Goal: Communication & Community: Participate in discussion

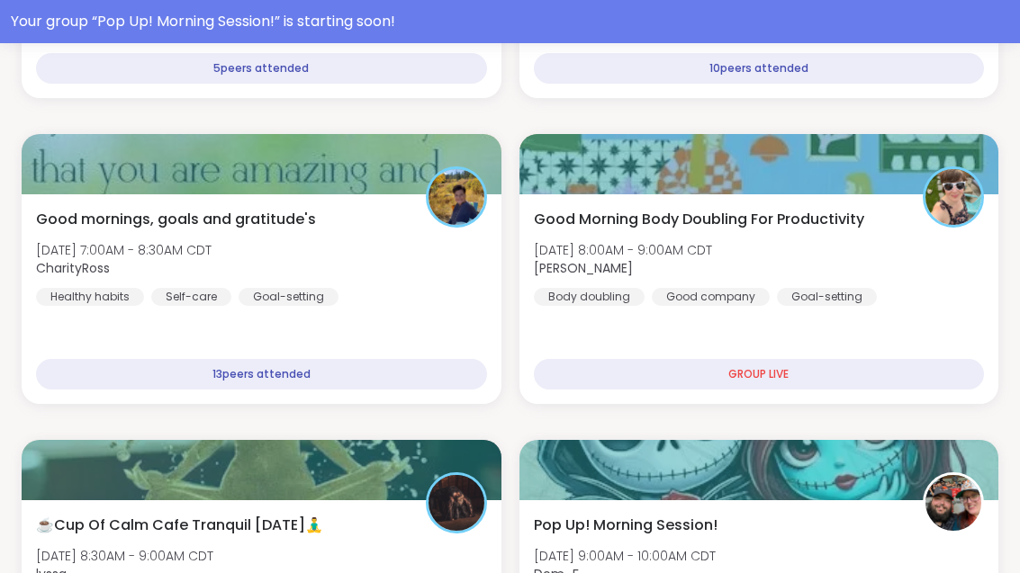
click at [509, 21] on div "Your group “ Pop Up! Morning Session! ” is starting soon!" at bounding box center [510, 22] width 998 height 22
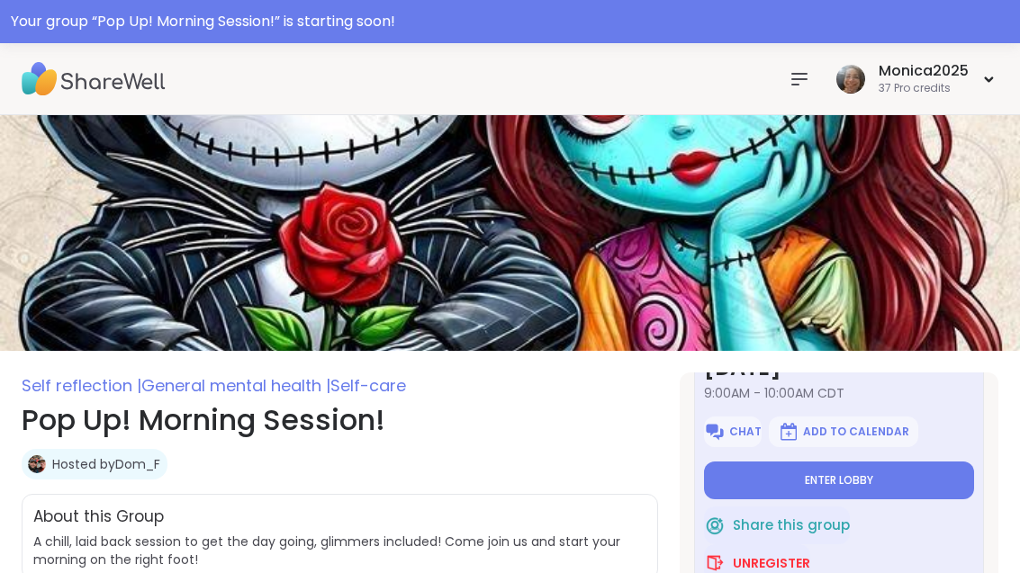
scroll to position [96, 0]
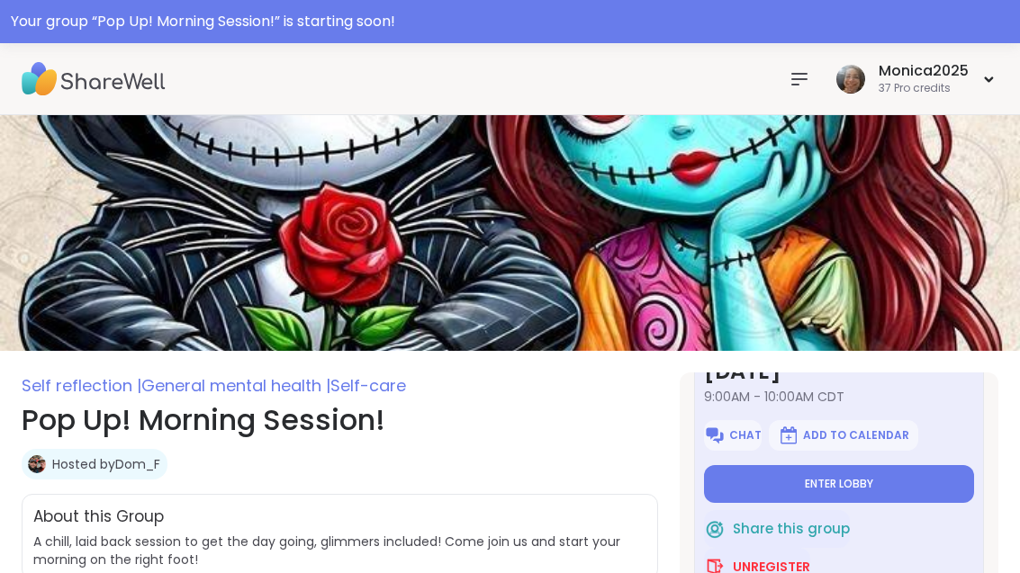
click at [898, 494] on button "Enter lobby" at bounding box center [839, 484] width 270 height 38
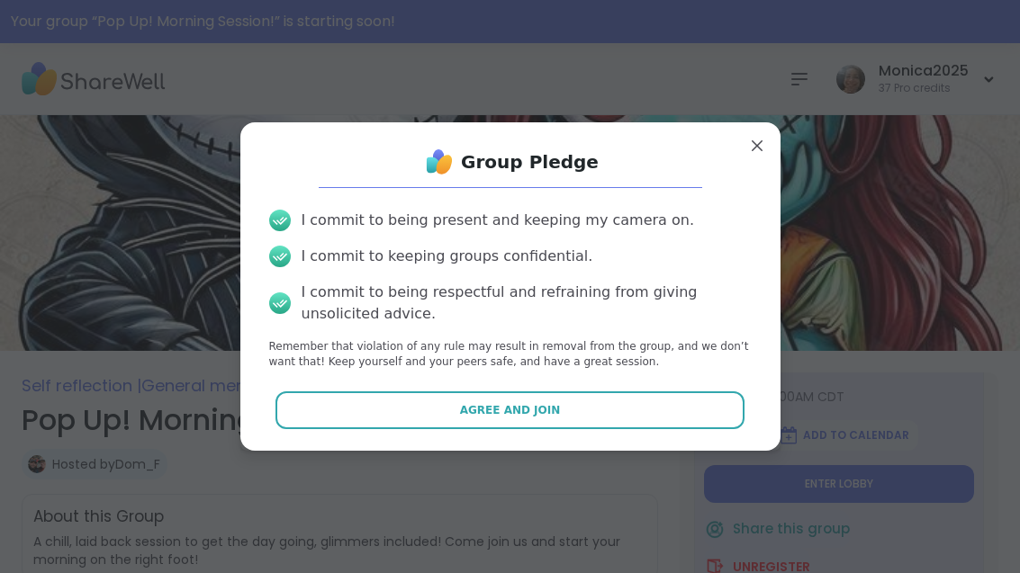
click at [581, 418] on button "Agree and Join" at bounding box center [509, 411] width 469 height 38
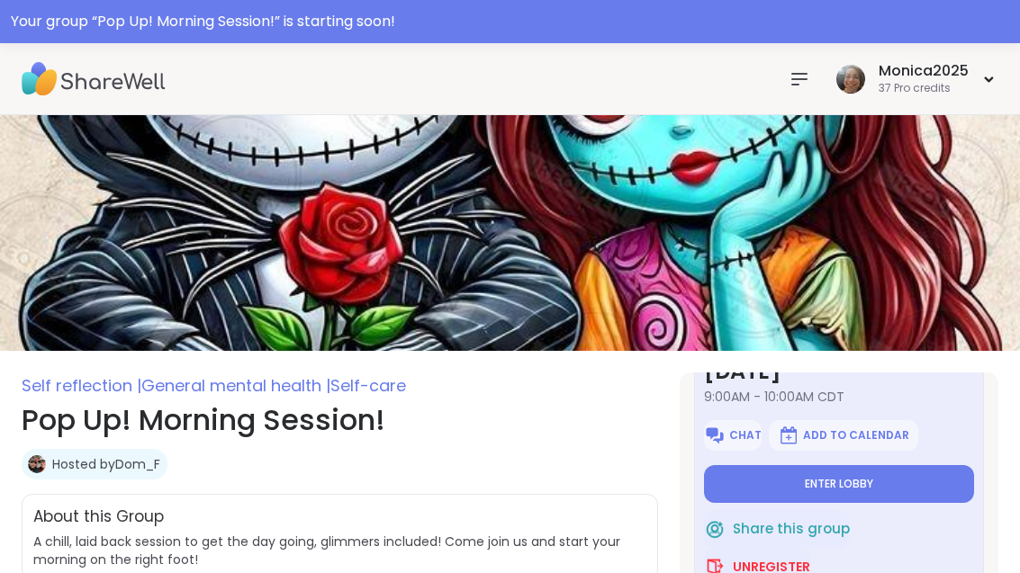
type textarea "*"
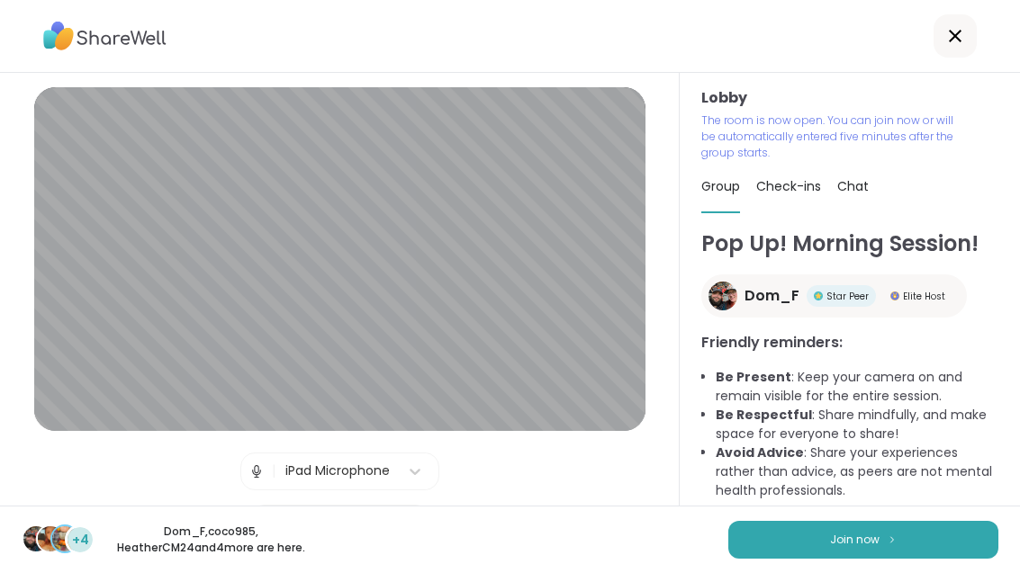
click at [929, 551] on button "Join now" at bounding box center [863, 540] width 270 height 38
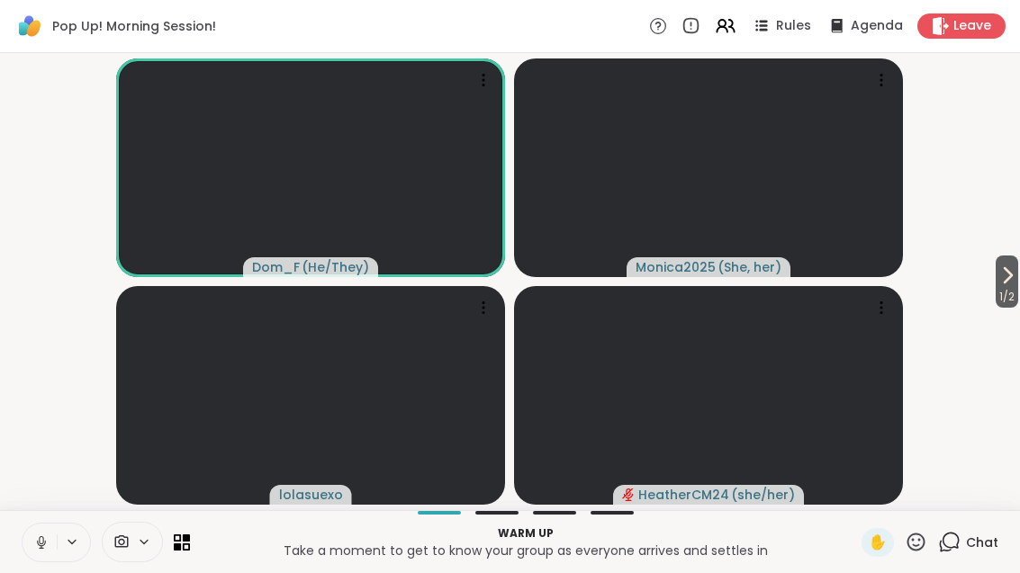
click at [48, 540] on icon at bounding box center [41, 543] width 16 height 16
click at [1008, 293] on span "1 / 2" at bounding box center [1006, 297] width 23 height 22
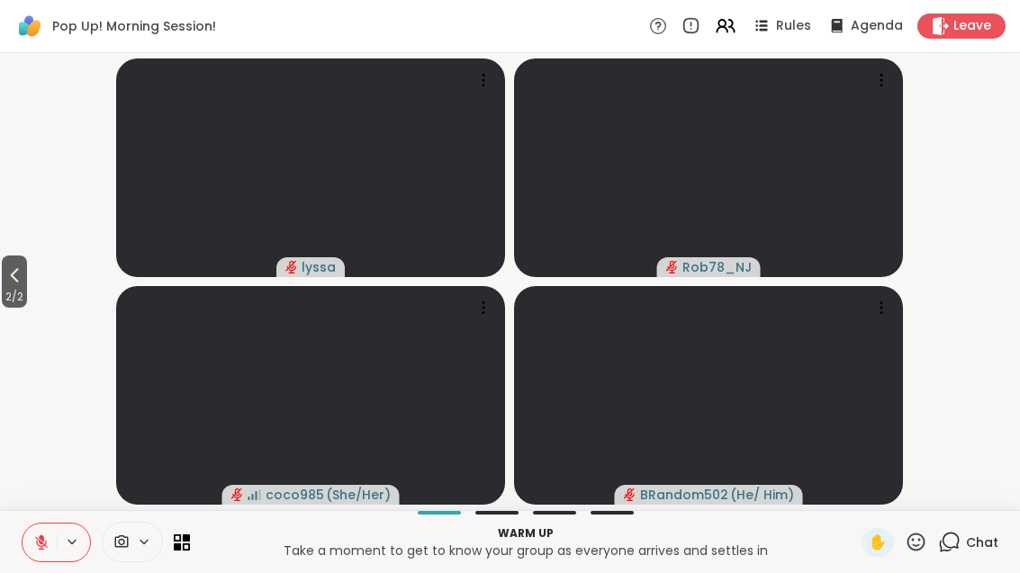
click at [9, 275] on icon at bounding box center [15, 276] width 22 height 22
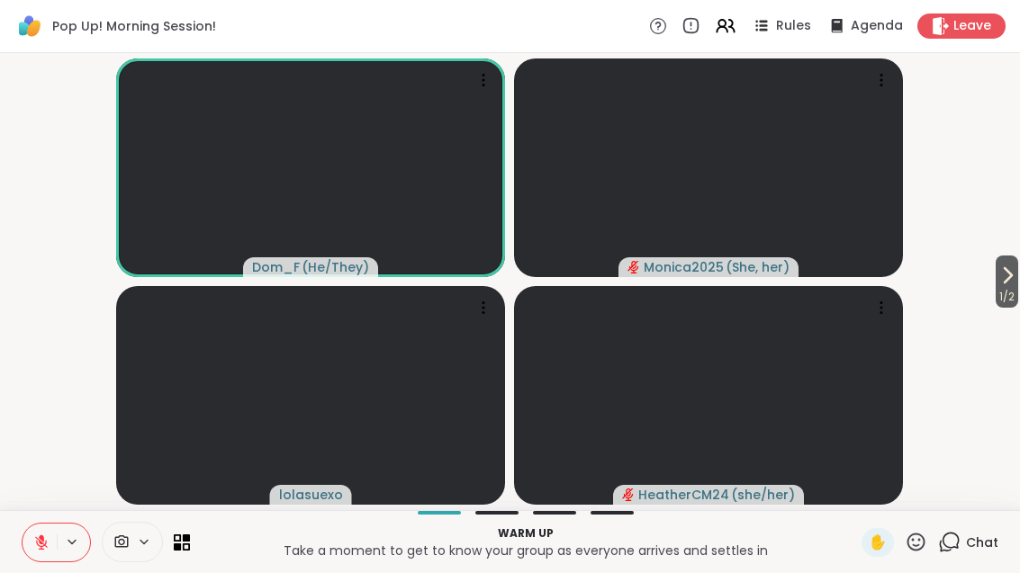
click at [1007, 275] on icon at bounding box center [1007, 275] width 7 height 14
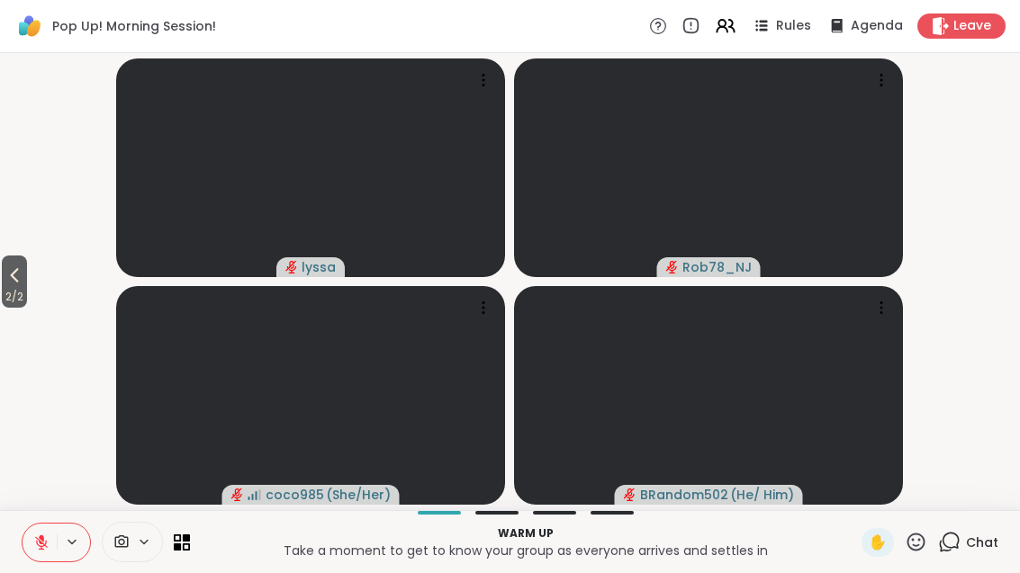
click at [25, 286] on span "2 / 2" at bounding box center [14, 297] width 25 height 22
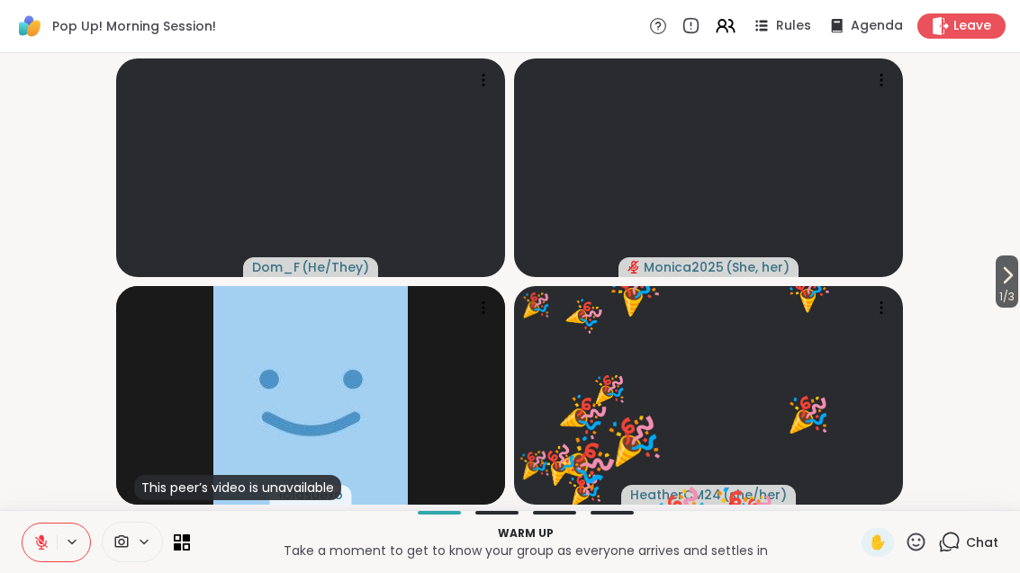
click at [916, 551] on icon at bounding box center [916, 542] width 18 height 18
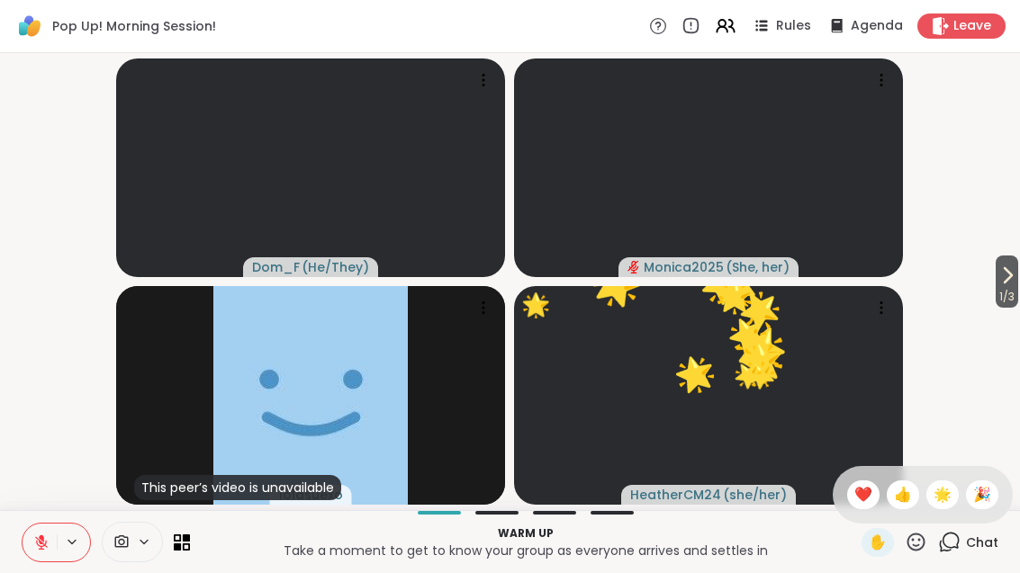
click at [1011, 284] on icon at bounding box center [1007, 276] width 22 height 22
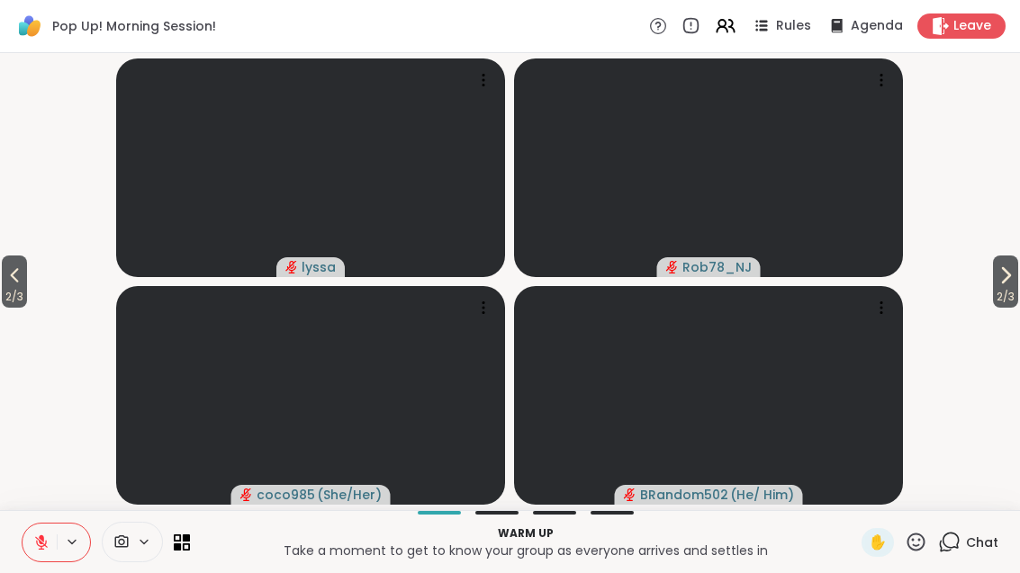
click at [9, 290] on span "2 / 3" at bounding box center [14, 297] width 25 height 22
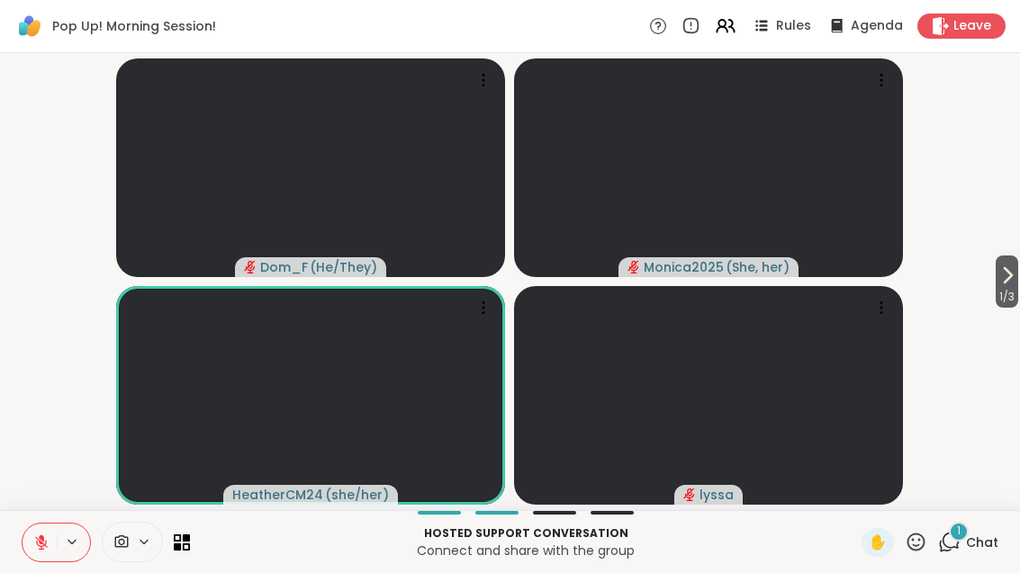
click at [969, 541] on span "Chat" at bounding box center [982, 543] width 32 height 18
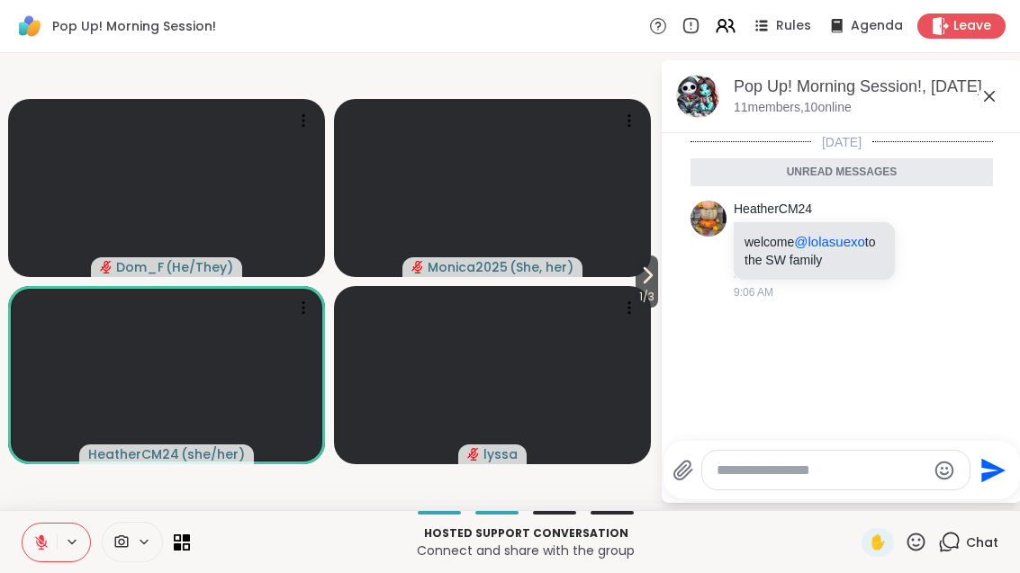
click at [989, 104] on icon at bounding box center [989, 97] width 22 height 22
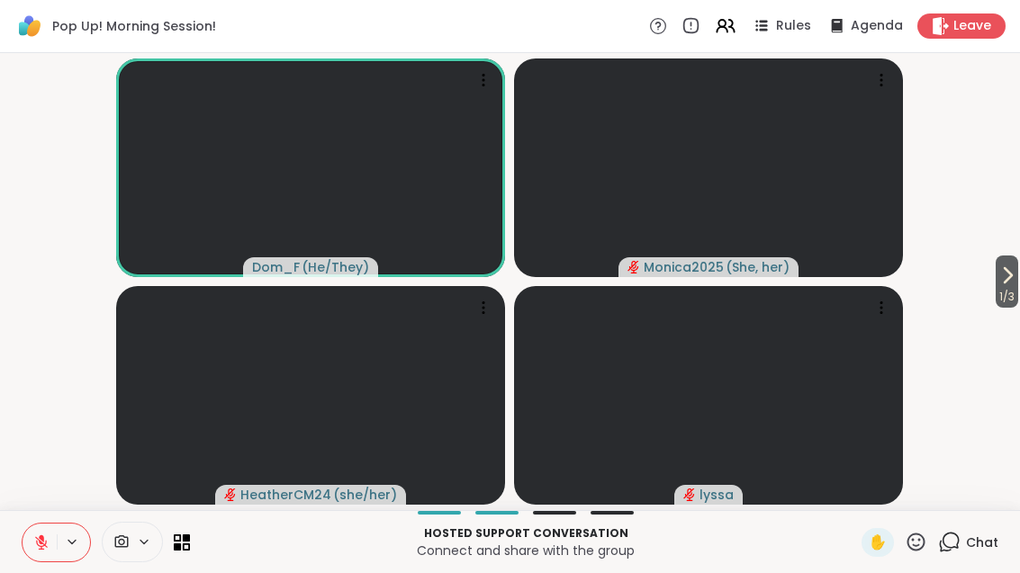
click at [925, 532] on icon at bounding box center [916, 542] width 23 height 23
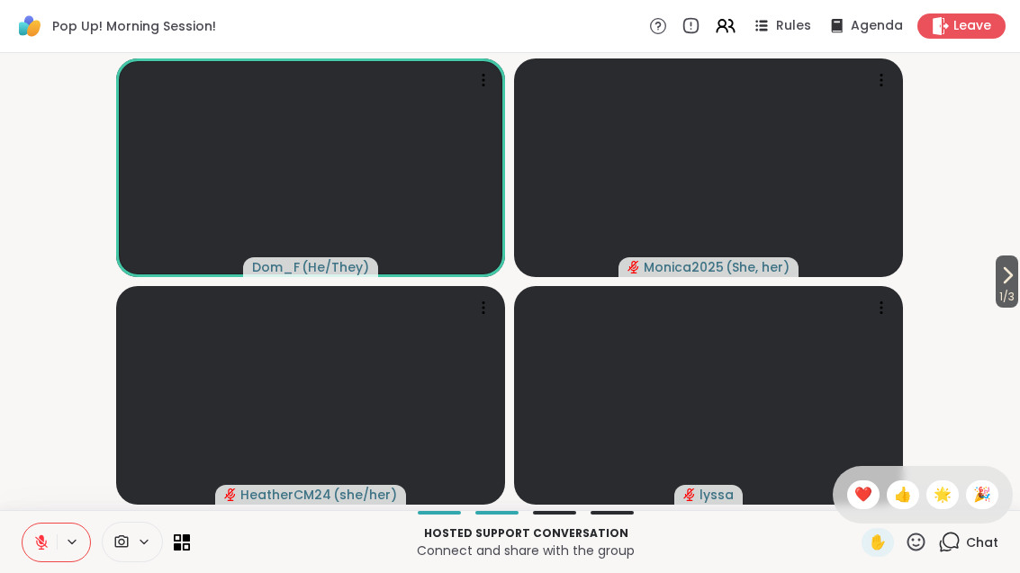
click at [862, 495] on span "❤️" at bounding box center [863, 495] width 18 height 22
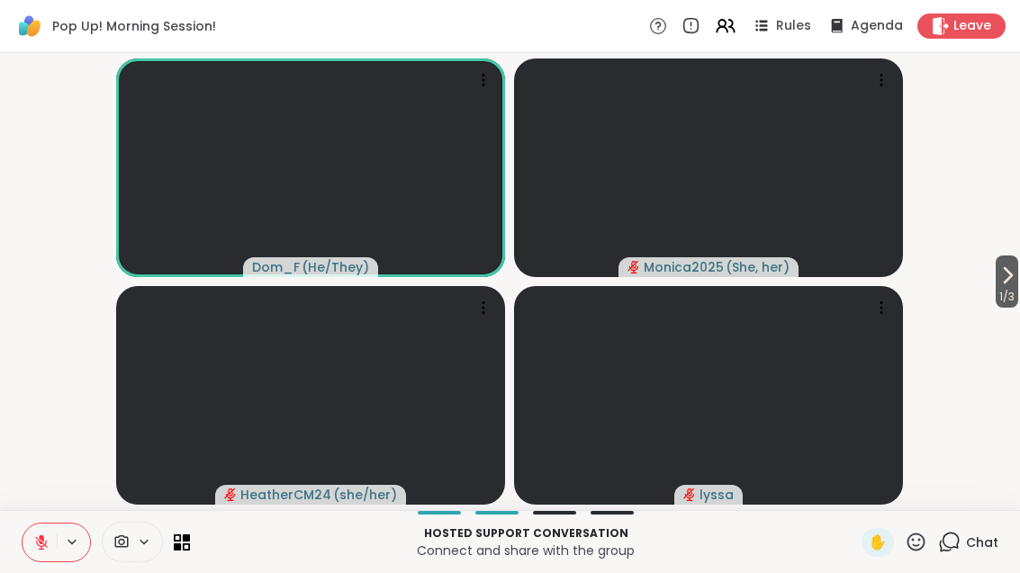
click at [50, 538] on button at bounding box center [40, 543] width 34 height 38
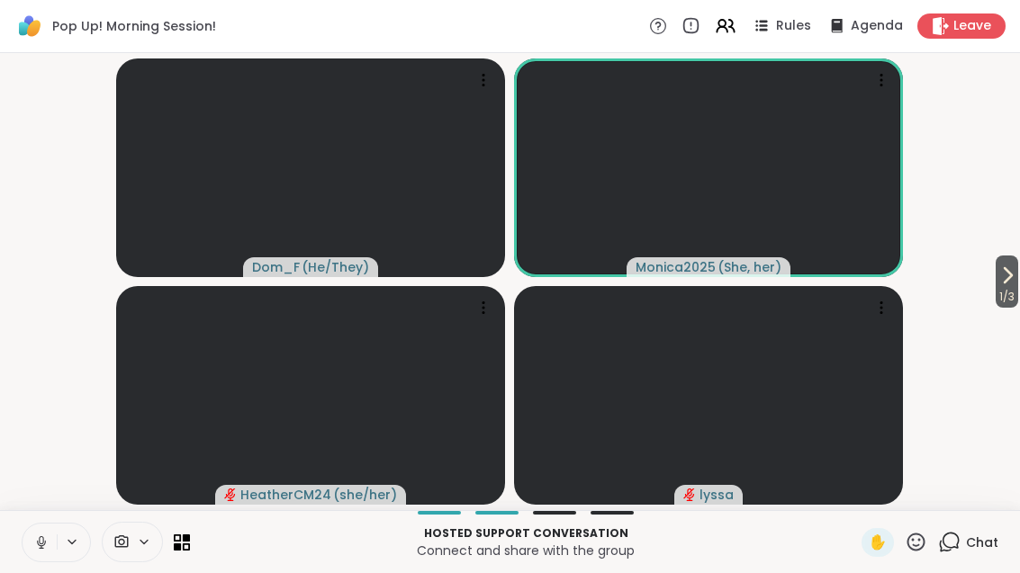
click at [33, 553] on button at bounding box center [40, 543] width 34 height 38
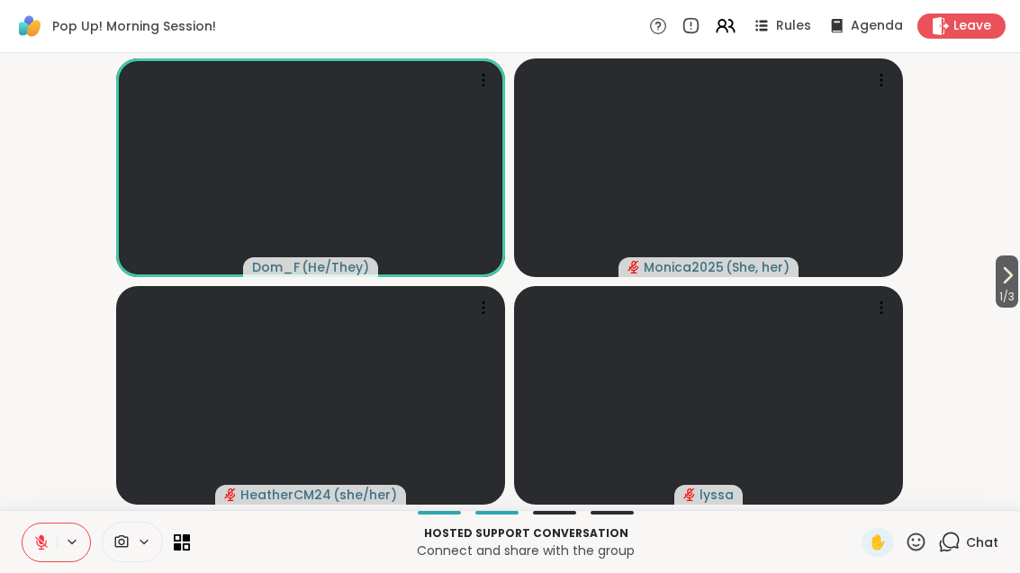
click at [996, 268] on icon at bounding box center [1007, 276] width 22 height 22
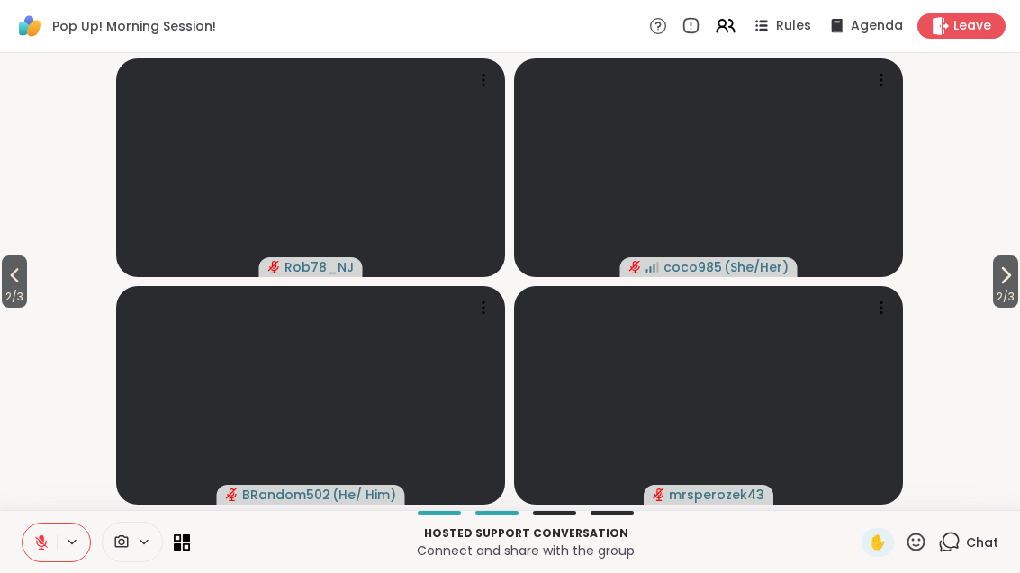
click at [1014, 284] on button "2 / 3" at bounding box center [1005, 282] width 25 height 52
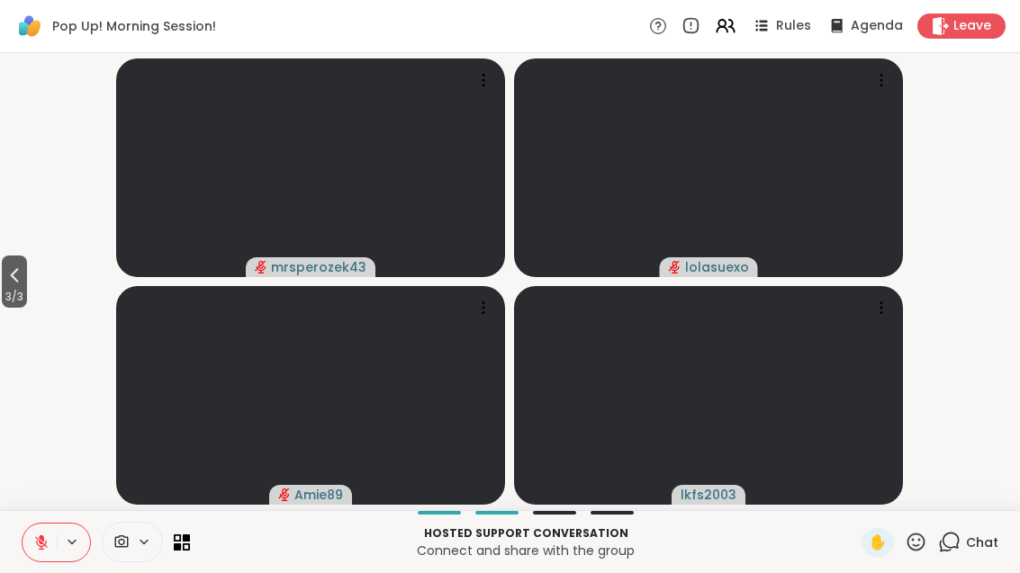
click at [10, 298] on span "3 / 3" at bounding box center [14, 297] width 25 height 22
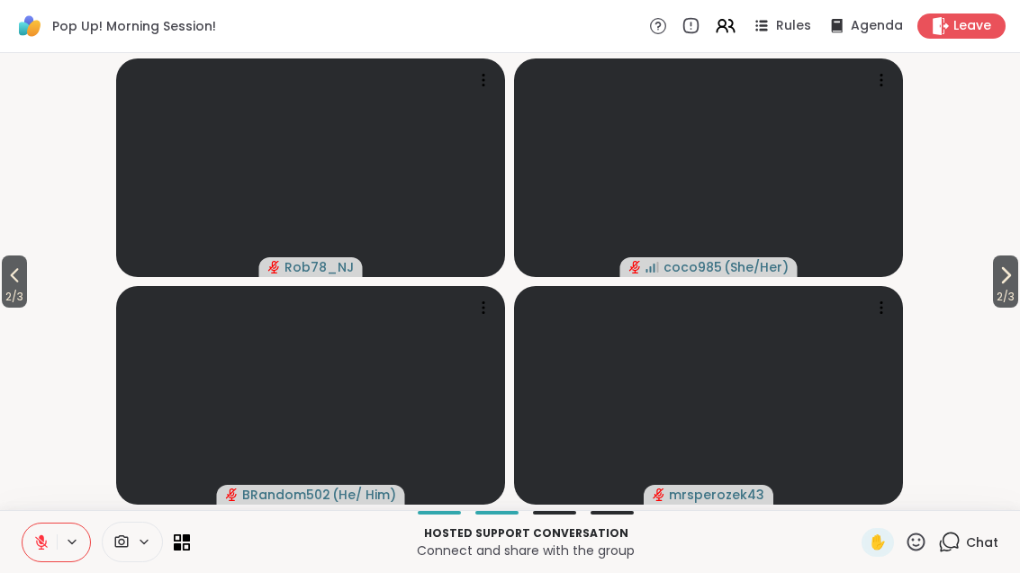
click at [13, 284] on icon at bounding box center [15, 276] width 22 height 22
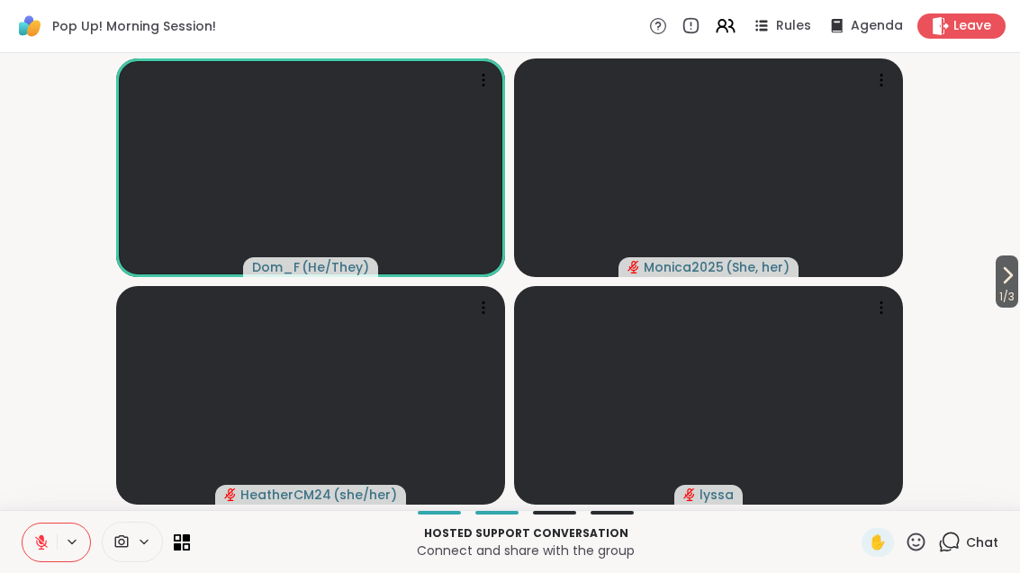
click at [1017, 261] on button "1 / 3" at bounding box center [1006, 282] width 23 height 52
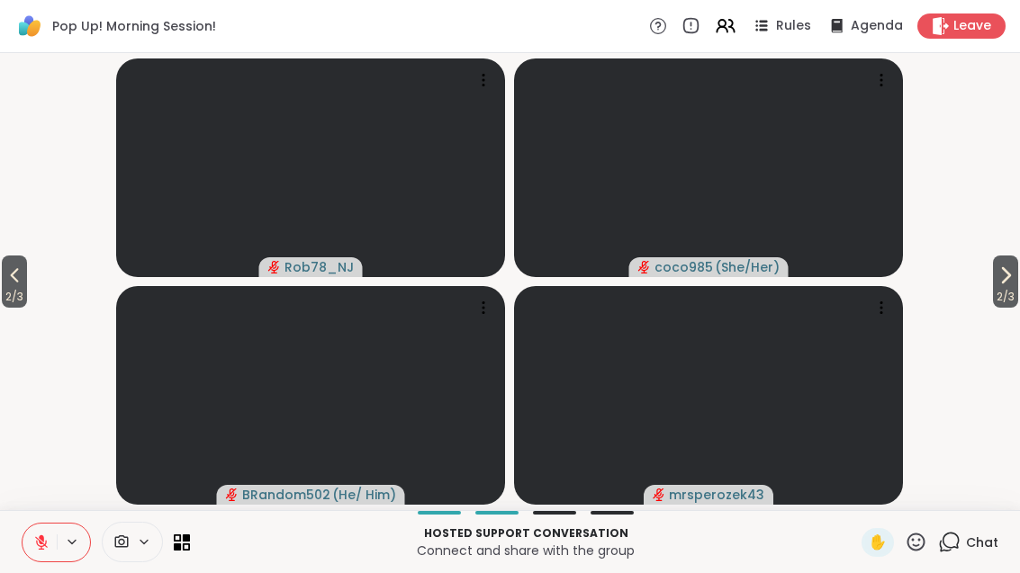
click at [999, 289] on span "2 / 3" at bounding box center [1005, 297] width 25 height 22
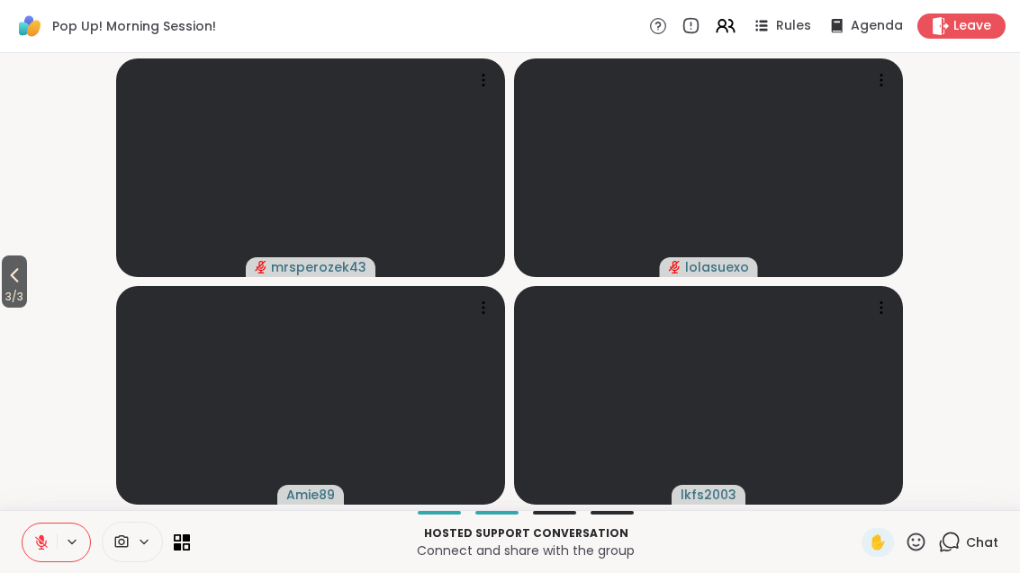
click at [916, 550] on icon at bounding box center [916, 542] width 18 height 18
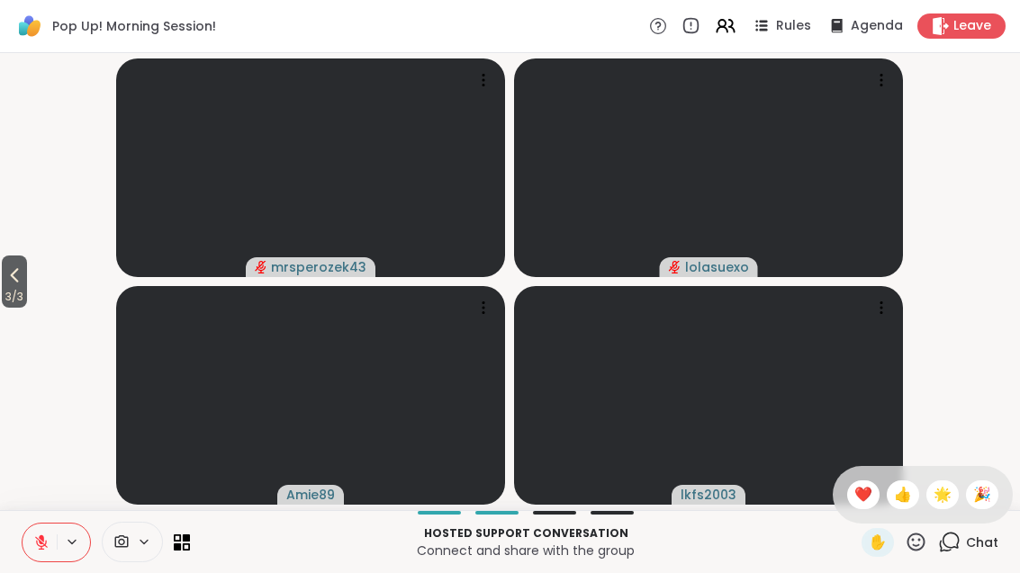
click at [863, 488] on span "❤️" at bounding box center [863, 495] width 18 height 22
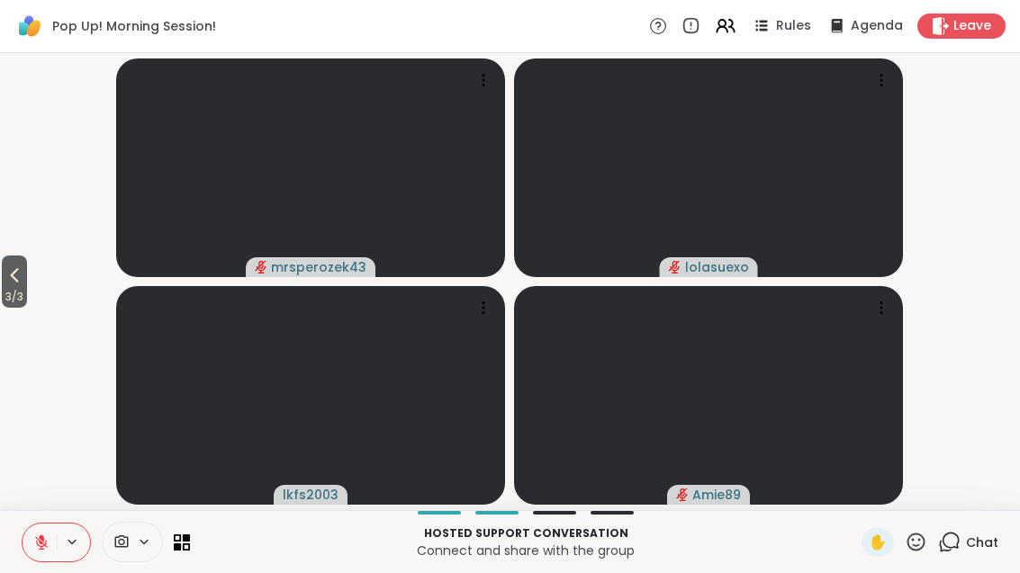
click at [14, 295] on span "3 / 3" at bounding box center [14, 297] width 25 height 22
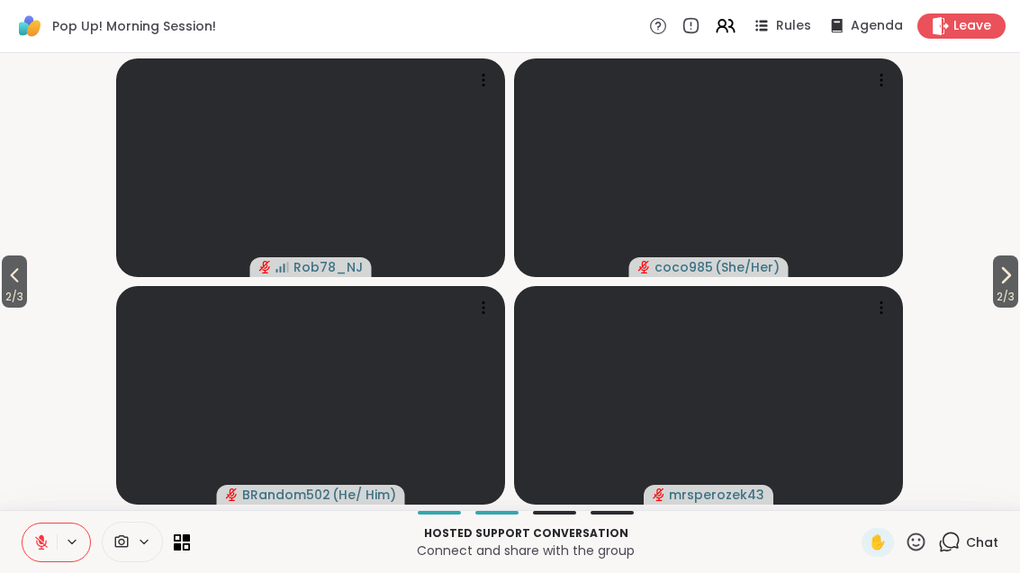
click at [905, 550] on icon at bounding box center [916, 542] width 23 height 23
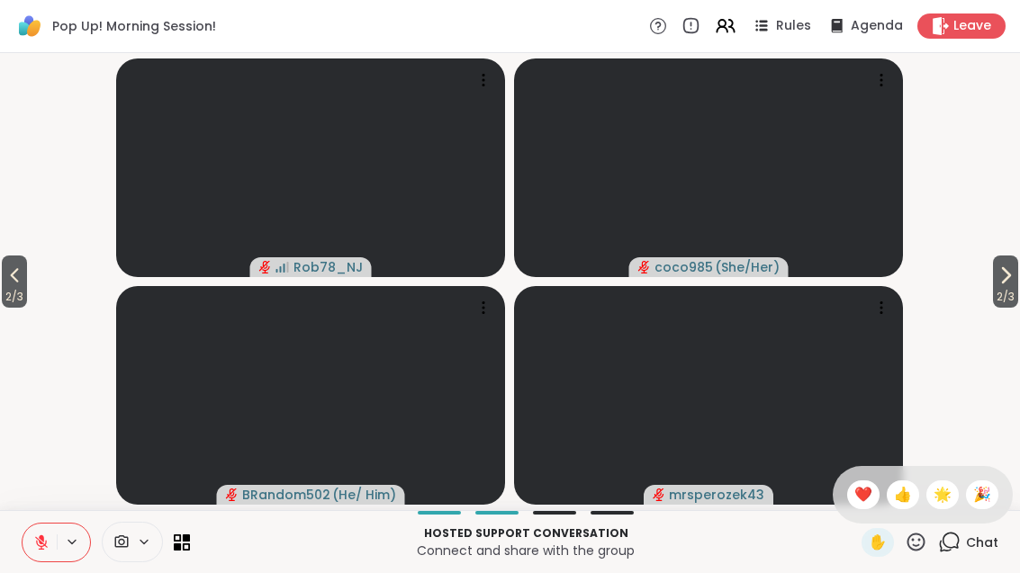
click at [856, 492] on span "❤️" at bounding box center [863, 495] width 18 height 22
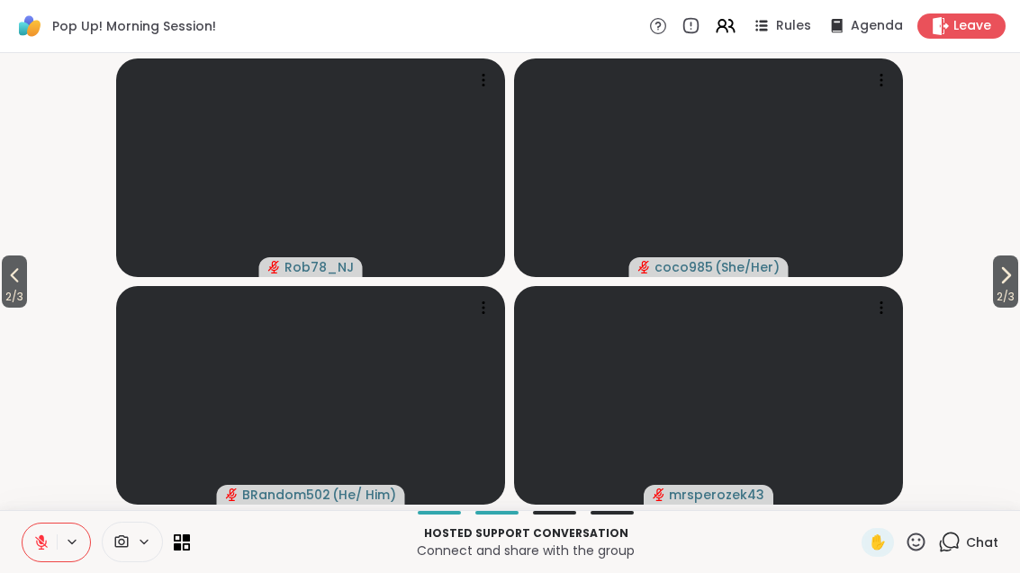
click at [53, 532] on button at bounding box center [40, 543] width 34 height 38
click at [4, 287] on span "2 / 3" at bounding box center [14, 297] width 25 height 22
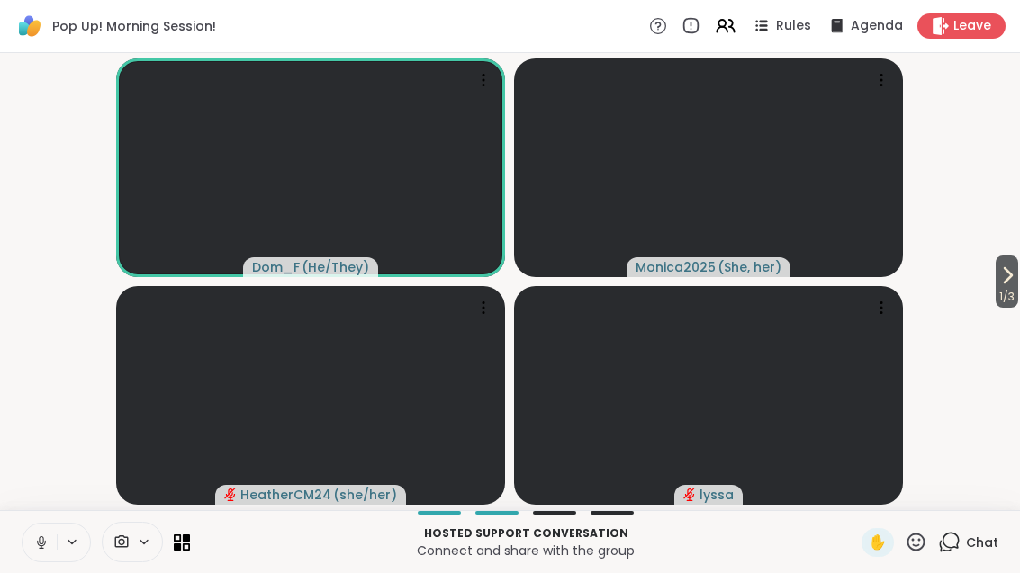
click at [41, 532] on button at bounding box center [40, 543] width 34 height 38
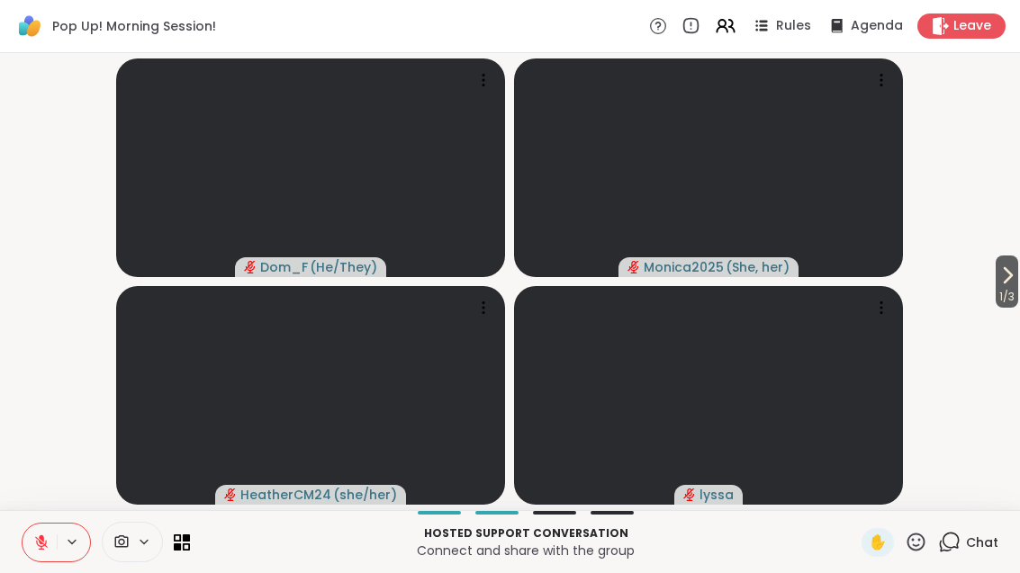
click at [900, 536] on div "✋" at bounding box center [894, 542] width 66 height 29
click at [906, 565] on div "Hosted support conversation Connect and share with the group ✋ Chat" at bounding box center [510, 541] width 1020 height 63
click at [905, 564] on div "Hosted support conversation Connect and share with the group ✋ Chat" at bounding box center [510, 541] width 1020 height 63
click at [916, 519] on div "Hosted support conversation Connect and share with the group ✋ Chat" at bounding box center [510, 541] width 1020 height 63
click at [924, 552] on icon at bounding box center [916, 542] width 23 height 23
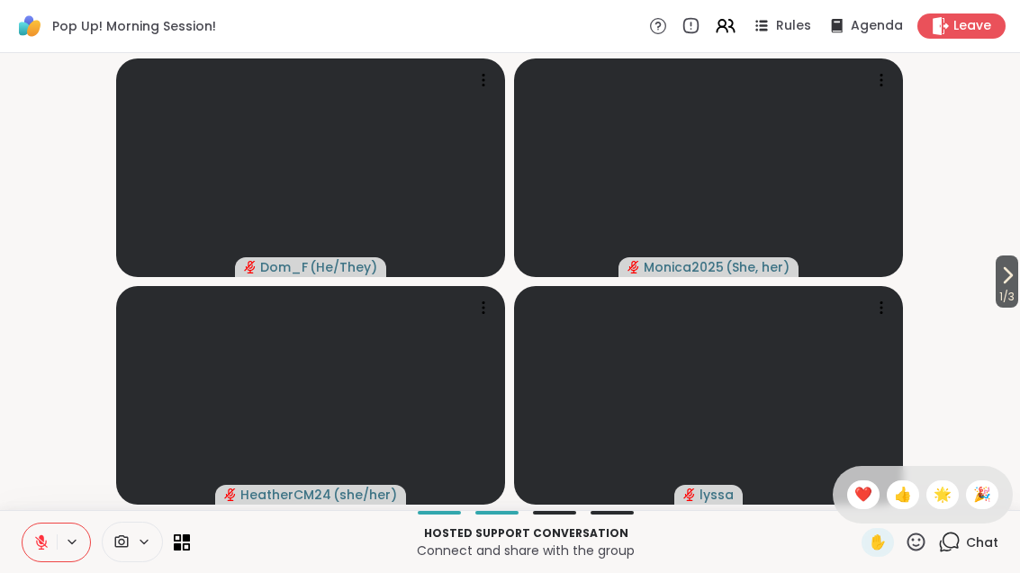
click at [1004, 491] on div "✋ ❤️ 👍 🌟 🎉" at bounding box center [923, 495] width 180 height 58
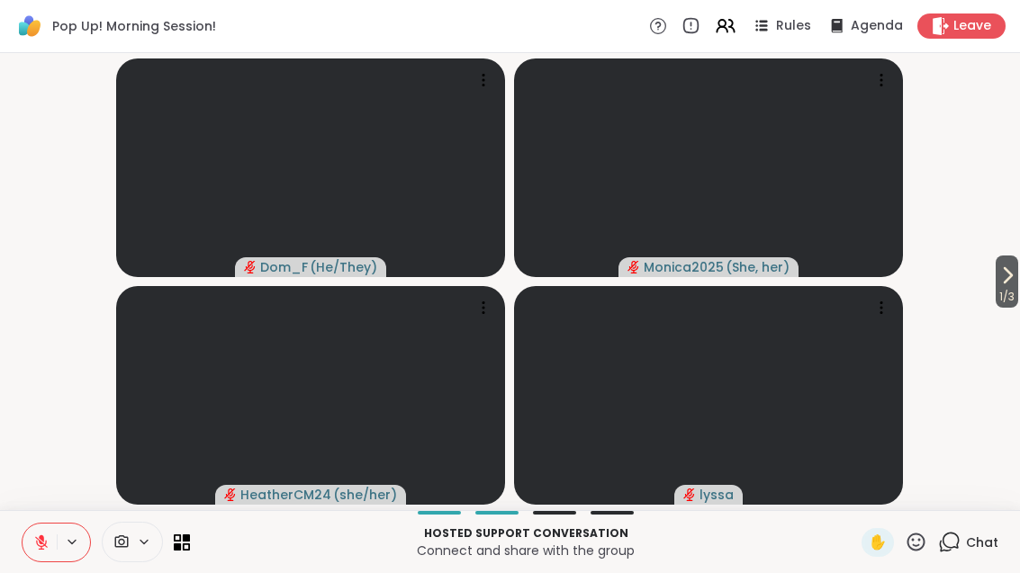
click at [995, 303] on span "1 / 3" at bounding box center [1006, 297] width 23 height 22
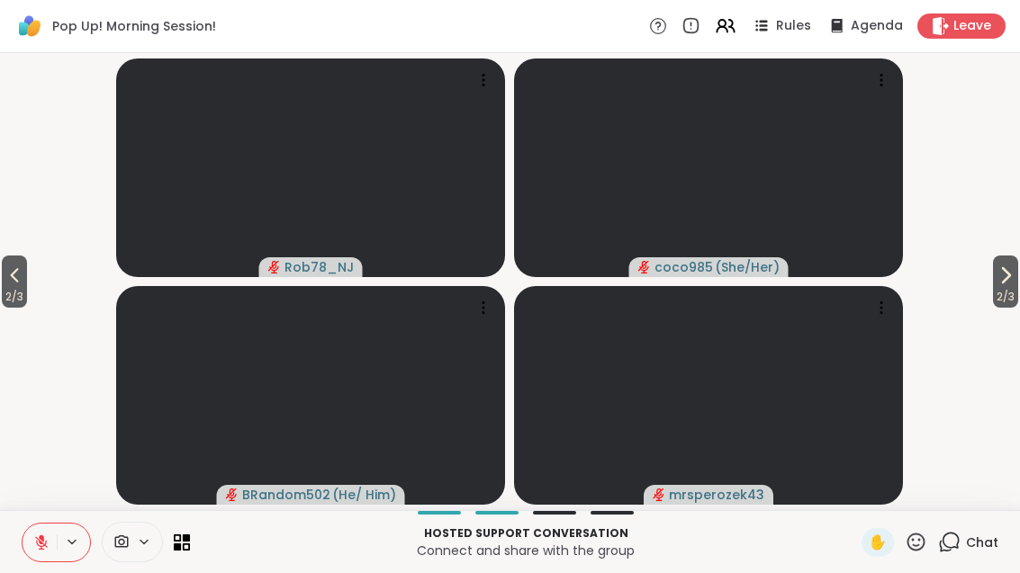
click at [993, 291] on span "2 / 3" at bounding box center [1005, 297] width 25 height 22
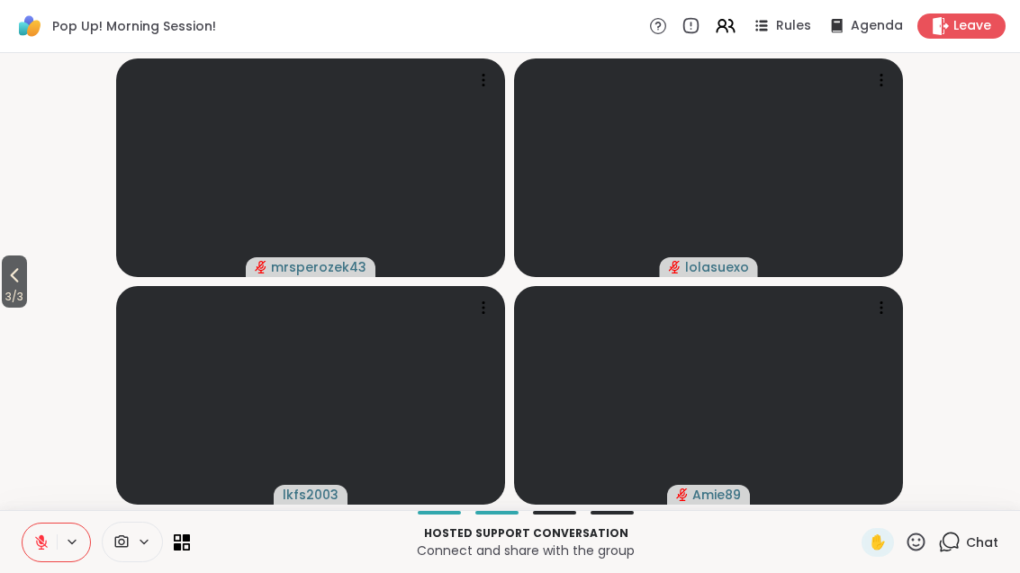
click at [193, 534] on div "Hosted support conversation Connect and share with the group ✋ Chat" at bounding box center [510, 541] width 1020 height 63
click at [195, 535] on div "Hosted support conversation Connect and share with the group ✋ Chat" at bounding box center [510, 541] width 1020 height 63
click at [181, 549] on icon at bounding box center [177, 546] width 7 height 7
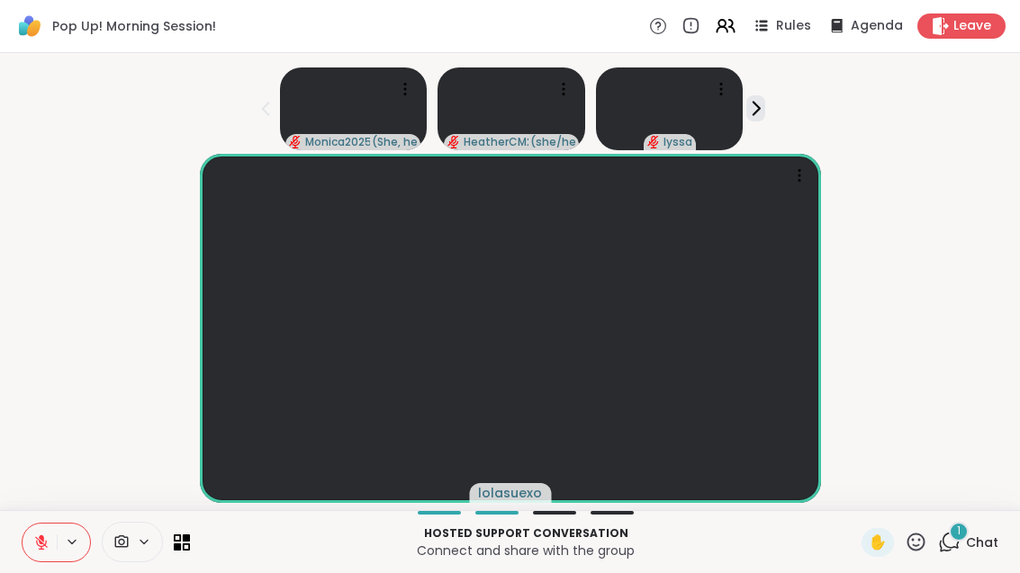
click at [565, 566] on div "Hosted support conversation Connect and share with the group ✋ 1 Chat" at bounding box center [510, 541] width 1020 height 63
click at [976, 549] on span "Chat" at bounding box center [982, 543] width 32 height 18
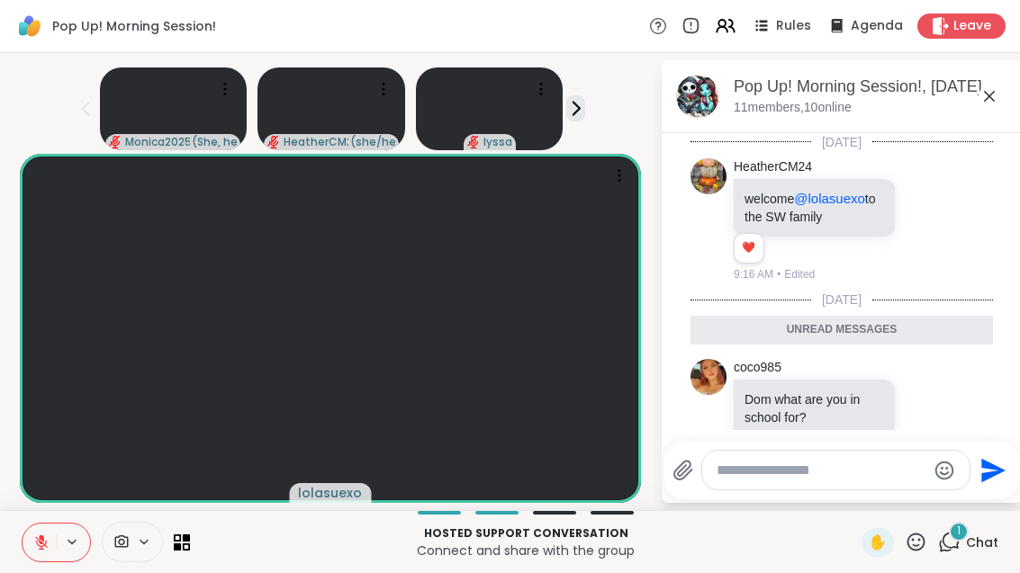
scroll to position [33, 0]
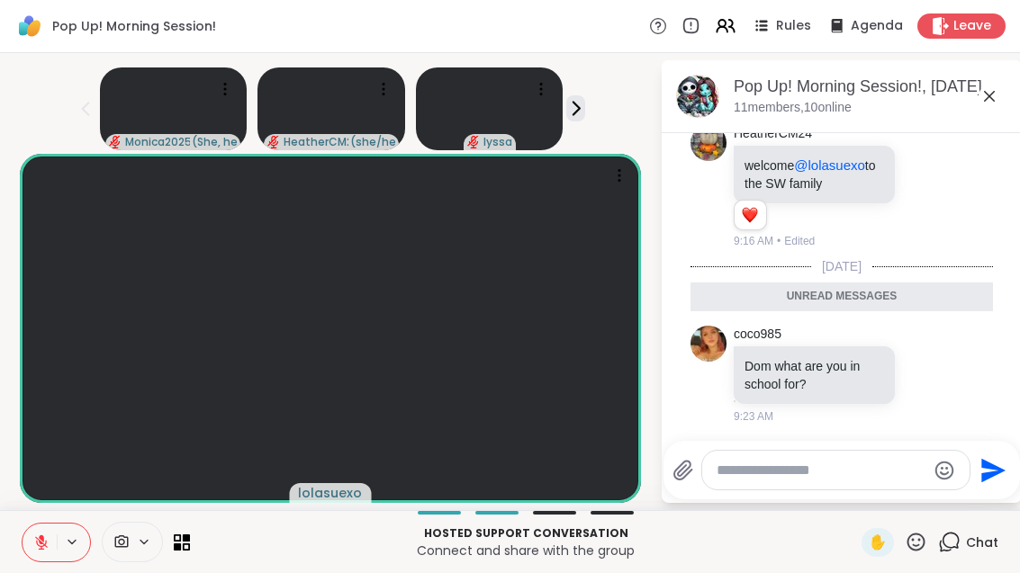
click at [1000, 87] on icon at bounding box center [989, 97] width 22 height 22
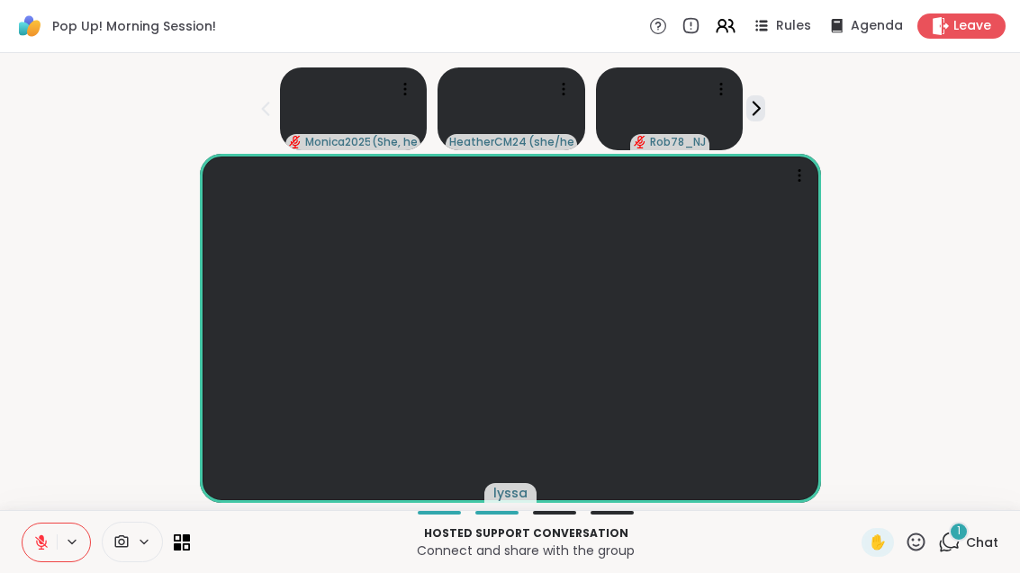
click at [952, 534] on div "1" at bounding box center [959, 532] width 20 height 20
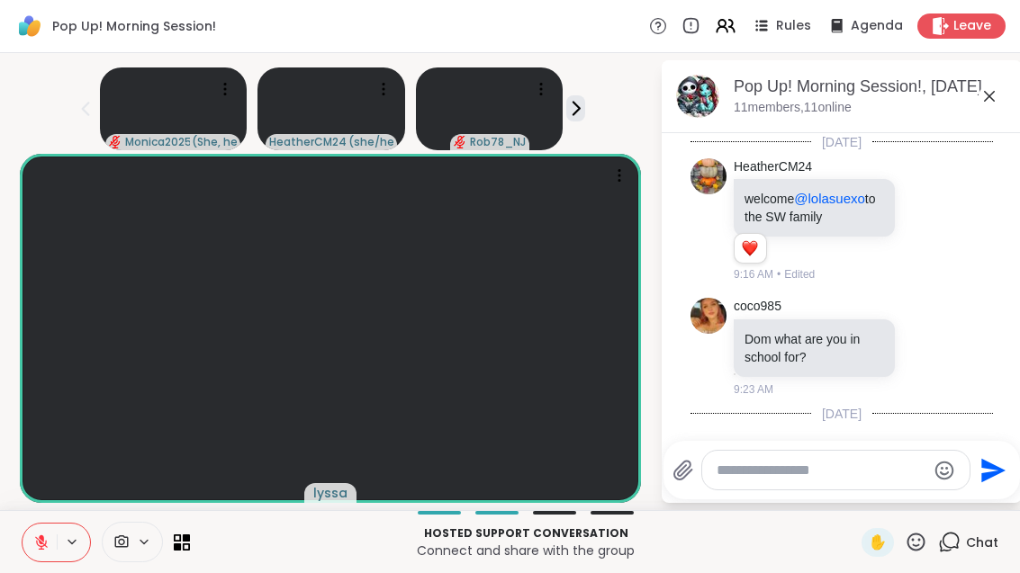
scroll to position [129, 0]
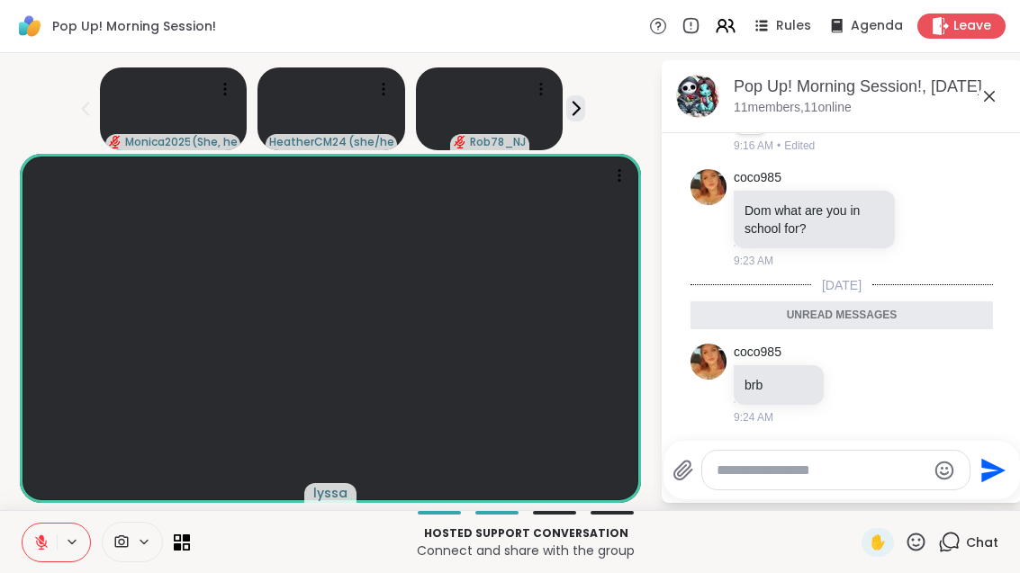
click at [197, 537] on div "Hosted support conversation Connect and share with the group ✋ Chat" at bounding box center [510, 541] width 1020 height 63
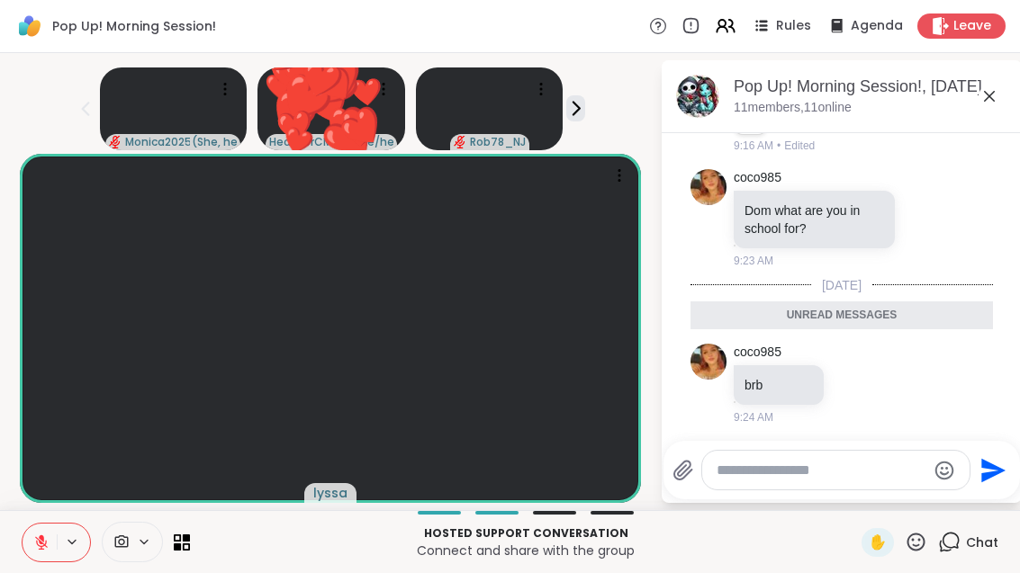
click at [184, 545] on icon at bounding box center [186, 546] width 7 height 7
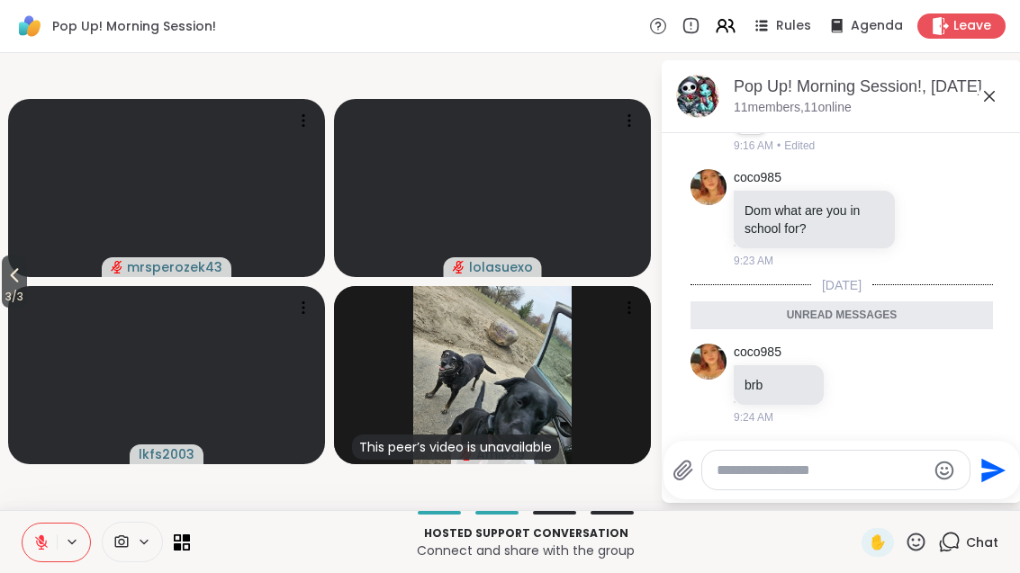
click at [5, 301] on span "3 / 3" at bounding box center [14, 297] width 25 height 22
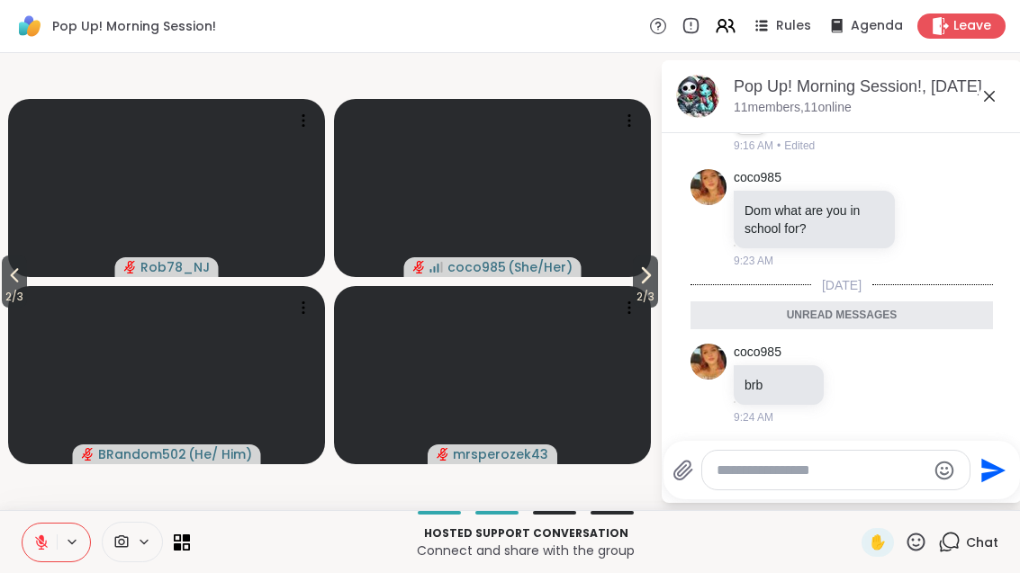
click at [189, 545] on icon at bounding box center [186, 546] width 7 height 7
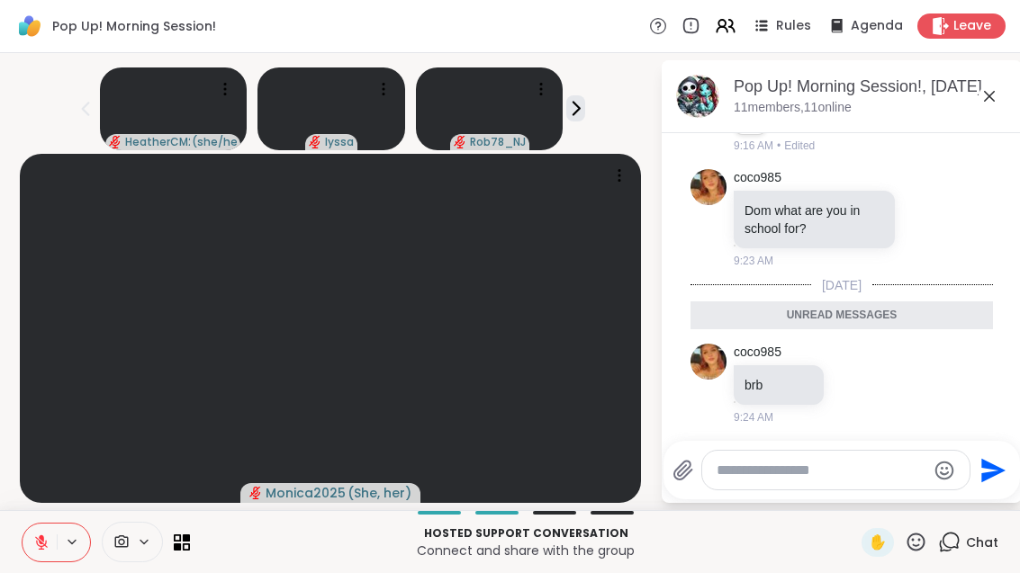
click at [42, 545] on icon at bounding box center [41, 543] width 16 height 16
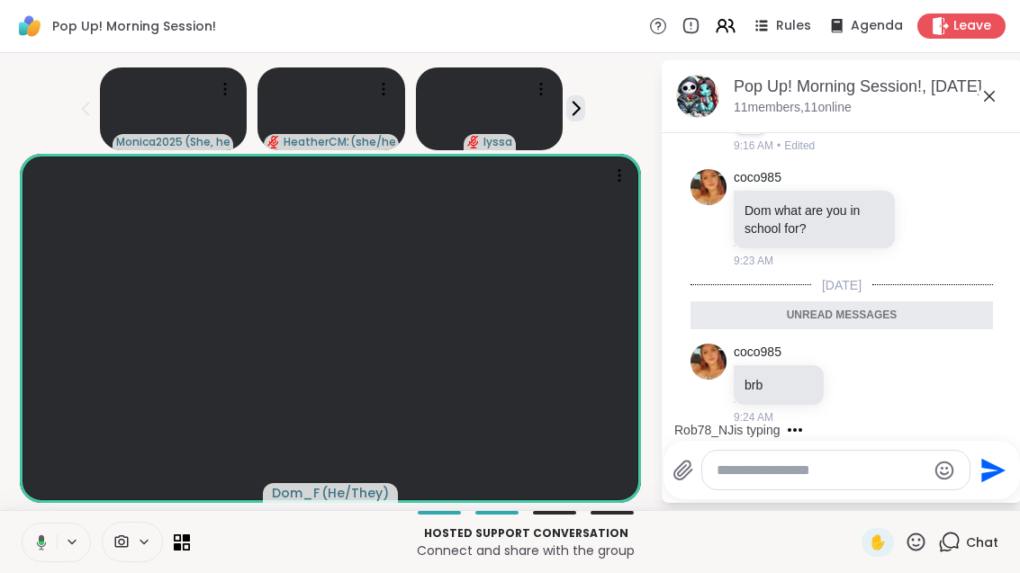
scroll to position [218, 0]
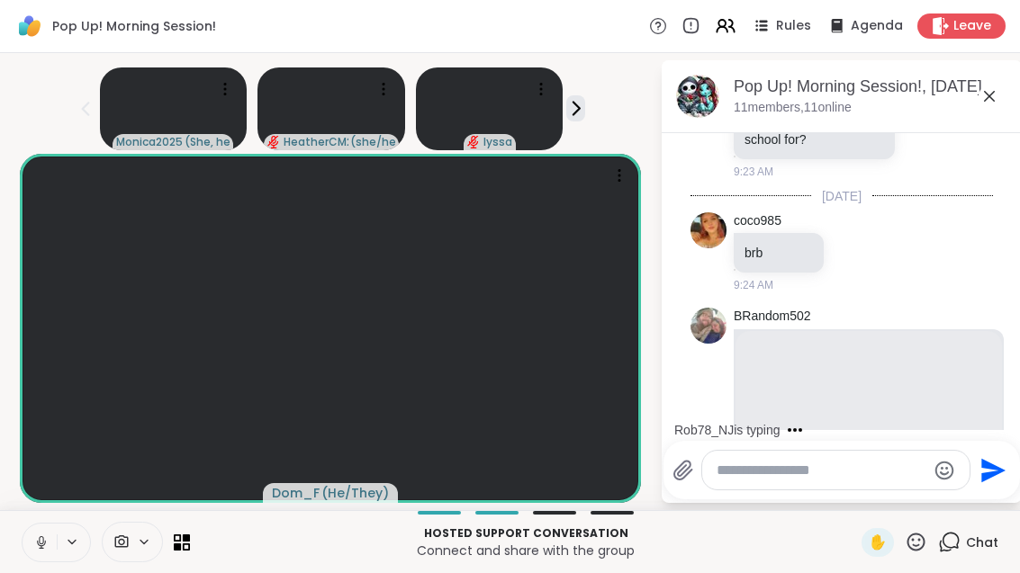
click at [47, 552] on button at bounding box center [40, 543] width 34 height 38
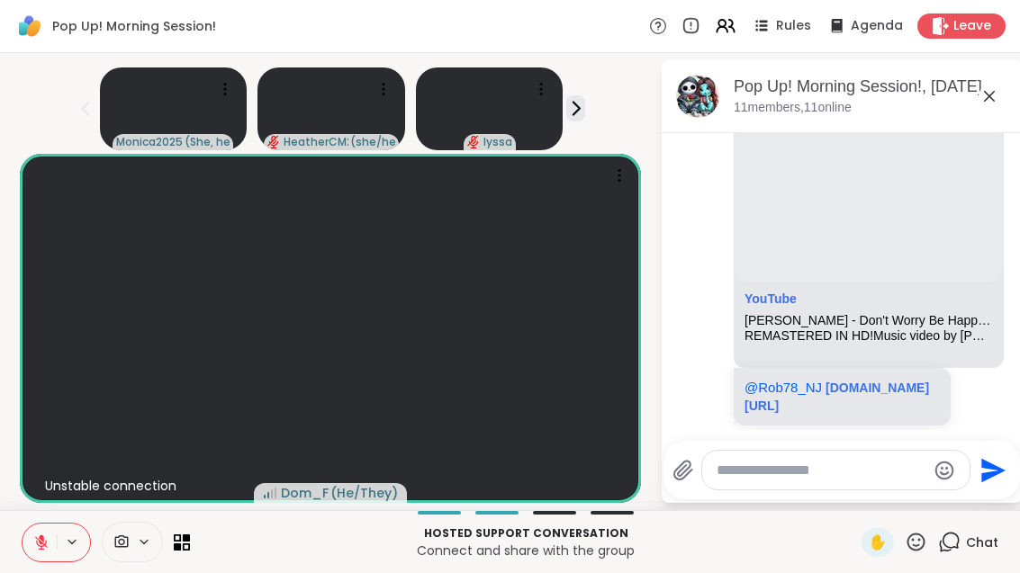
scroll to position [527, 0]
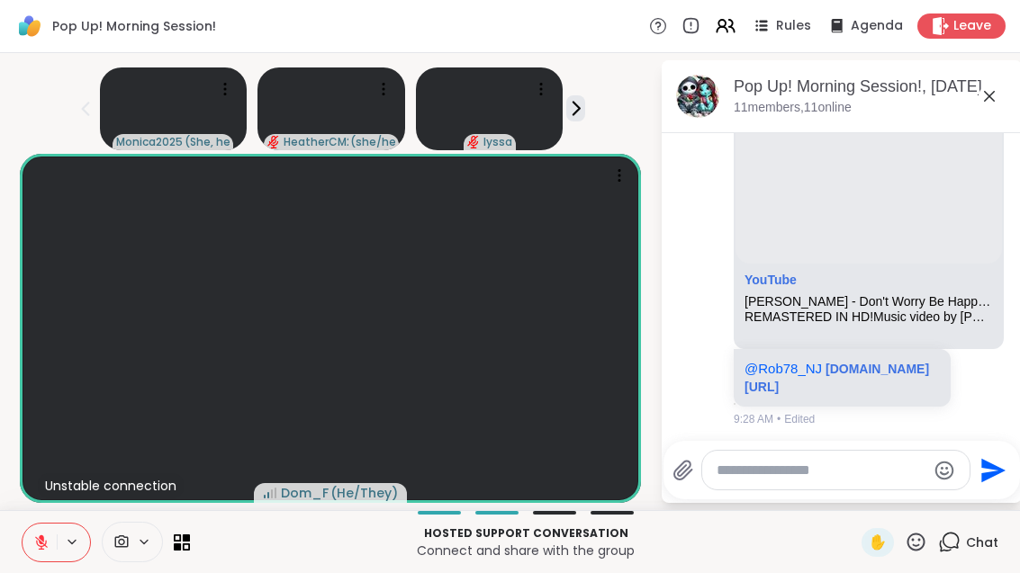
click at [45, 561] on button at bounding box center [40, 543] width 34 height 38
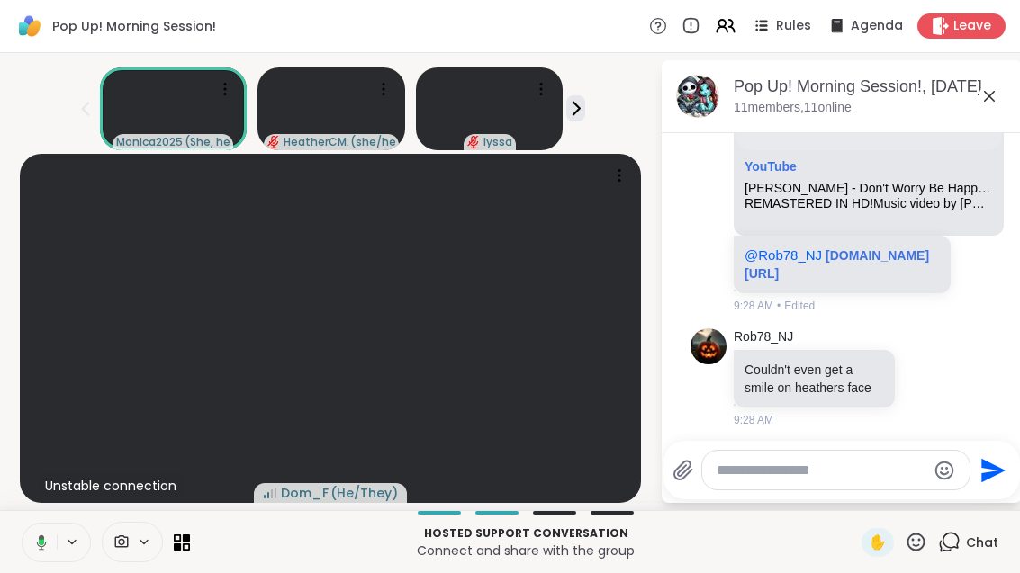
click at [44, 544] on icon at bounding box center [39, 543] width 16 height 16
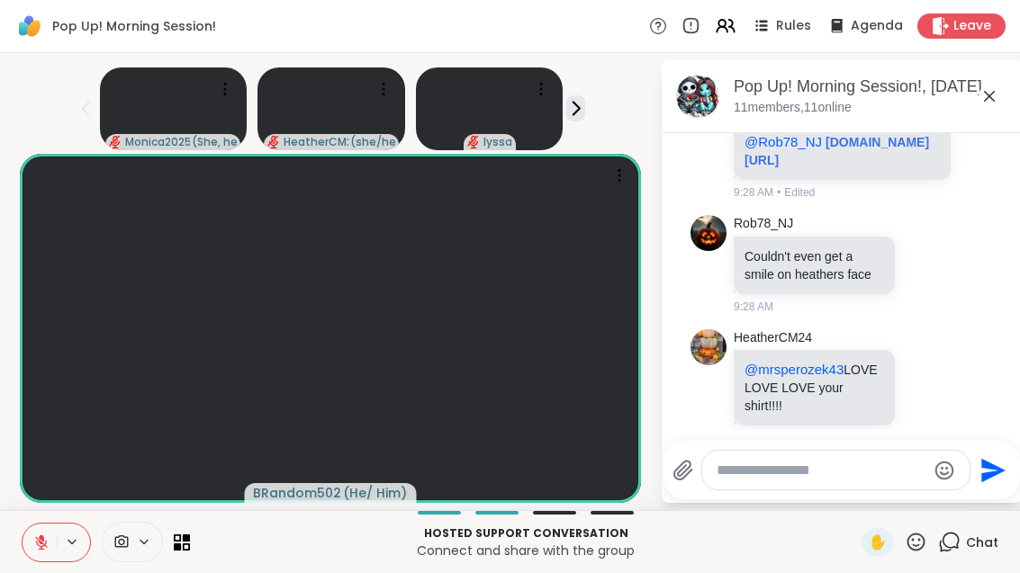
scroll to position [737, 0]
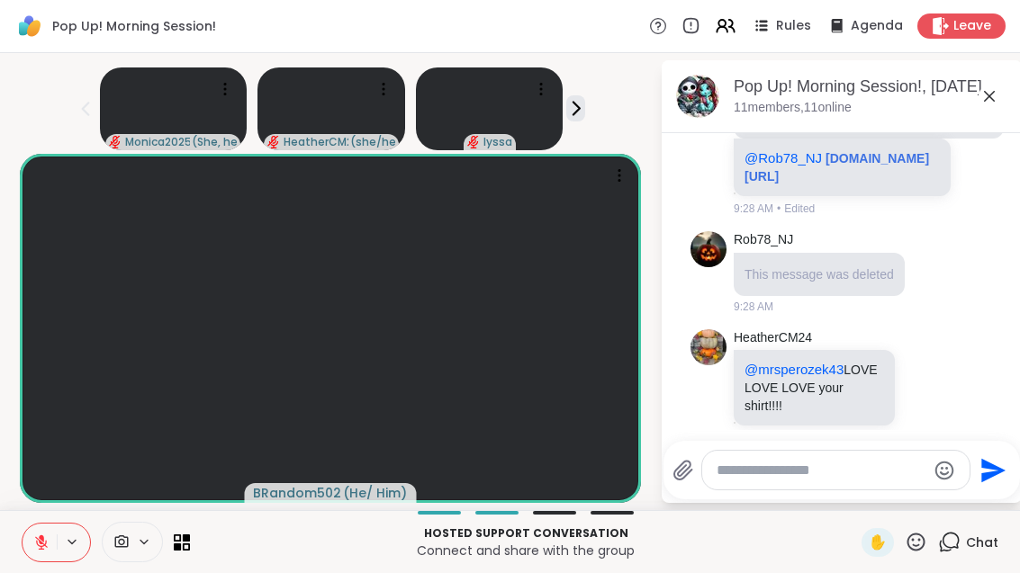
click at [917, 553] on icon at bounding box center [916, 542] width 23 height 23
click at [861, 496] on span "❤️" at bounding box center [863, 495] width 18 height 22
click at [916, 553] on icon at bounding box center [916, 542] width 23 height 23
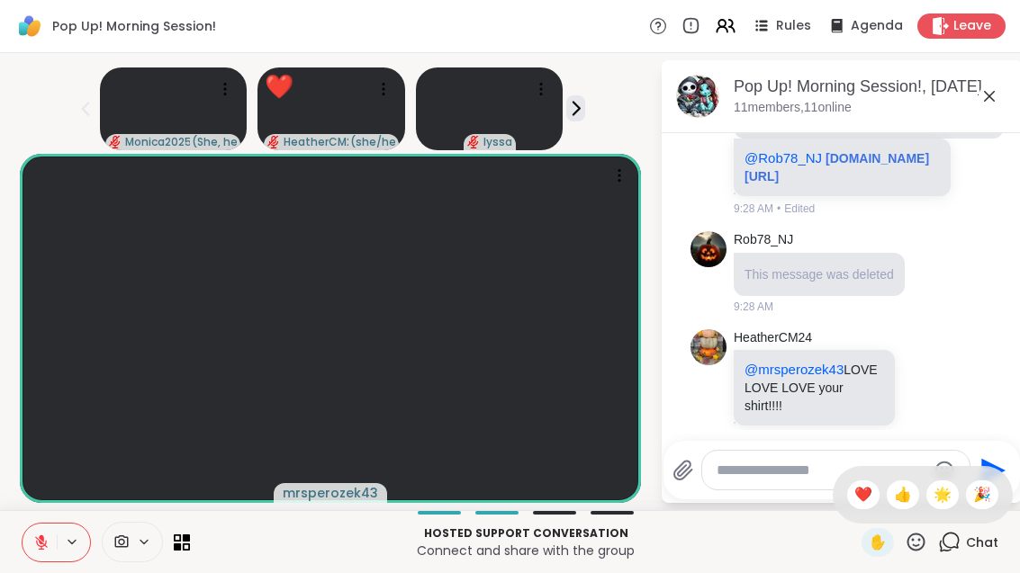
click at [857, 488] on span "❤️" at bounding box center [863, 495] width 18 height 22
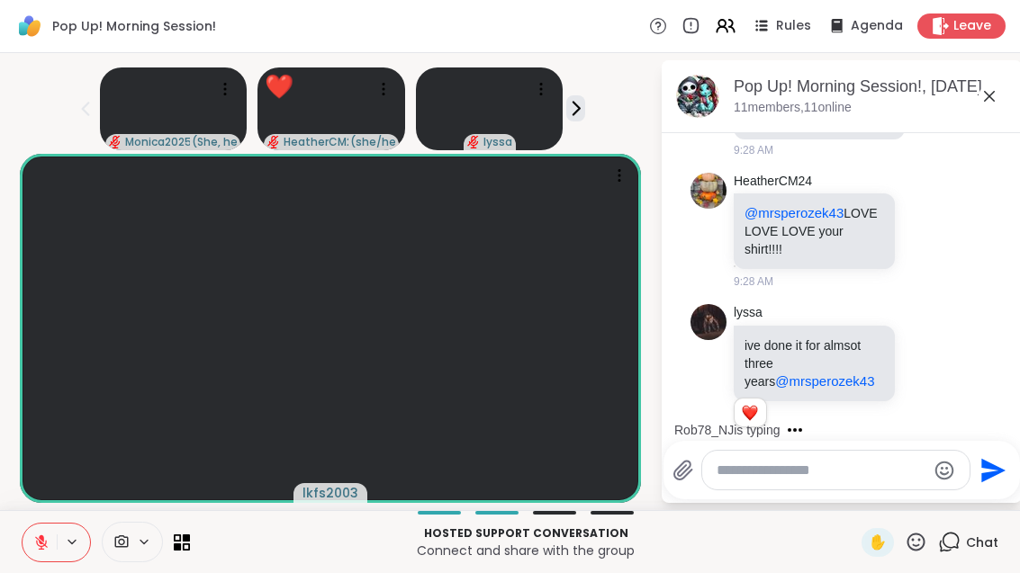
scroll to position [1007, 0]
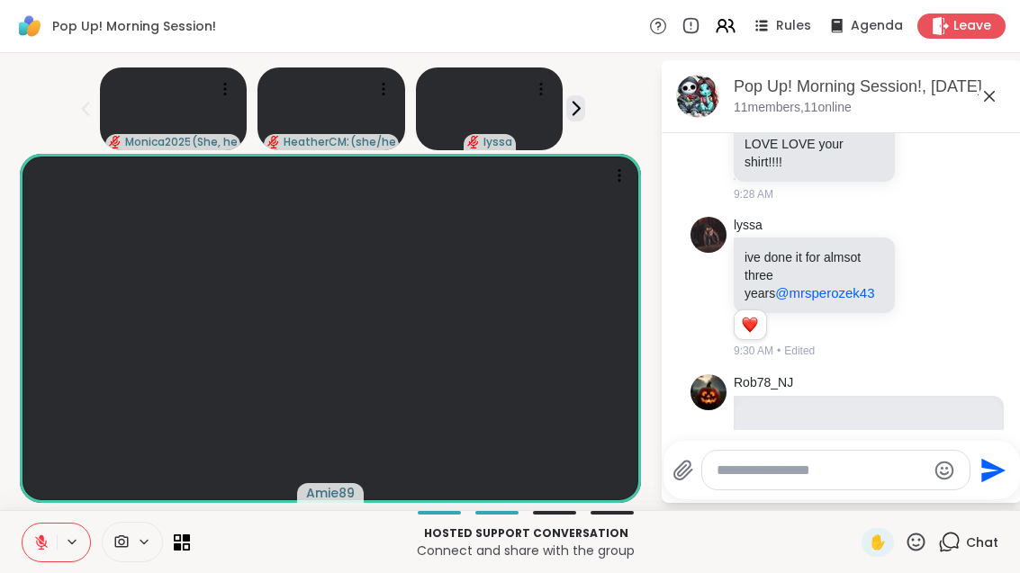
click at [917, 543] on icon at bounding box center [916, 542] width 23 height 23
click at [854, 492] on span "❤️" at bounding box center [863, 495] width 18 height 22
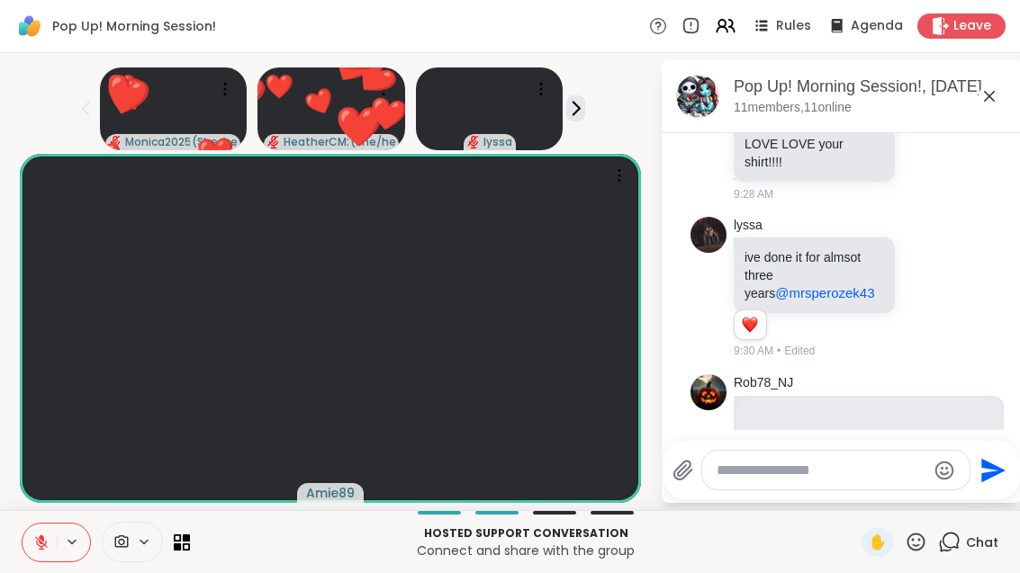
click at [915, 537] on icon at bounding box center [916, 542] width 23 height 23
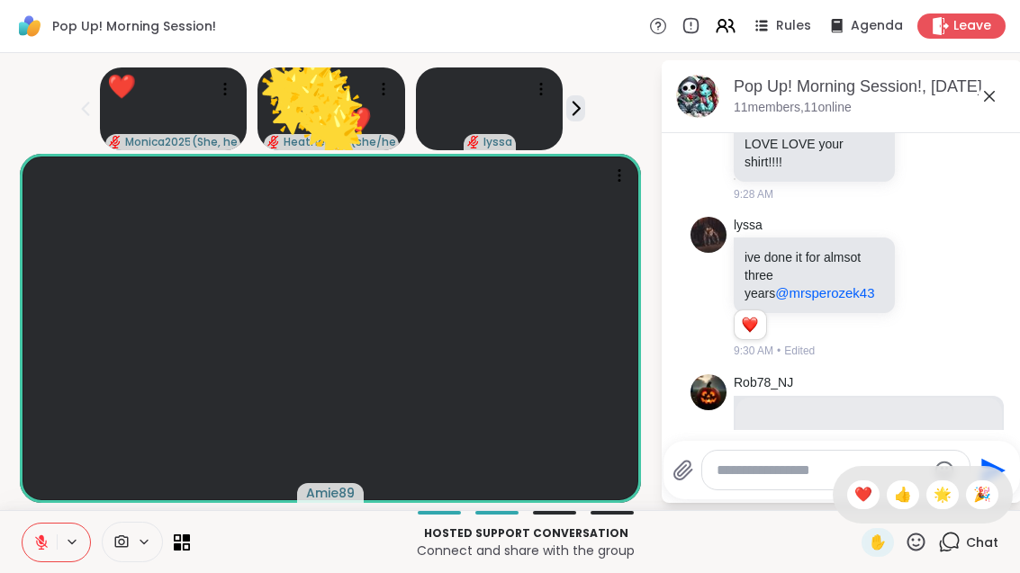
click at [946, 494] on span "🌟" at bounding box center [942, 495] width 18 height 22
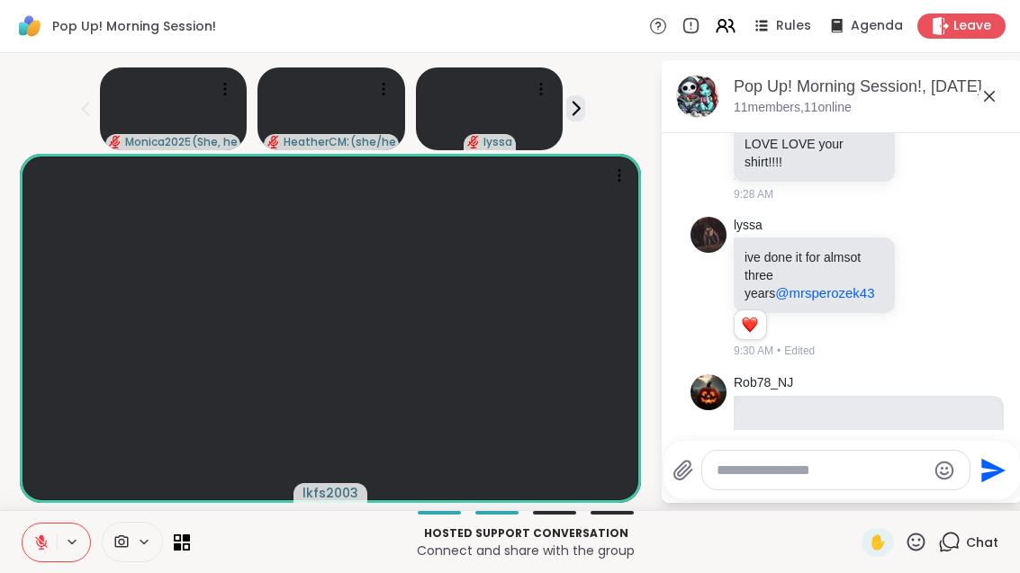
click at [920, 536] on icon at bounding box center [916, 542] width 23 height 23
click at [860, 491] on span "❤️" at bounding box center [863, 495] width 18 height 22
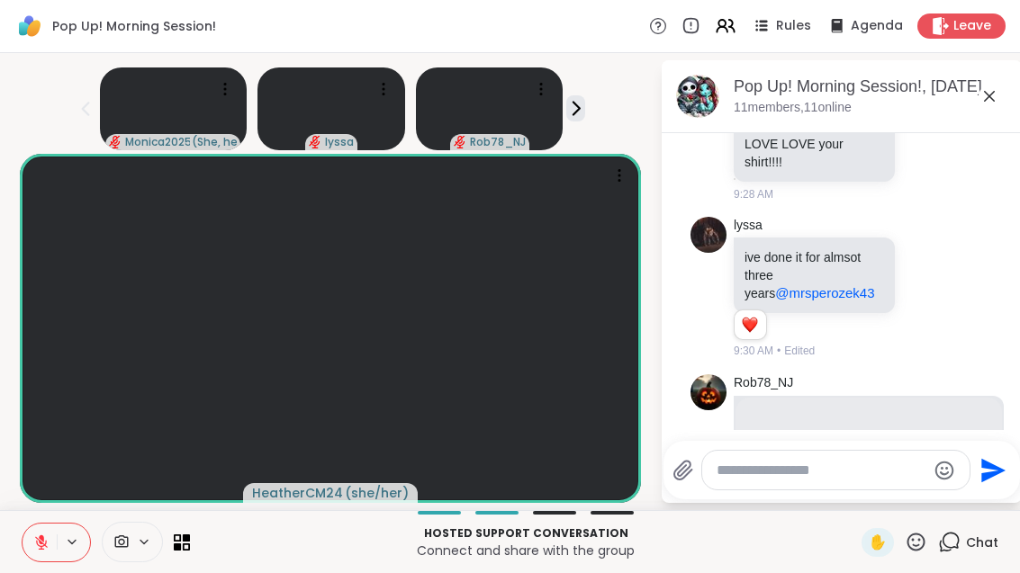
click at [925, 549] on icon at bounding box center [916, 542] width 23 height 23
click at [868, 493] on span "❤️" at bounding box center [863, 495] width 18 height 22
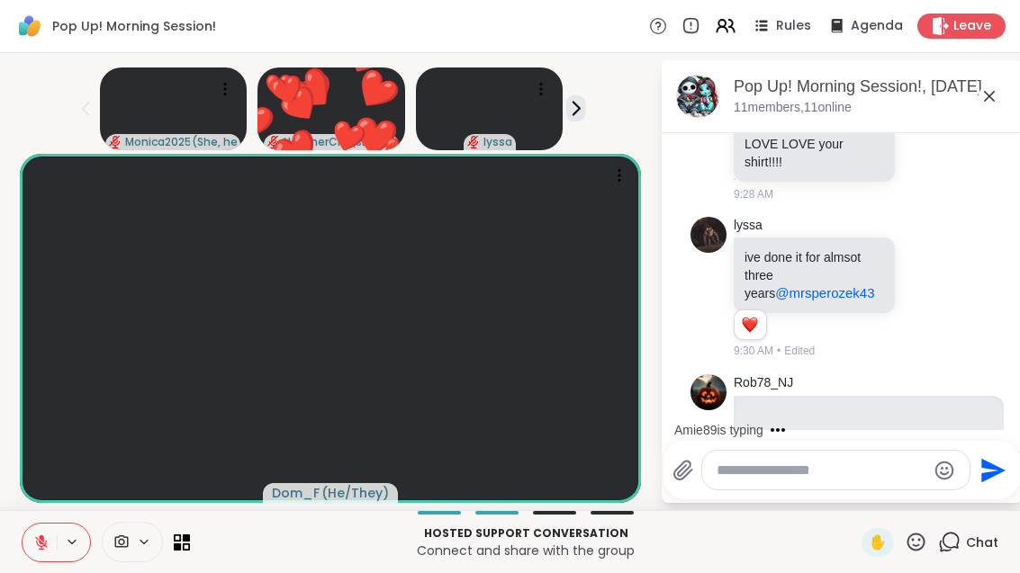
click at [45, 538] on icon at bounding box center [41, 543] width 16 height 16
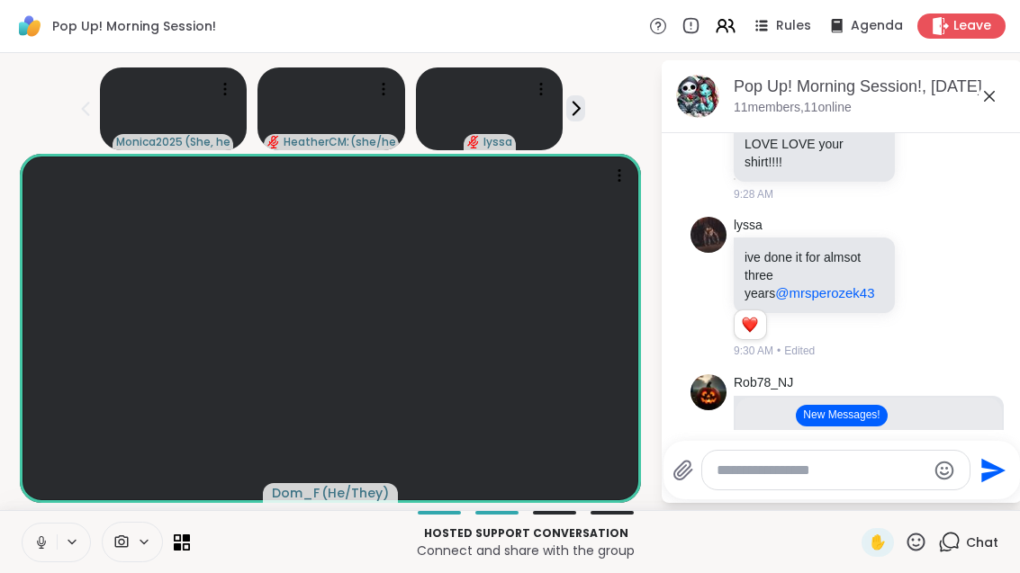
click at [32, 503] on video at bounding box center [330, 328] width 621 height 349
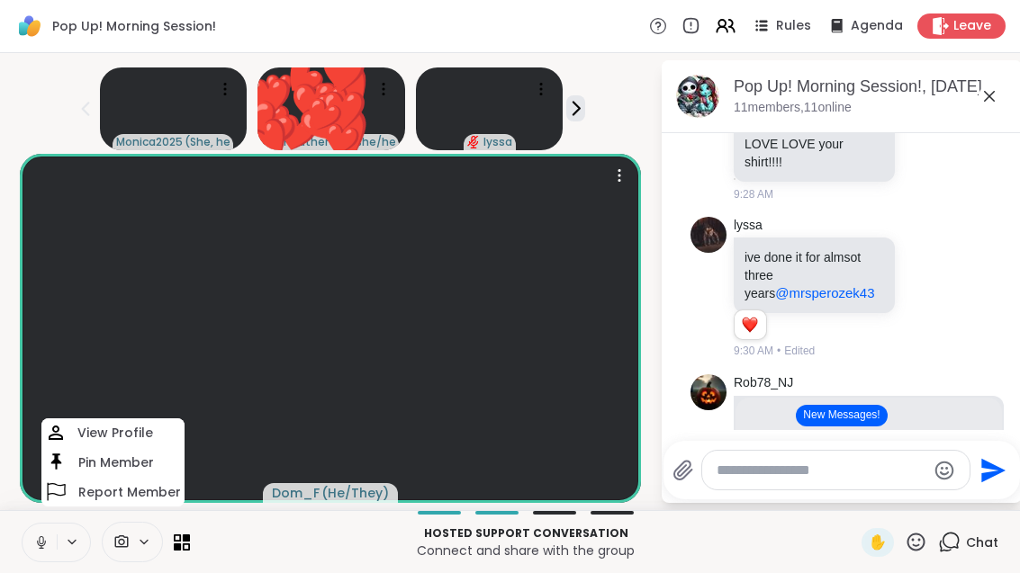
click at [55, 551] on button at bounding box center [40, 543] width 34 height 38
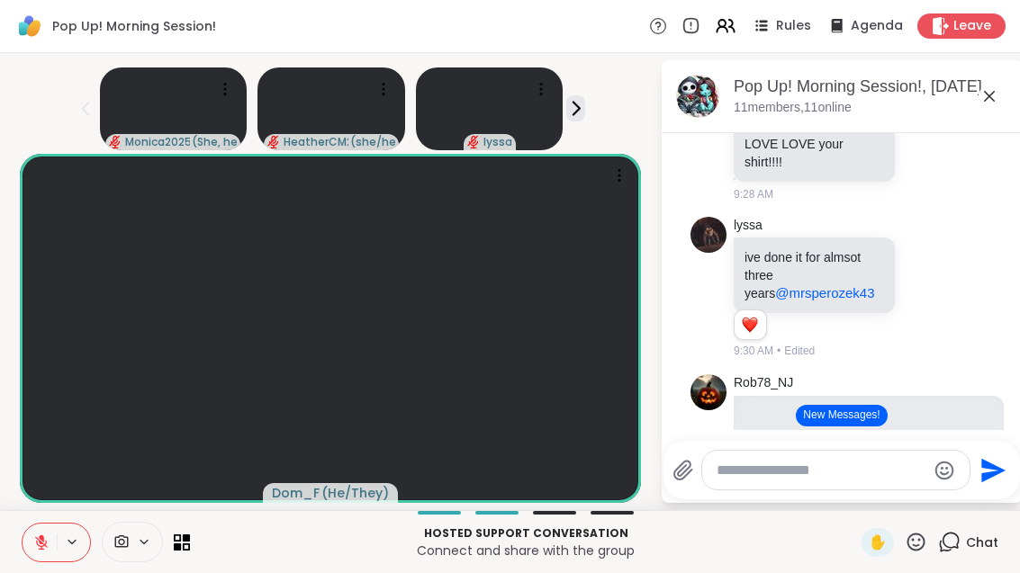
click at [920, 546] on icon at bounding box center [916, 542] width 23 height 23
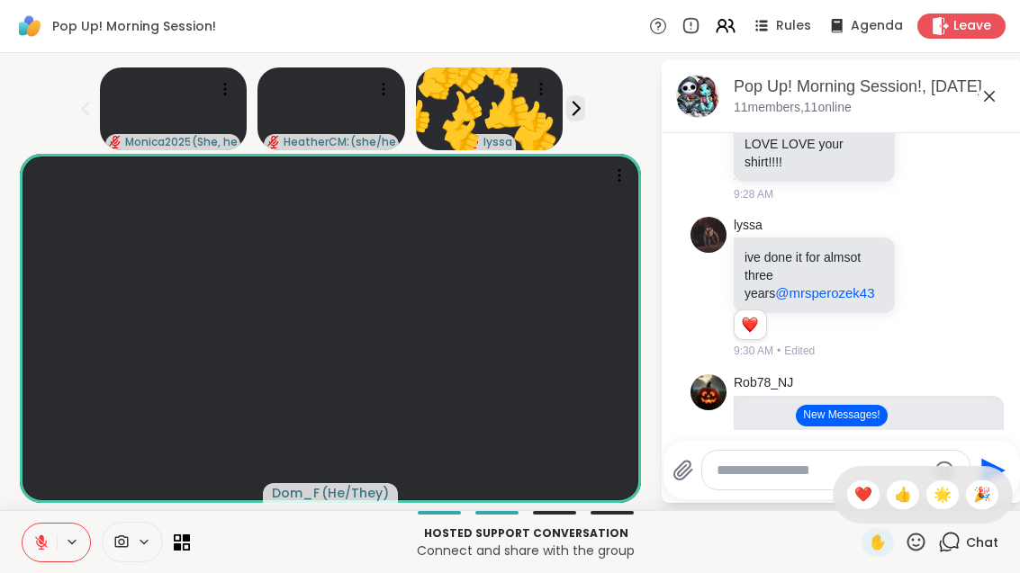
click at [863, 491] on span "❤️" at bounding box center [863, 495] width 18 height 22
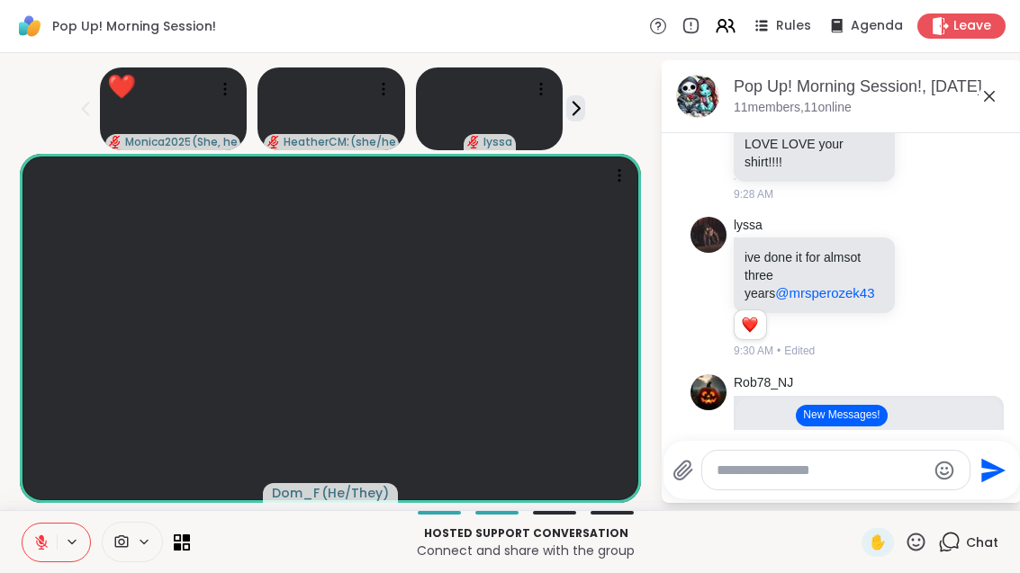
click at [187, 536] on icon at bounding box center [186, 538] width 7 height 7
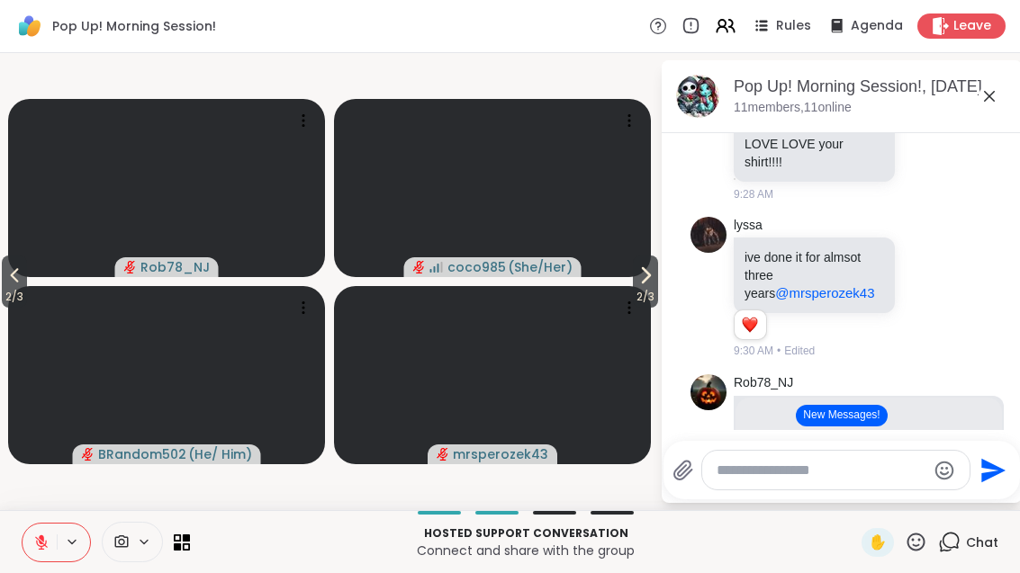
click at [646, 277] on icon at bounding box center [646, 275] width 7 height 14
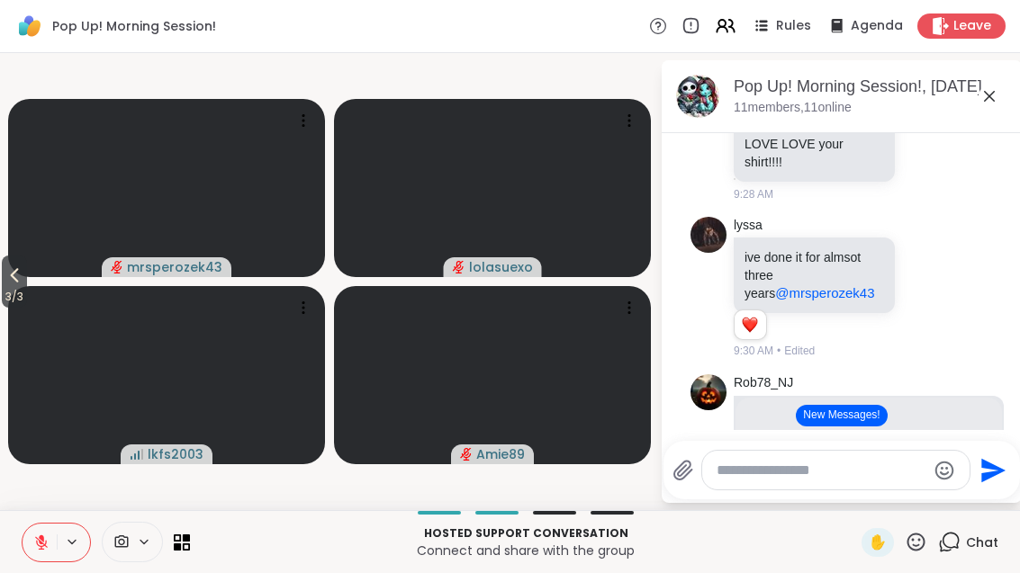
click at [183, 550] on icon at bounding box center [186, 546] width 7 height 7
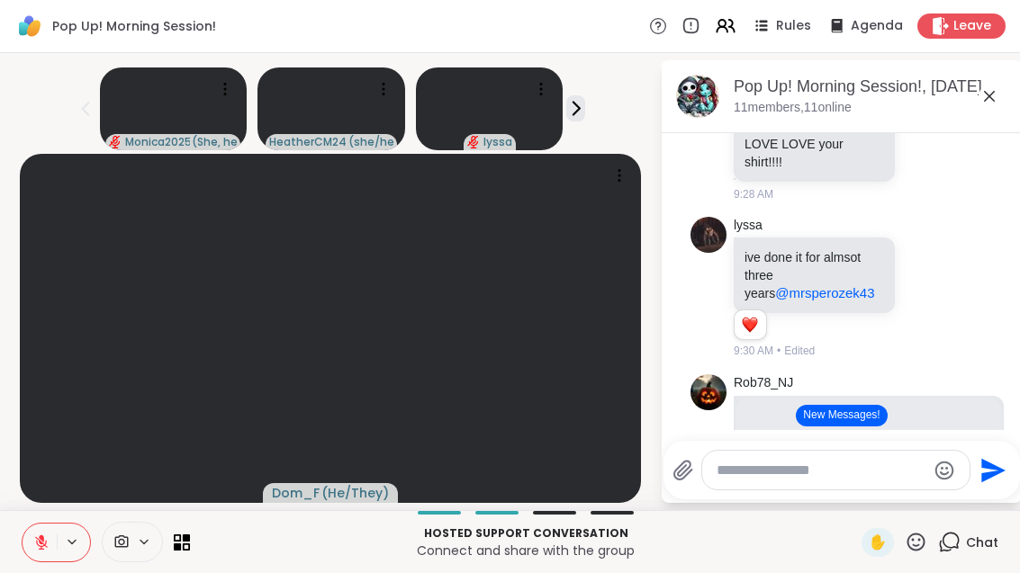
click at [925, 533] on icon at bounding box center [916, 542] width 23 height 23
click at [995, 486] on div "🎉" at bounding box center [982, 495] width 32 height 29
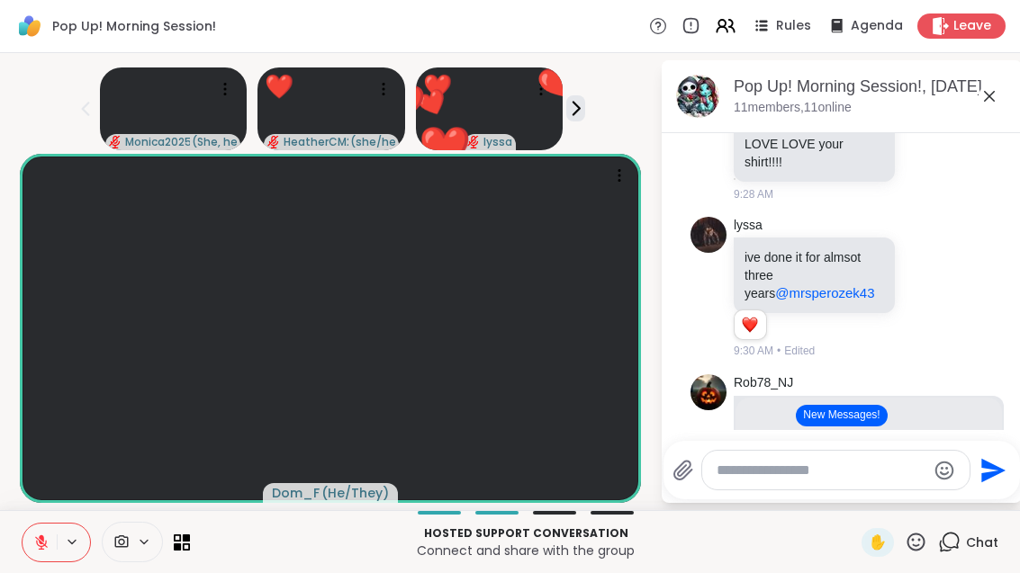
click at [915, 531] on icon at bounding box center [916, 542] width 23 height 23
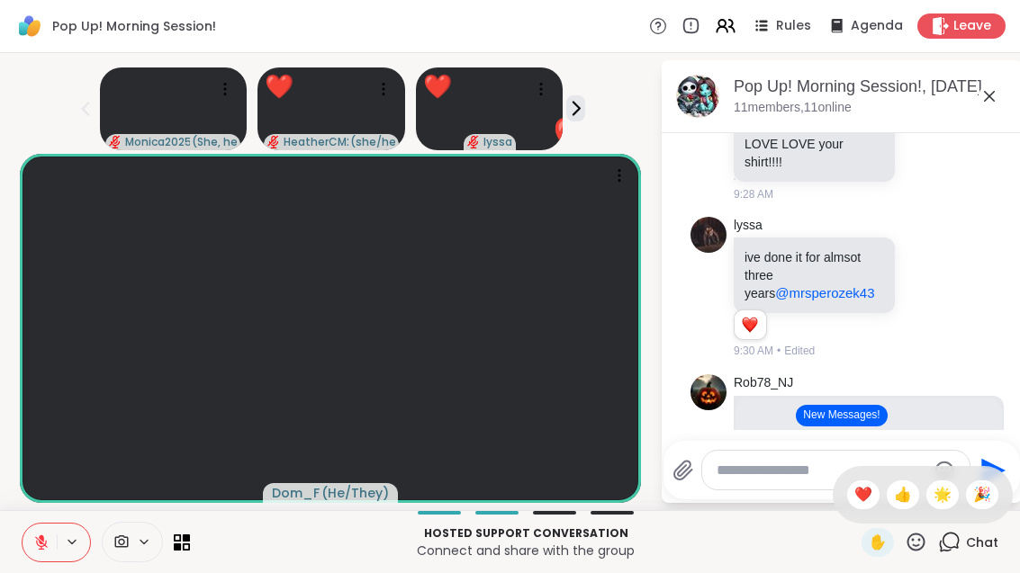
click at [855, 496] on span "❤️" at bounding box center [863, 495] width 18 height 22
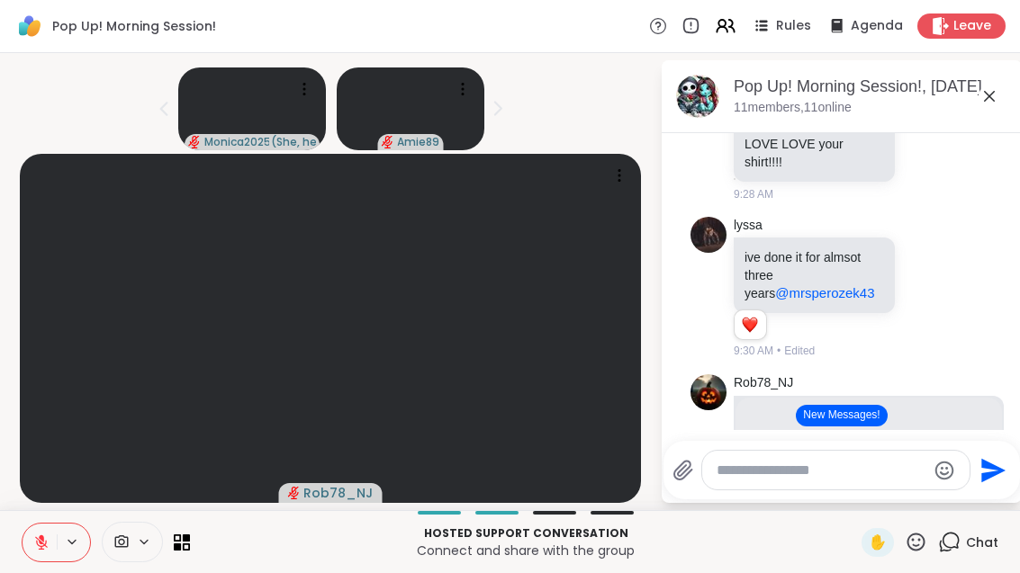
scroll to position [20, 0]
click at [186, 541] on icon at bounding box center [186, 538] width 7 height 7
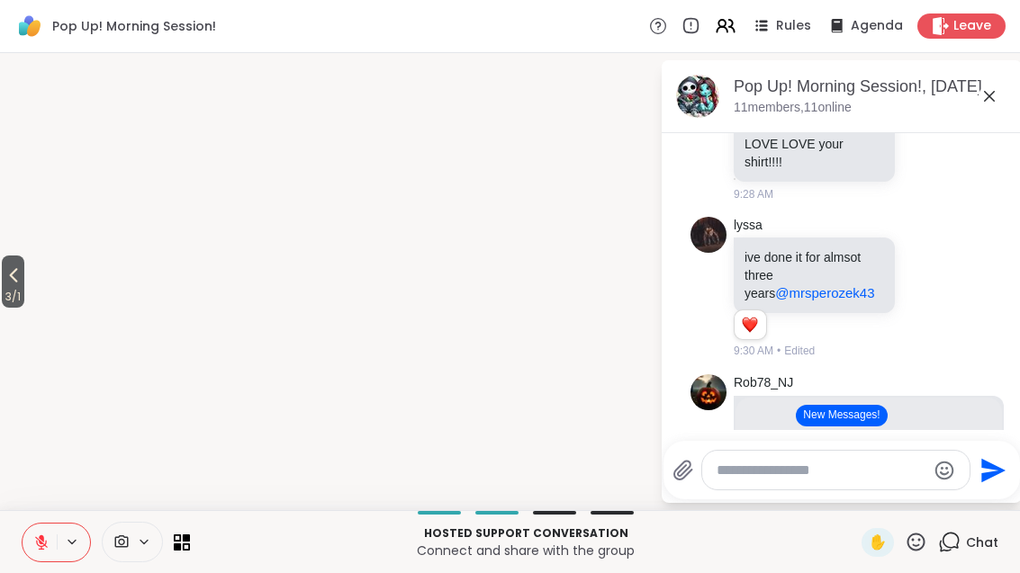
scroll to position [0, 0]
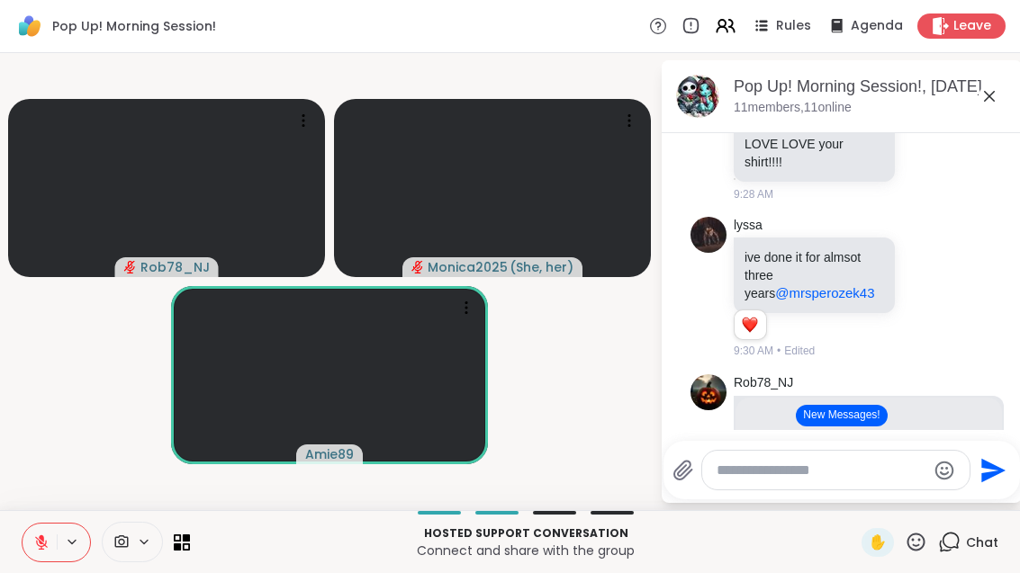
click at [1019, 98] on div "Pop Up! Morning Session!, [DATE] members, 11 online" at bounding box center [842, 96] width 360 height 73
click at [986, 100] on icon at bounding box center [989, 97] width 22 height 22
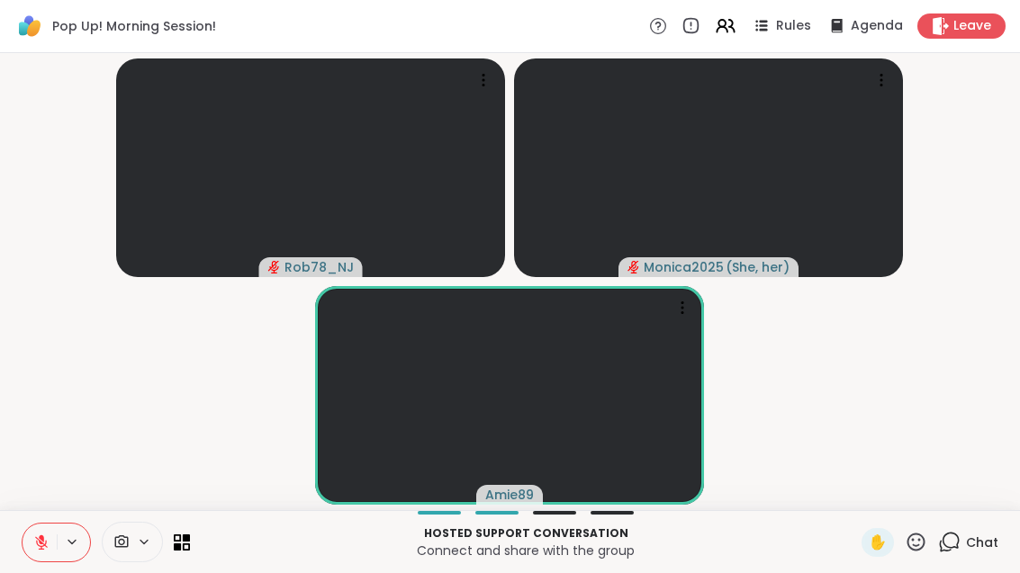
click at [1004, 98] on video-player-container "Rob78_NJ Monica2025 ( She, her ) Amie89" at bounding box center [510, 281] width 998 height 443
click at [46, 550] on icon at bounding box center [41, 543] width 16 height 16
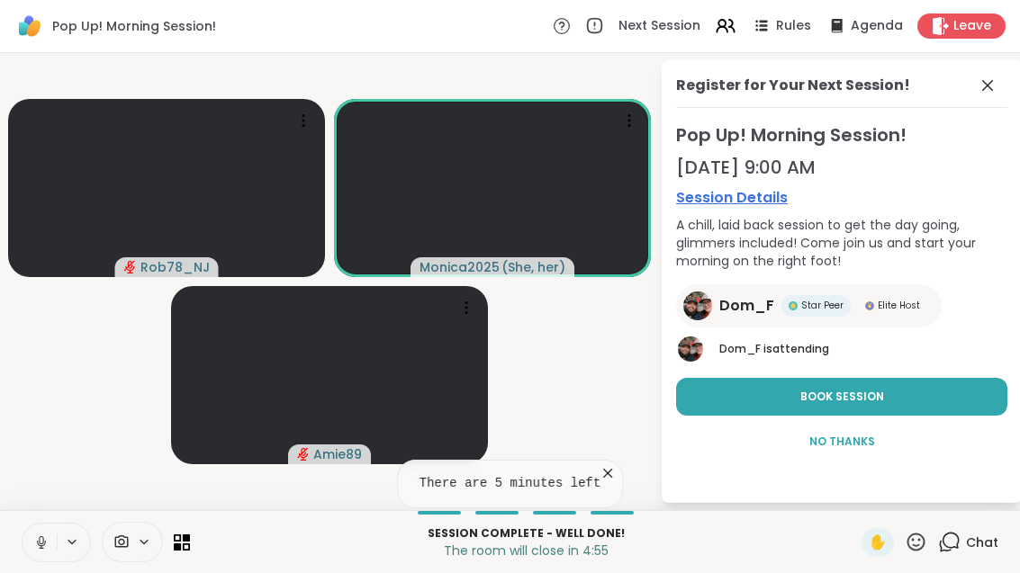
click at [612, 473] on icon at bounding box center [607, 473] width 9 height 9
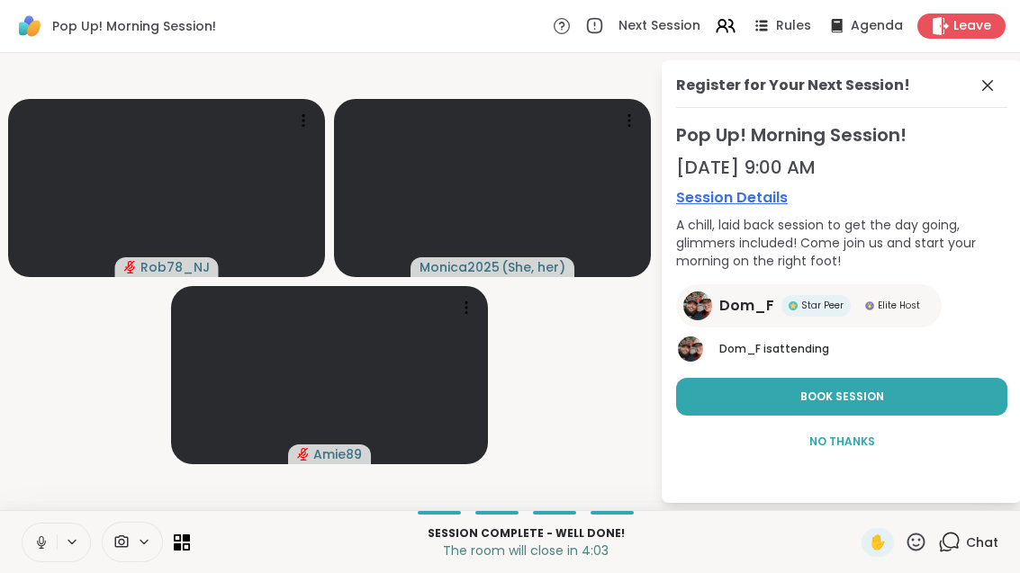
click at [832, 434] on span "No Thanks" at bounding box center [842, 442] width 66 height 16
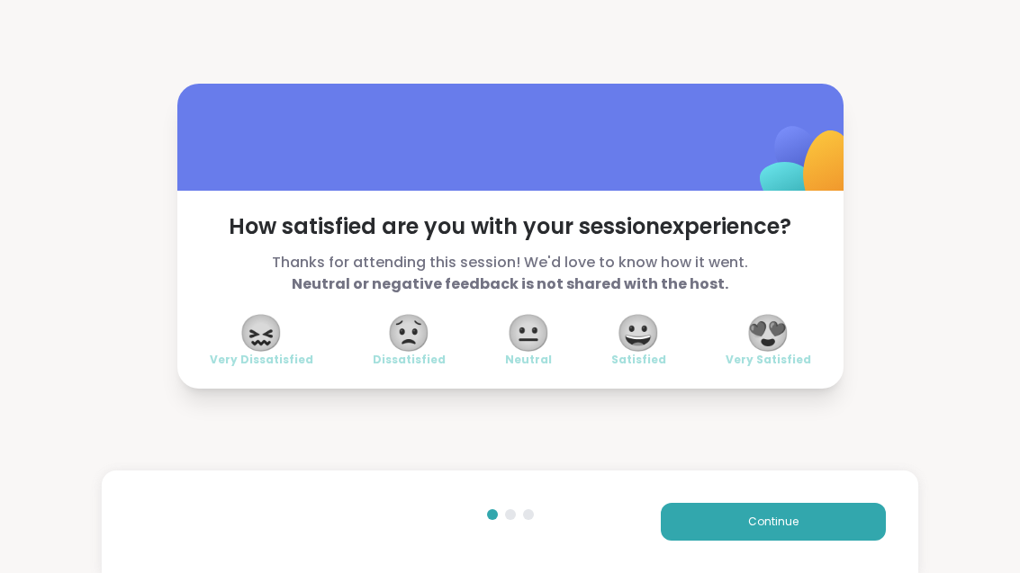
click at [660, 349] on div "😀 Satisfied" at bounding box center [638, 342] width 55 height 50
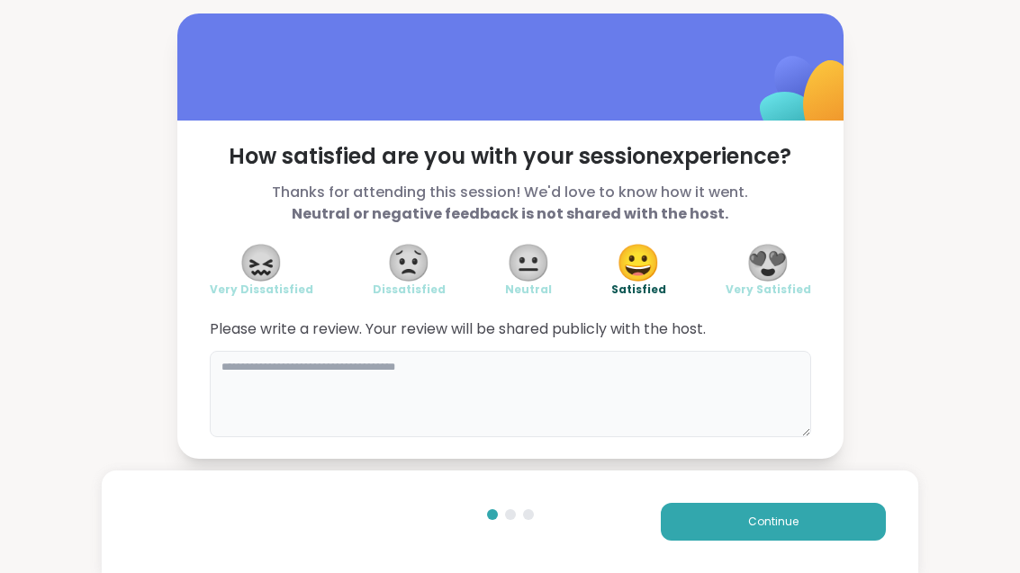
click at [525, 392] on textarea at bounding box center [510, 394] width 601 height 86
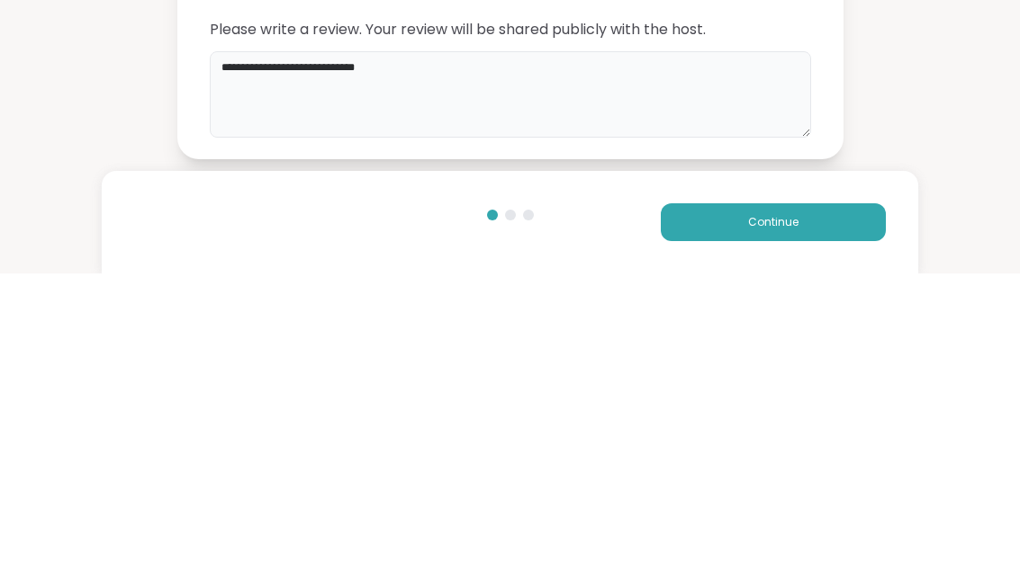
click at [486, 351] on textarea "**********" at bounding box center [510, 394] width 601 height 86
click at [440, 351] on textarea "**********" at bounding box center [510, 394] width 601 height 86
click at [432, 351] on textarea "**********" at bounding box center [510, 394] width 601 height 86
click at [499, 351] on textarea "**********" at bounding box center [510, 394] width 601 height 86
type textarea "**********"
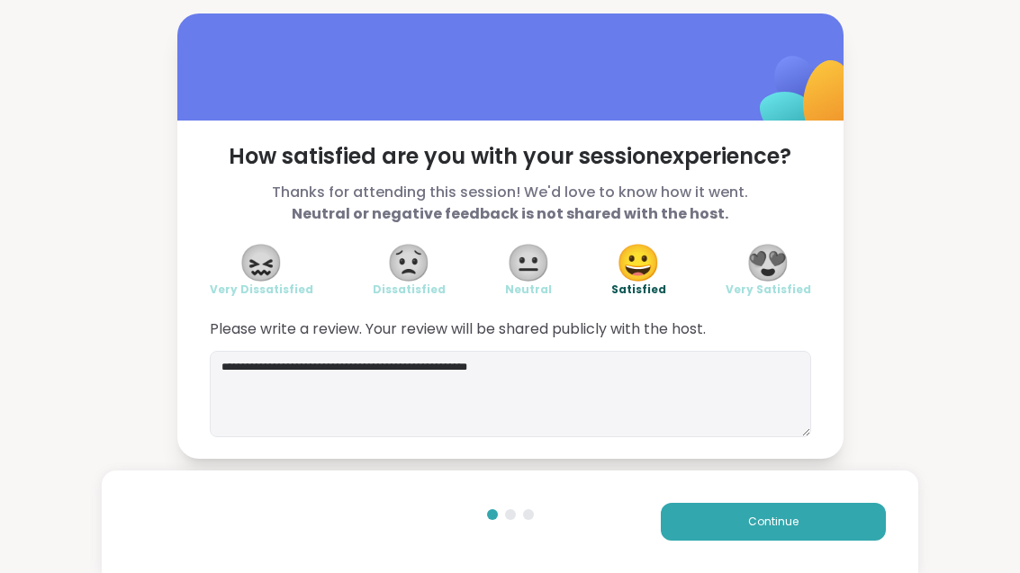
click at [779, 516] on span "Continue" at bounding box center [773, 522] width 50 height 16
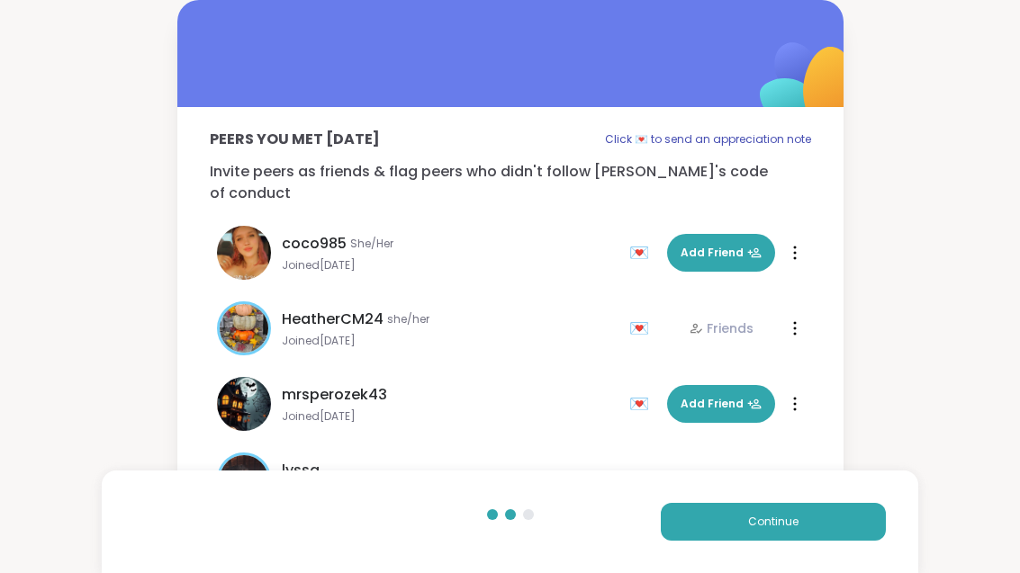
click at [802, 536] on button "Continue" at bounding box center [773, 522] width 225 height 38
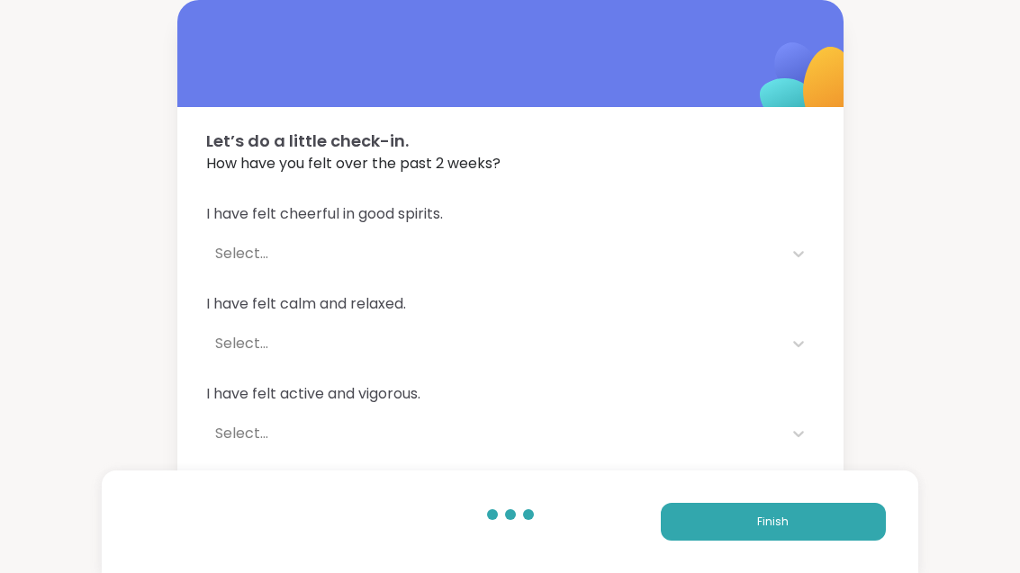
click at [778, 530] on button "Finish" at bounding box center [773, 522] width 225 height 38
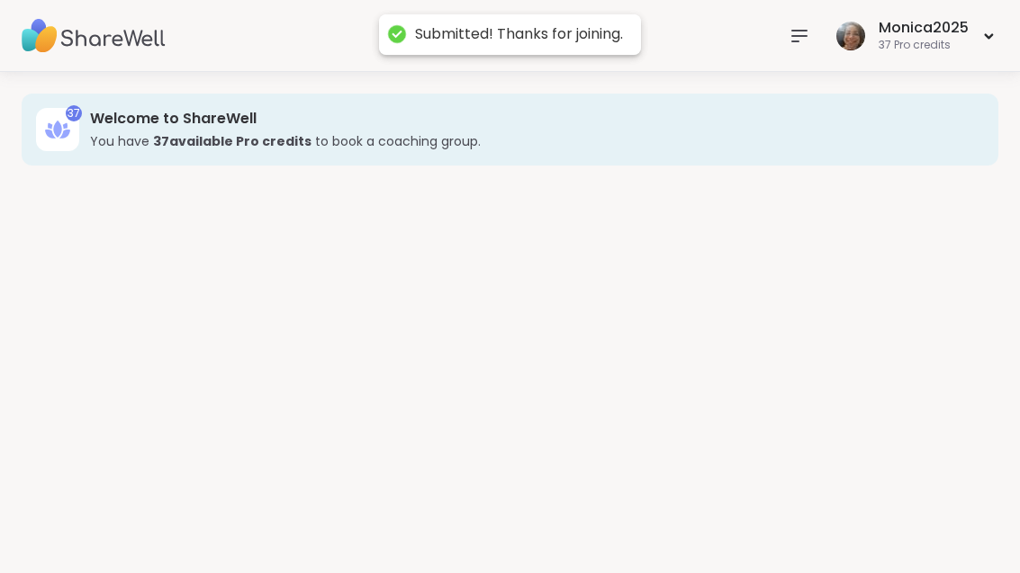
click at [778, 529] on div "37 Welcome to ShareWell You have 37 available Pro credit s to book a coaching g…" at bounding box center [510, 322] width 1020 height 501
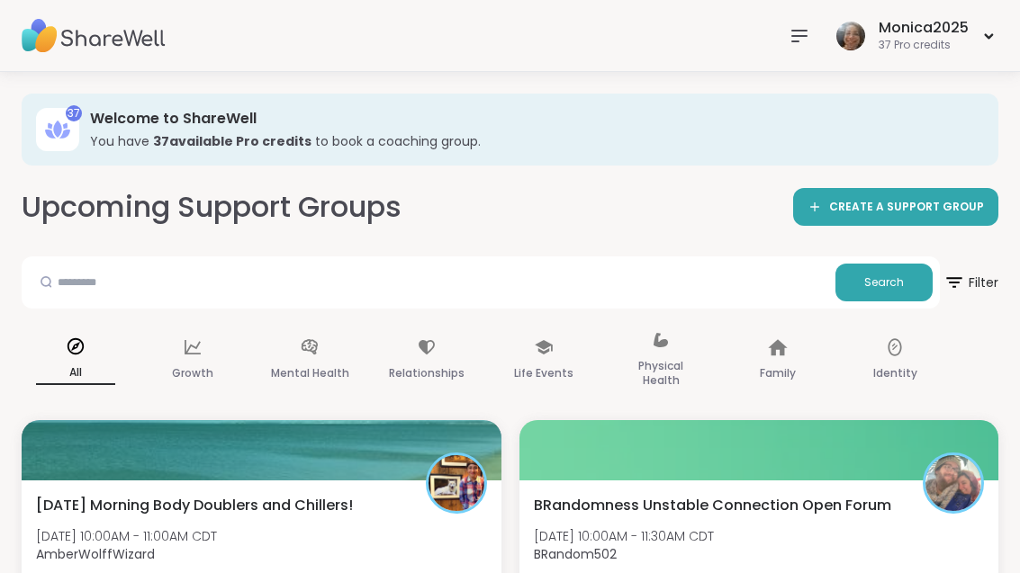
click at [706, 459] on div at bounding box center [759, 450] width 480 height 60
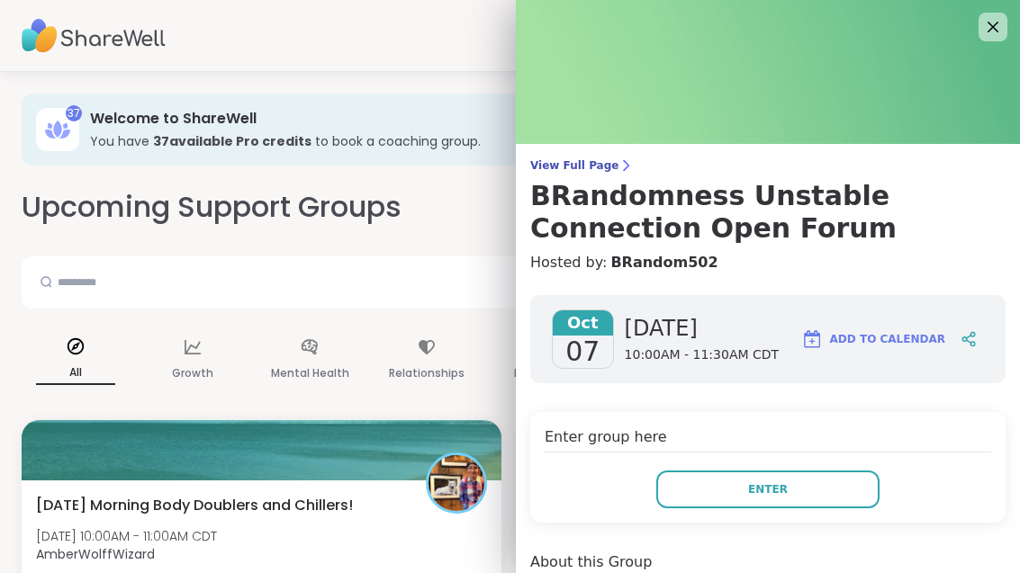
click at [754, 465] on div "Enter group here Enter" at bounding box center [767, 467] width 475 height 111
click at [804, 496] on button "Enter" at bounding box center [767, 490] width 223 height 38
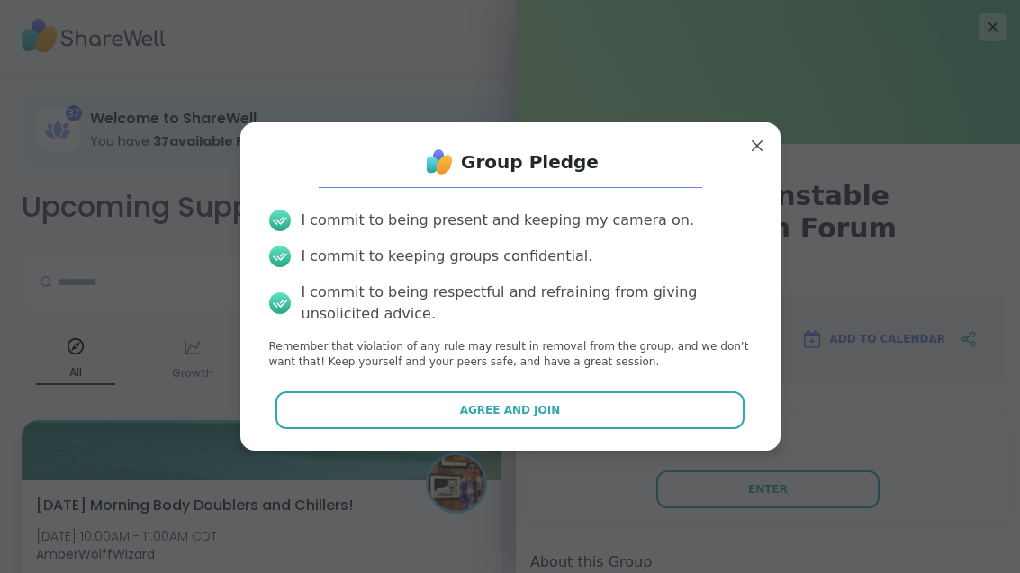
click at [664, 405] on button "Agree and Join" at bounding box center [509, 411] width 469 height 38
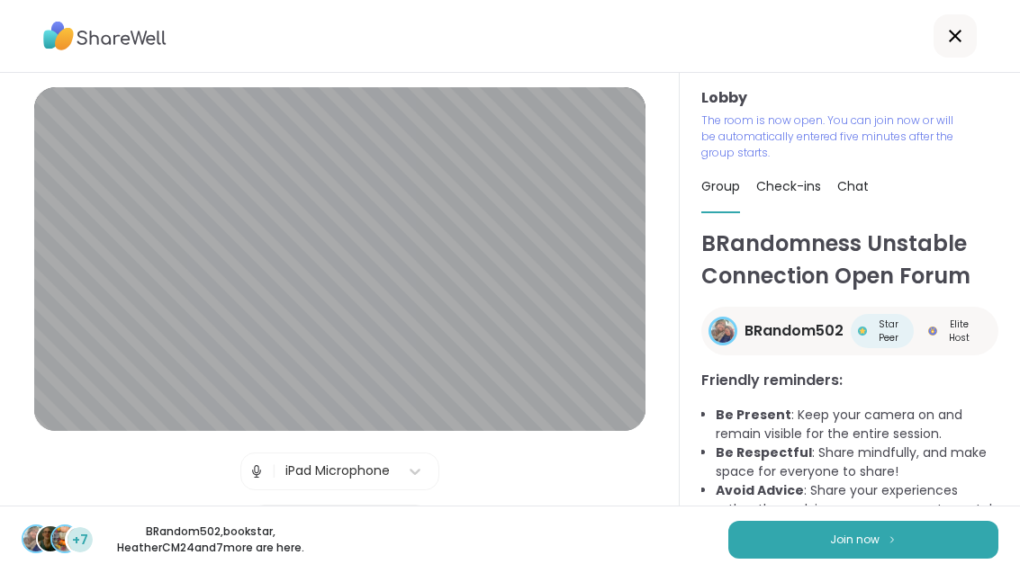
click at [775, 556] on button "Join now" at bounding box center [863, 540] width 270 height 38
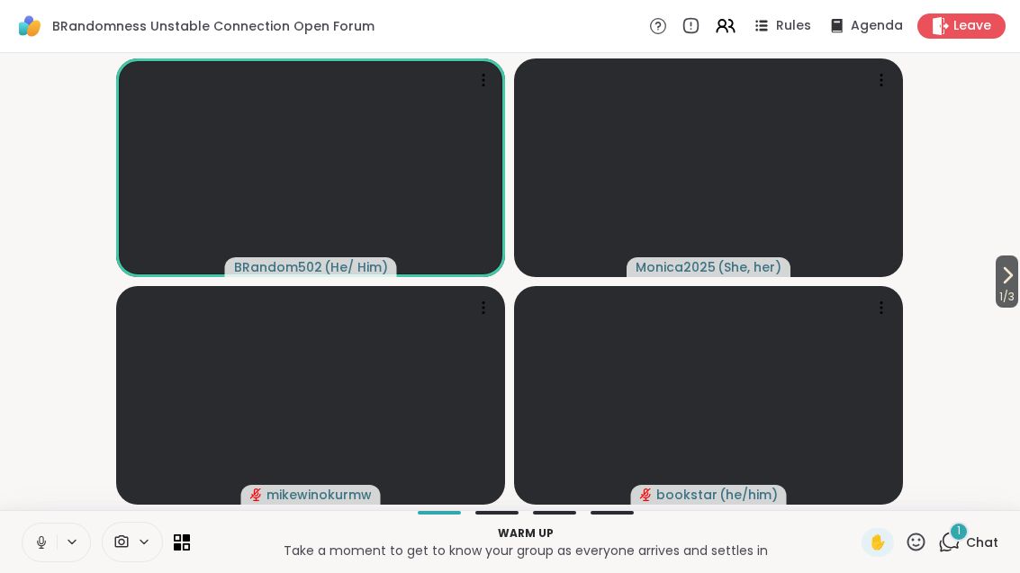
click at [1011, 289] on span "1 / 3" at bounding box center [1006, 297] width 23 height 22
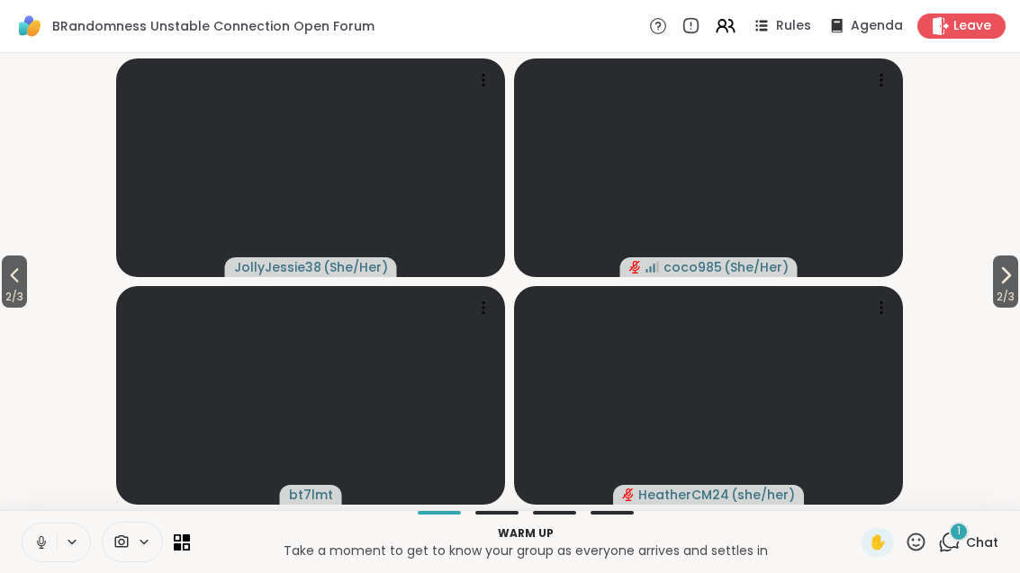
click at [993, 293] on span "2 / 3" at bounding box center [1005, 297] width 25 height 22
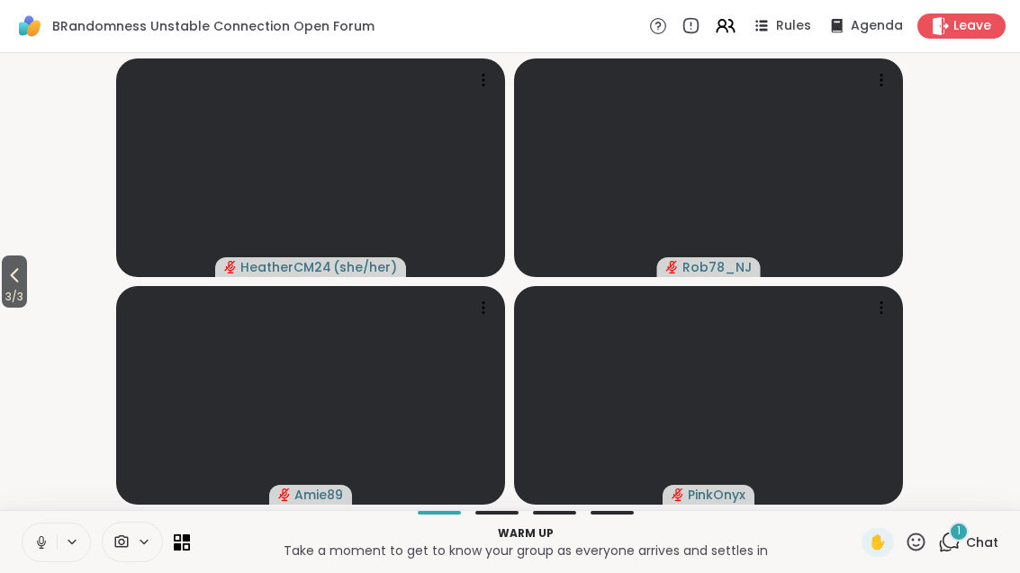
click at [8, 291] on span "3 / 3" at bounding box center [14, 297] width 25 height 22
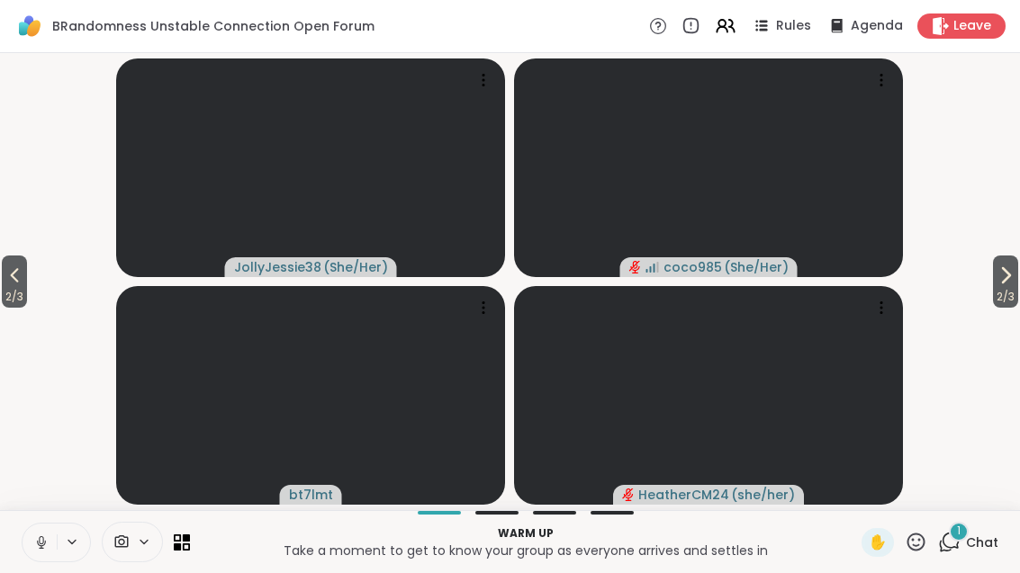
click at [27, 293] on span "2 / 3" at bounding box center [14, 297] width 25 height 22
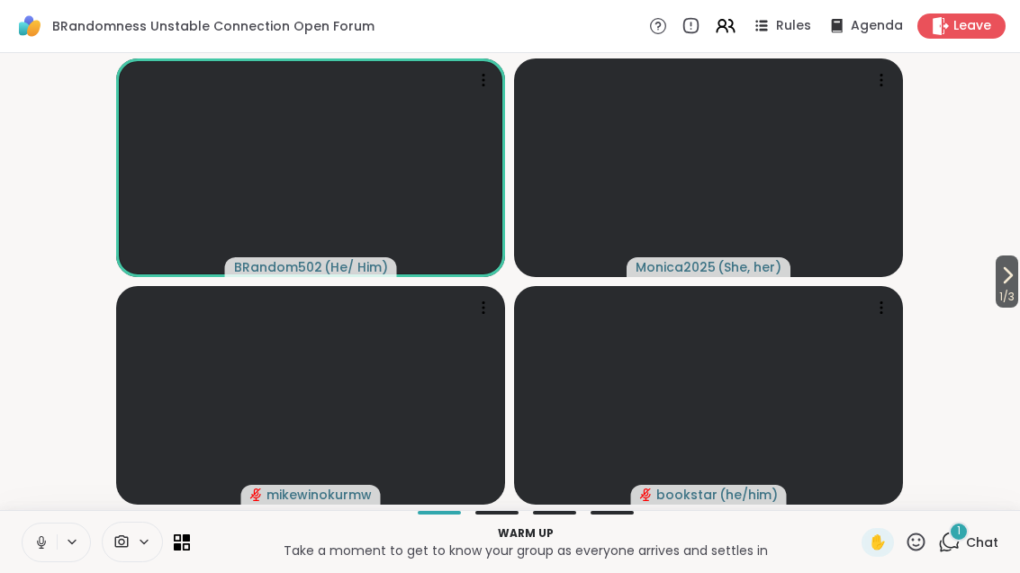
click at [959, 553] on icon at bounding box center [949, 542] width 23 height 23
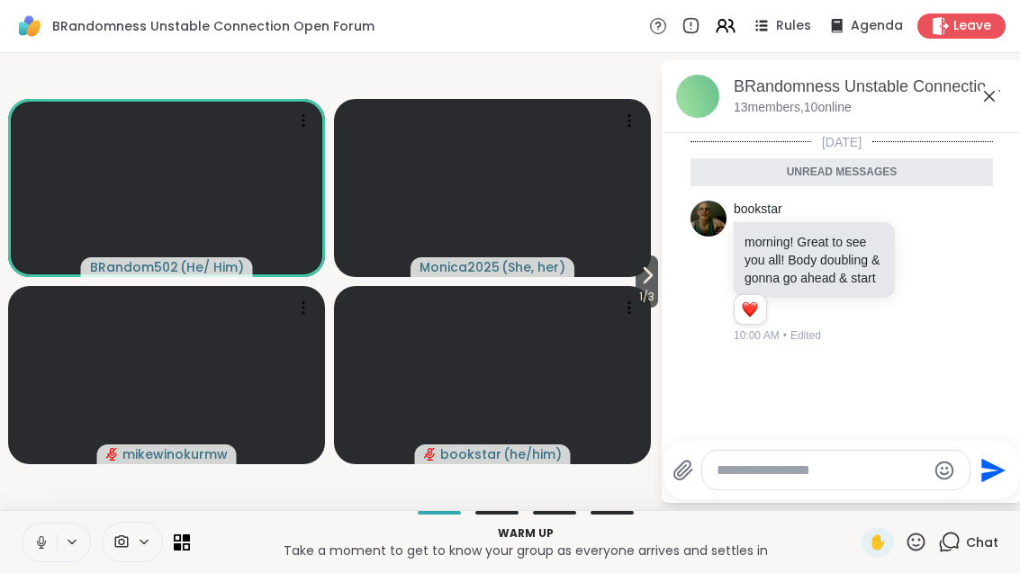
click at [980, 105] on icon at bounding box center [989, 97] width 22 height 22
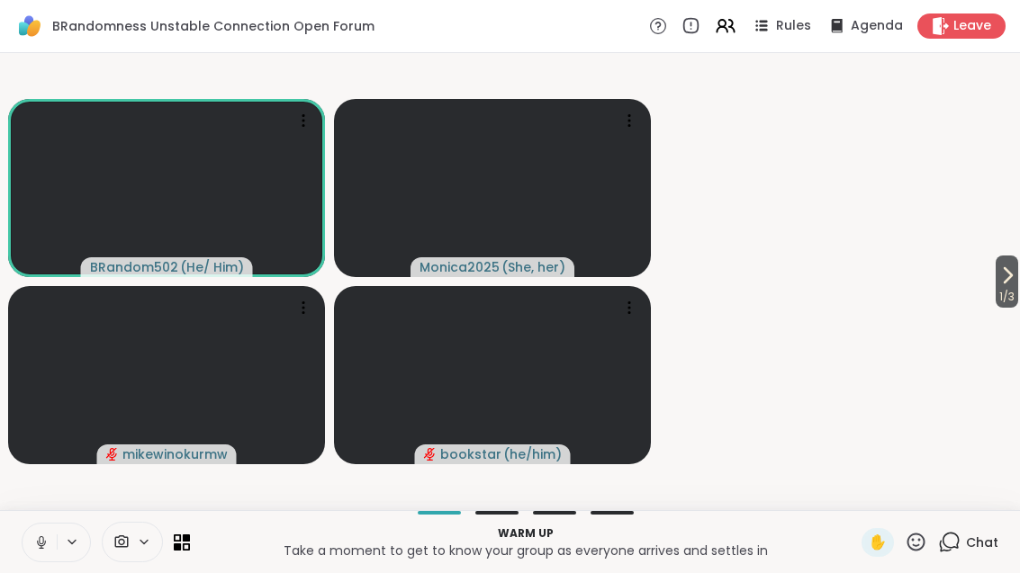
click at [984, 109] on video-player-container "1 / 3 BRandom502 ( He/ Him ) Monica2025 ( She, her ) mikewinokurmw bookstar ( h…" at bounding box center [510, 281] width 998 height 443
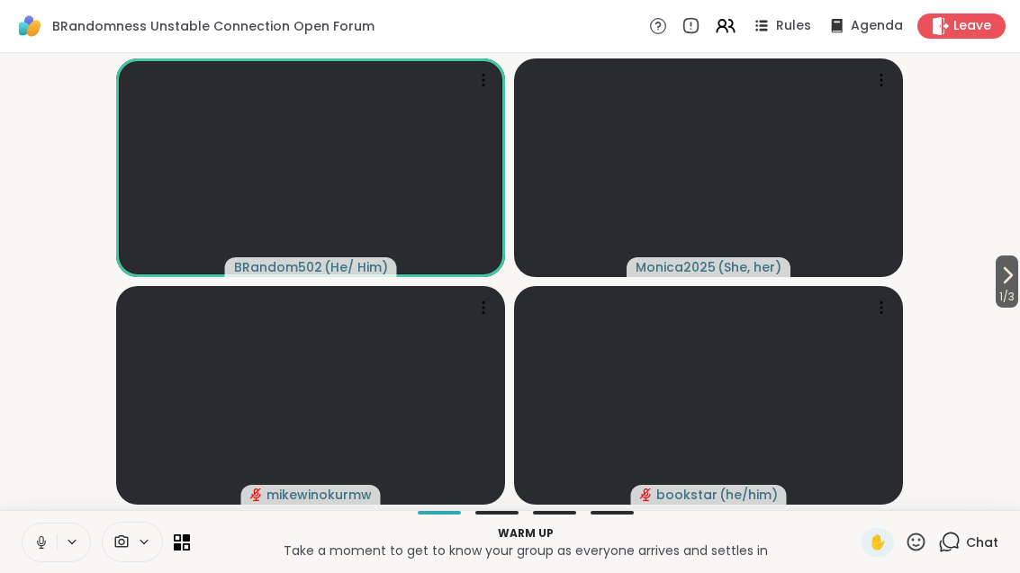
click at [1000, 272] on icon at bounding box center [1007, 276] width 22 height 22
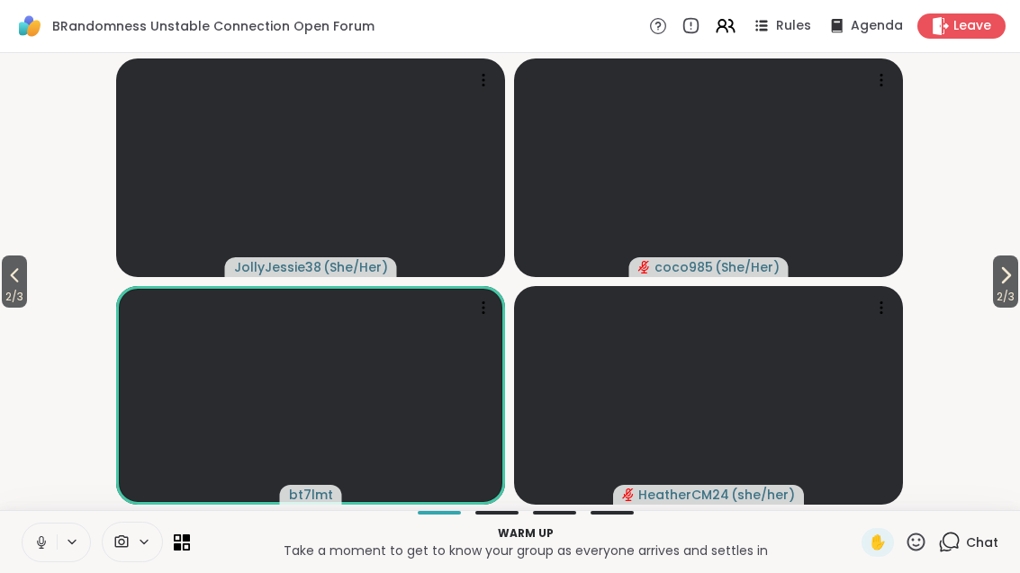
click at [1016, 282] on button "2 / 3" at bounding box center [1005, 282] width 25 height 52
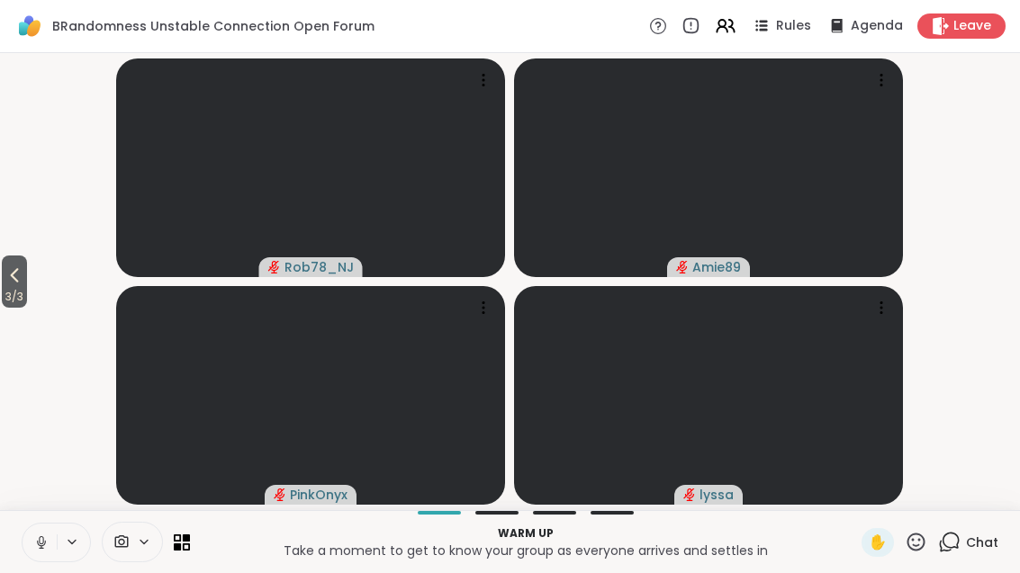
click at [27, 285] on button "3 / 3" at bounding box center [14, 282] width 25 height 52
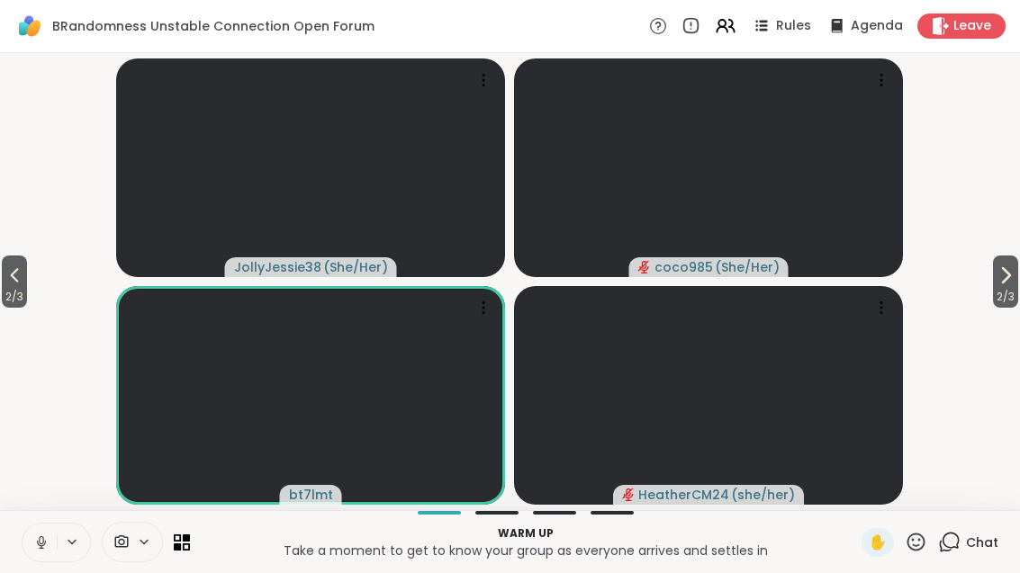
click at [22, 272] on icon at bounding box center [15, 276] width 22 height 22
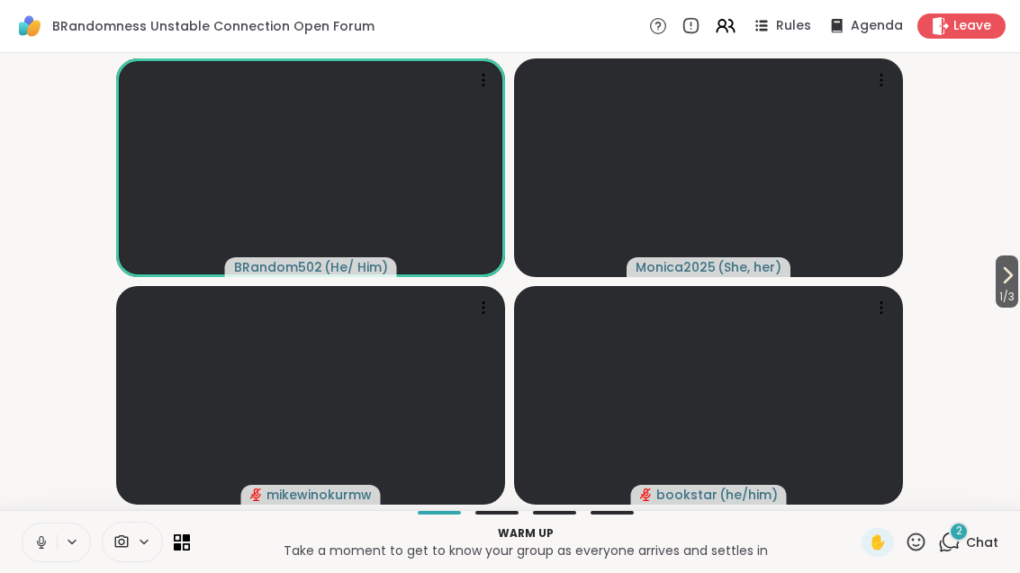
click at [964, 530] on div "2" at bounding box center [959, 532] width 20 height 20
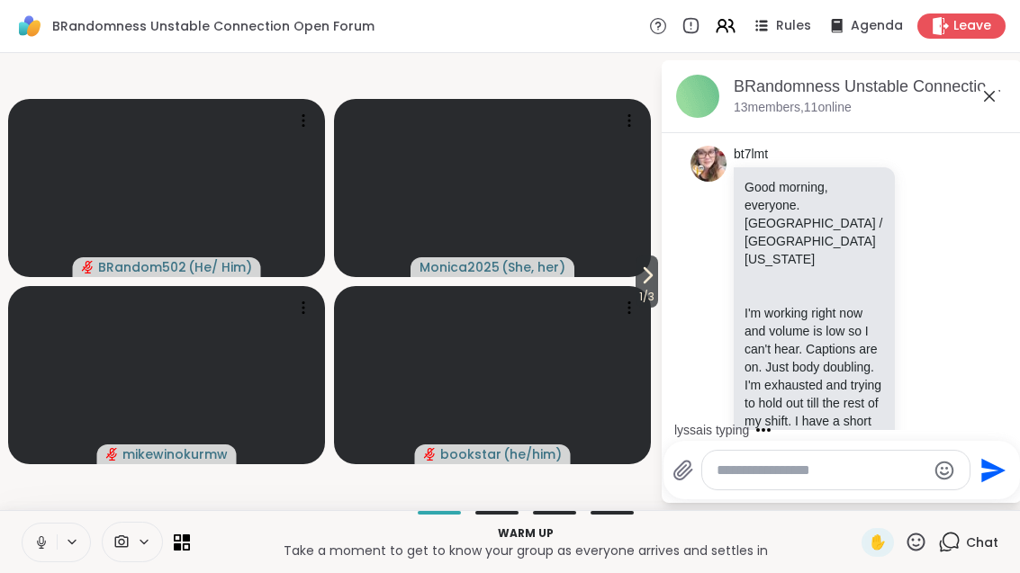
scroll to position [380, 0]
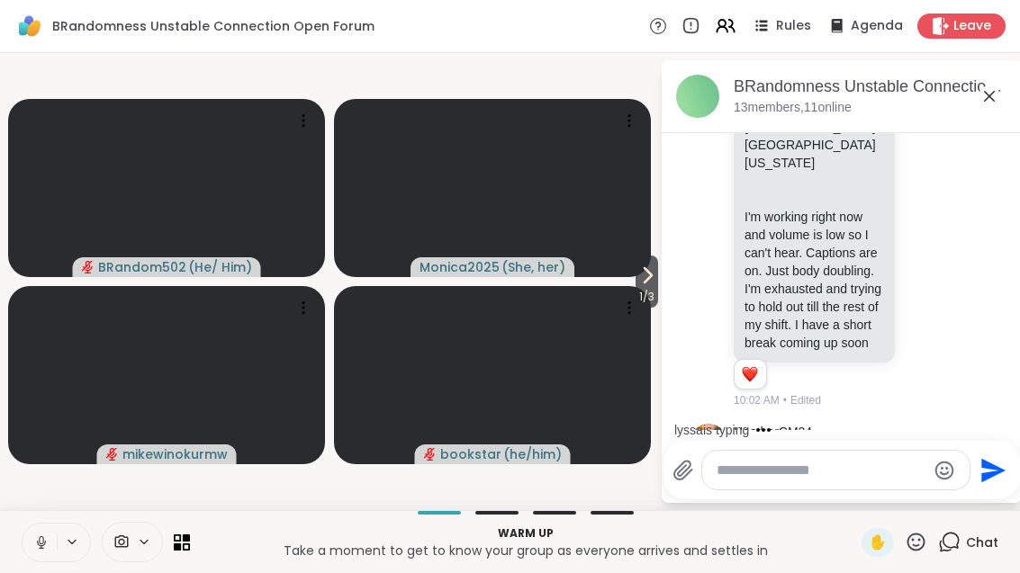
click at [926, 220] on icon at bounding box center [926, 229] width 16 height 18
click at [785, 192] on div "Select Reaction: Heart" at bounding box center [783, 200] width 16 height 16
click at [11, 527] on div "Warm up Take a moment to get to know your group as everyone arrives and settles…" at bounding box center [510, 541] width 1020 height 63
click at [43, 555] on button at bounding box center [40, 543] width 34 height 38
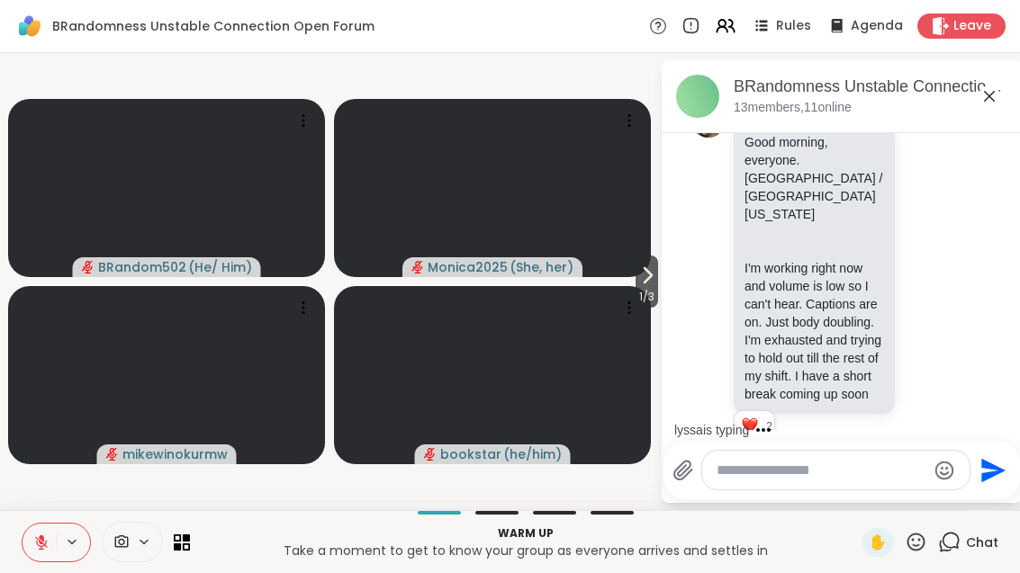
scroll to position [0, 0]
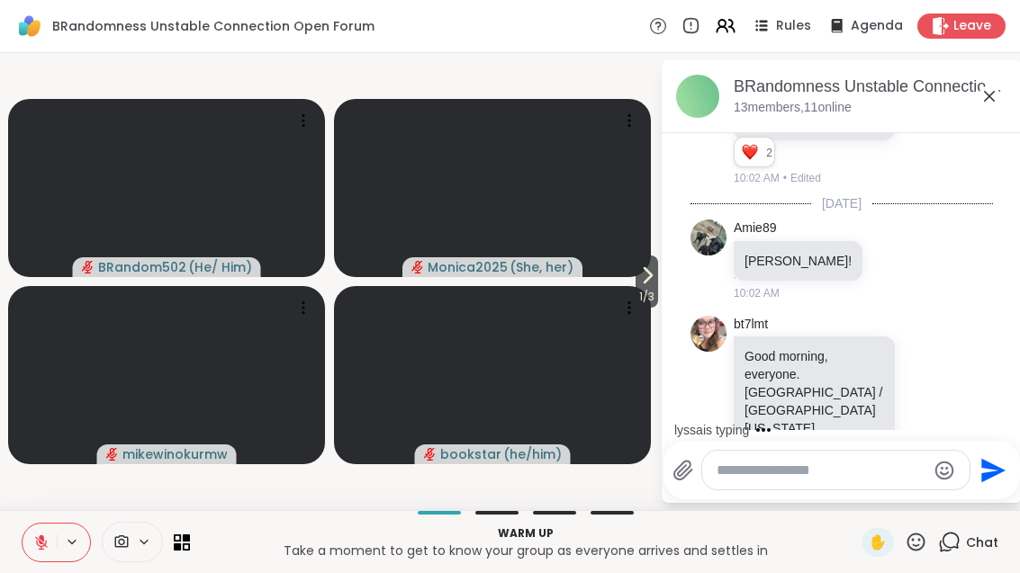
click at [996, 95] on icon at bounding box center [989, 97] width 22 height 22
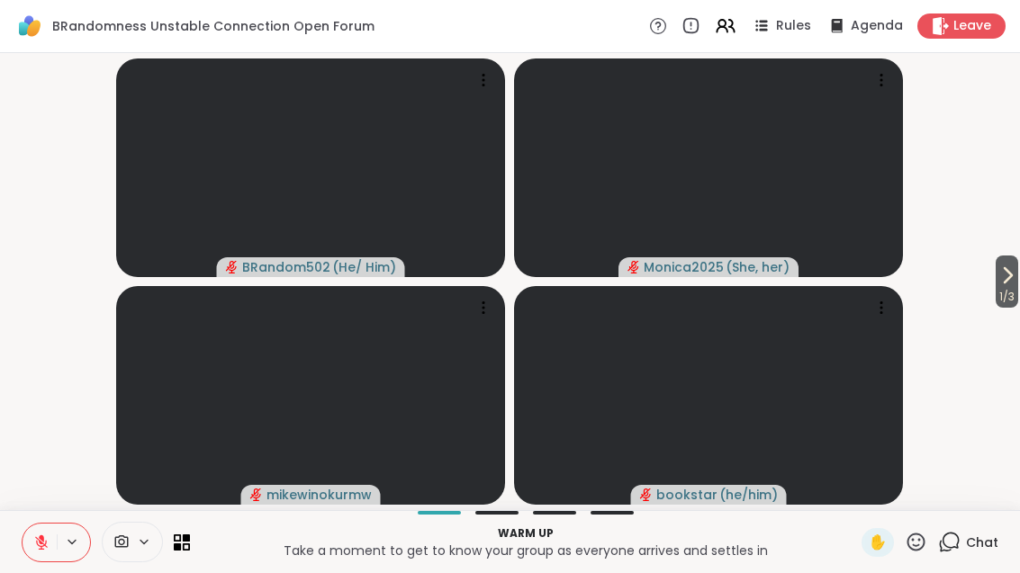
click at [995, 286] on span "1 / 3" at bounding box center [1006, 297] width 23 height 22
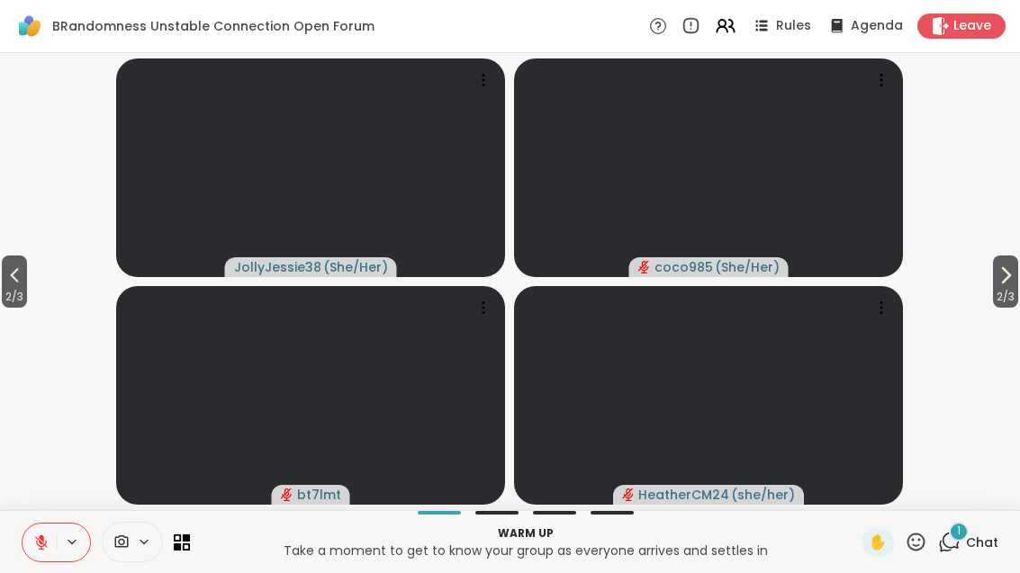
click at [1018, 278] on button "2 / 3" at bounding box center [1005, 282] width 25 height 52
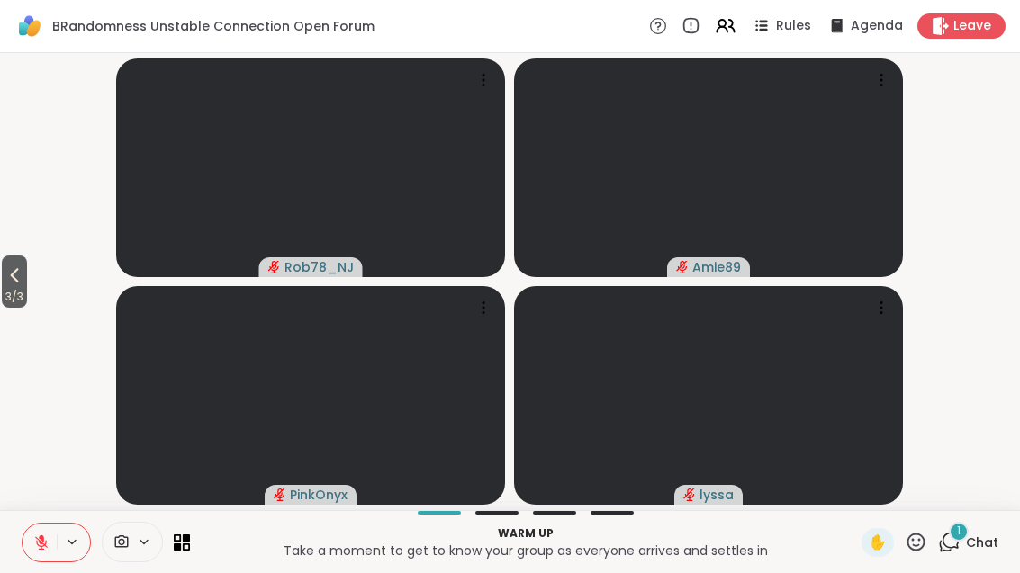
click at [45, 271] on video-player-container "3 / 3 Rob78_NJ Amie89 PinkOnyx lyssa" at bounding box center [510, 281] width 998 height 443
click at [27, 277] on button "3 / 3" at bounding box center [14, 282] width 25 height 52
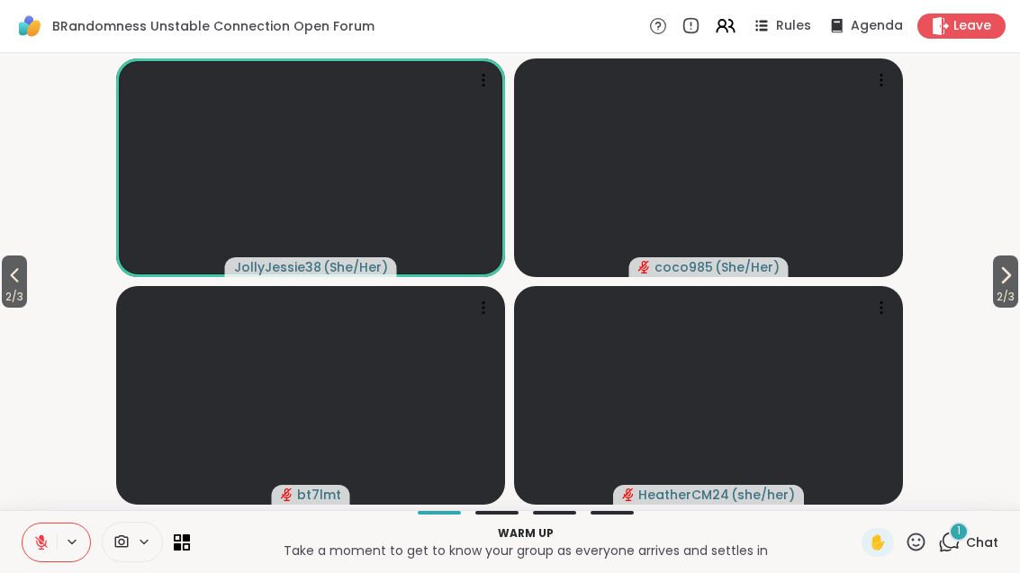
click at [25, 284] on icon at bounding box center [15, 276] width 22 height 22
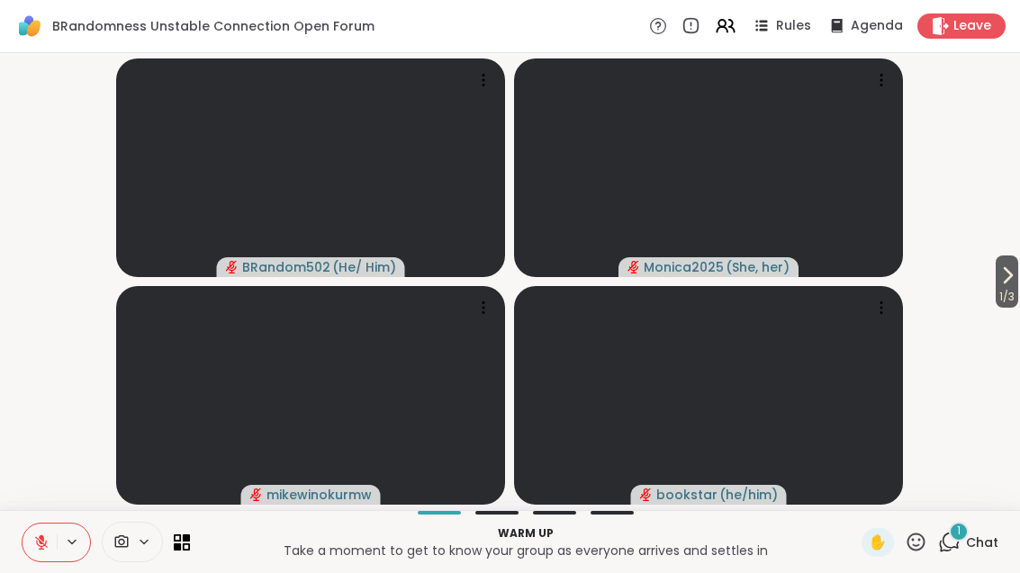
click at [962, 528] on div "1" at bounding box center [959, 532] width 20 height 20
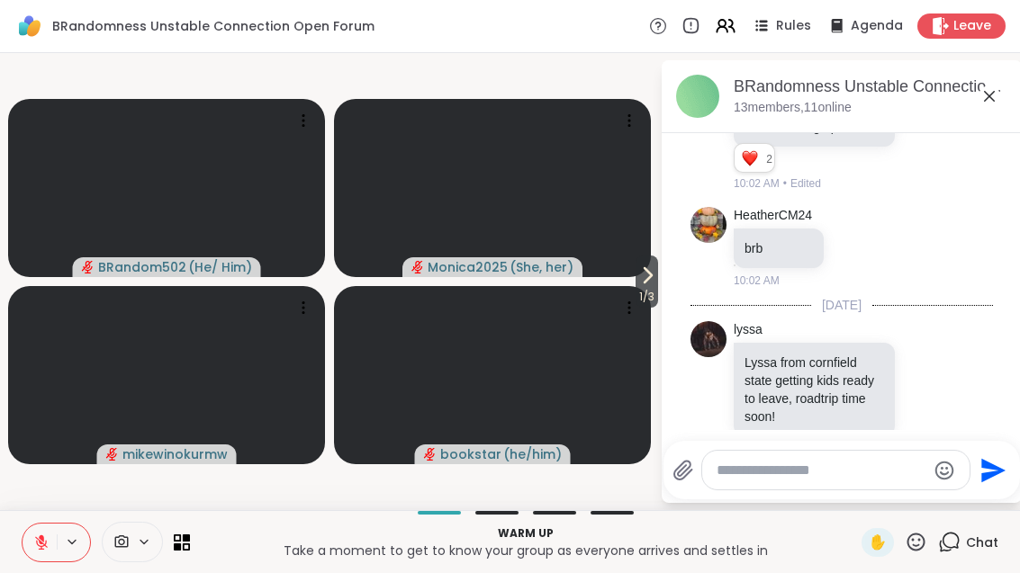
scroll to position [693, 0]
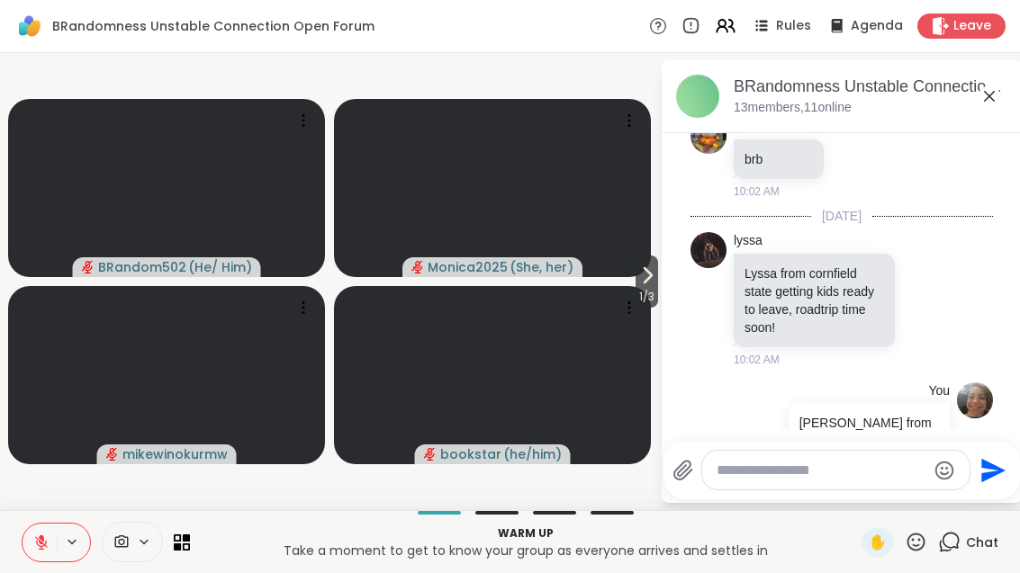
click at [615, 275] on video at bounding box center [492, 188] width 317 height 178
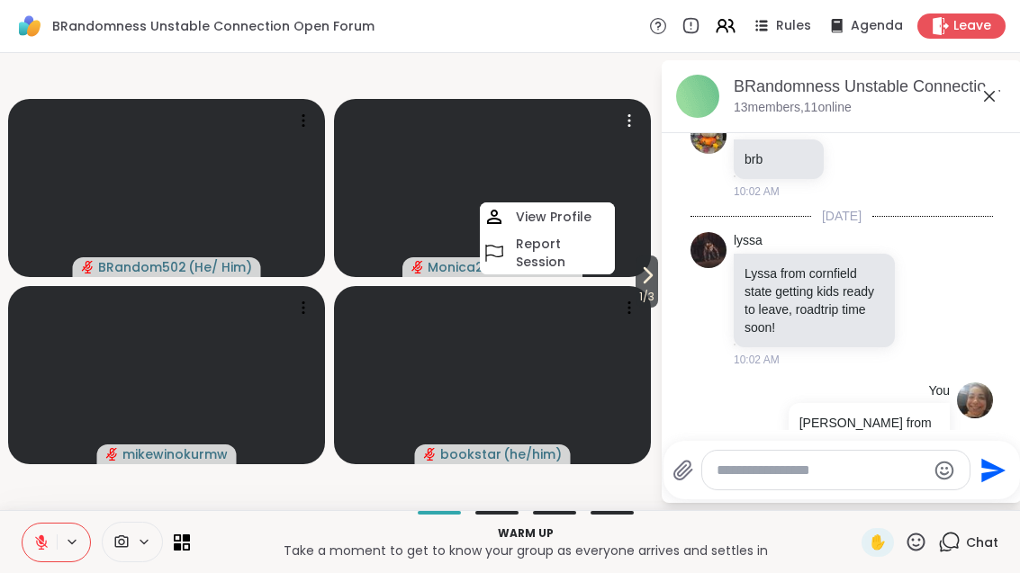
click at [647, 290] on span "1 / 3" at bounding box center [646, 297] width 23 height 22
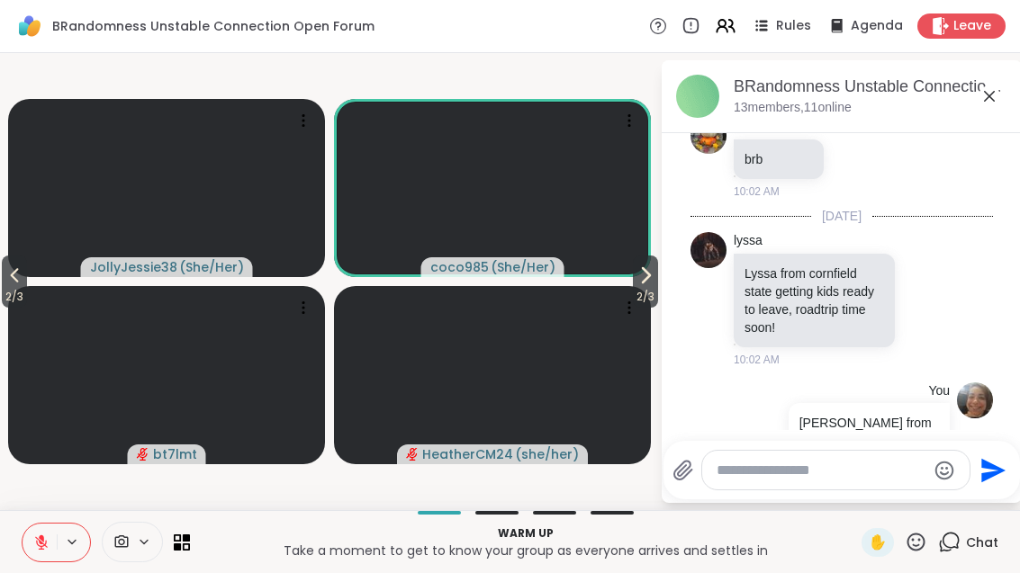
click at [47, 558] on button at bounding box center [40, 543] width 34 height 38
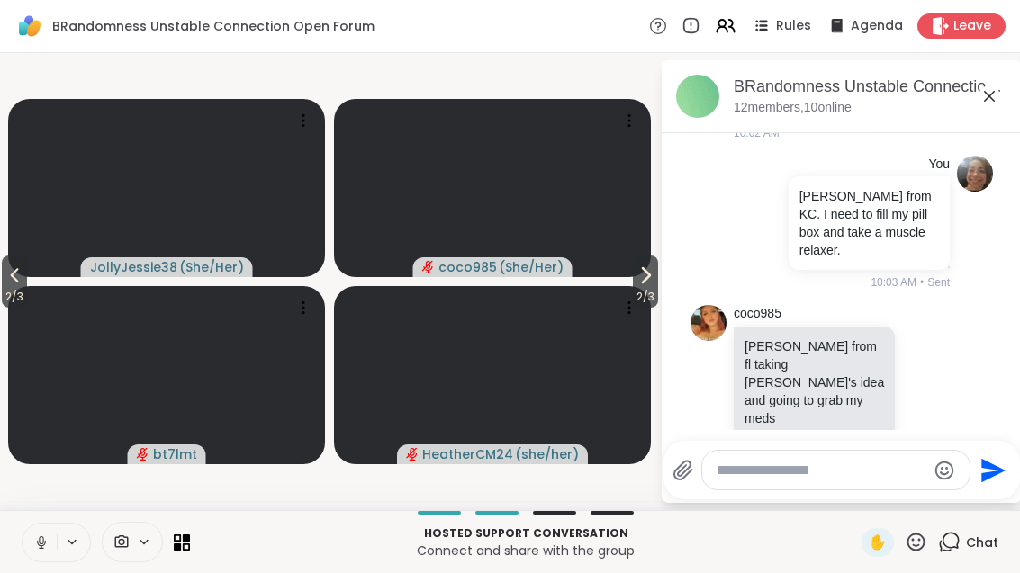
scroll to position [1069, 0]
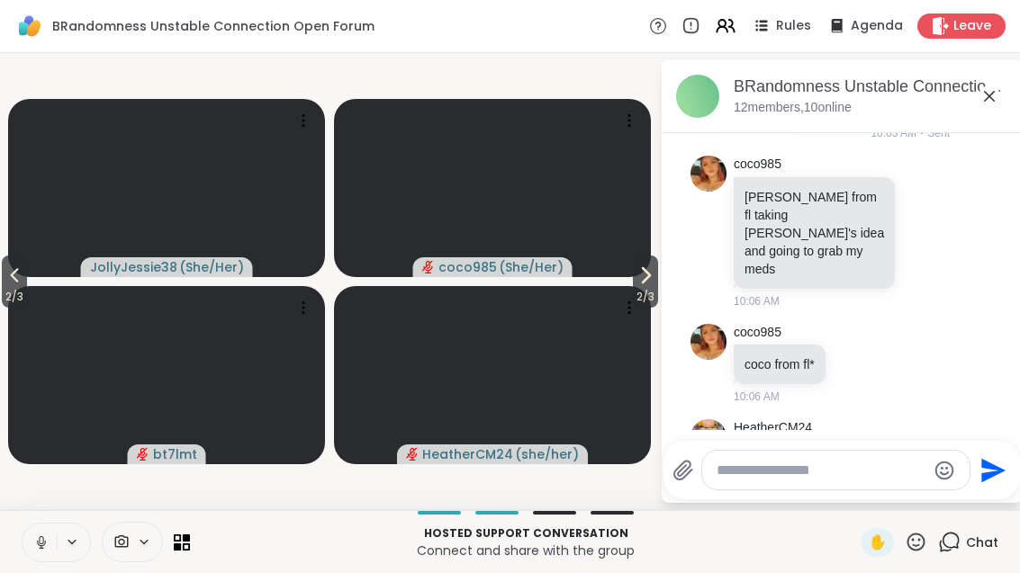
click at [33, 557] on button at bounding box center [40, 543] width 34 height 38
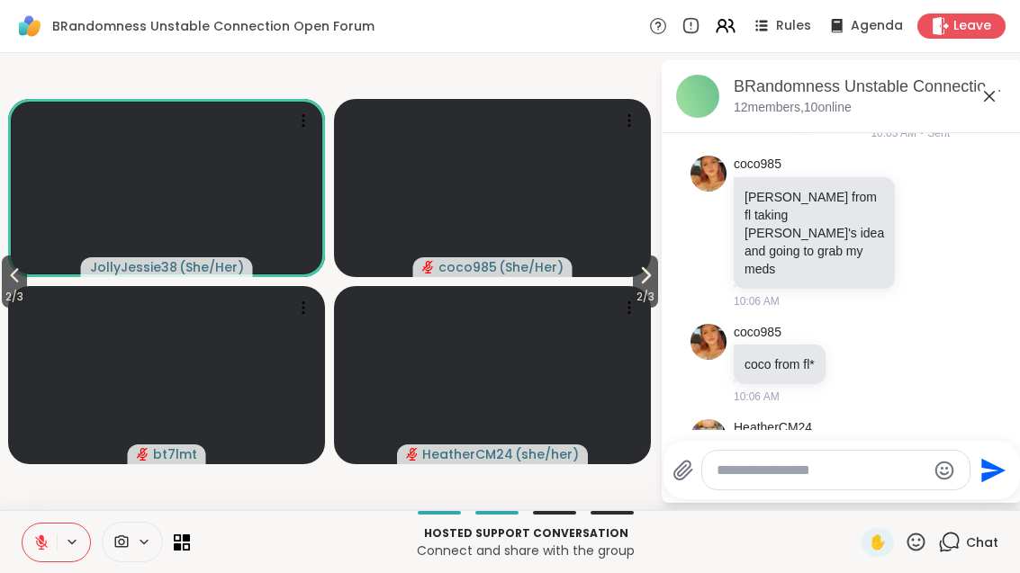
click at [175, 562] on div at bounding box center [106, 542] width 168 height 41
click at [13, 285] on icon at bounding box center [15, 276] width 22 height 22
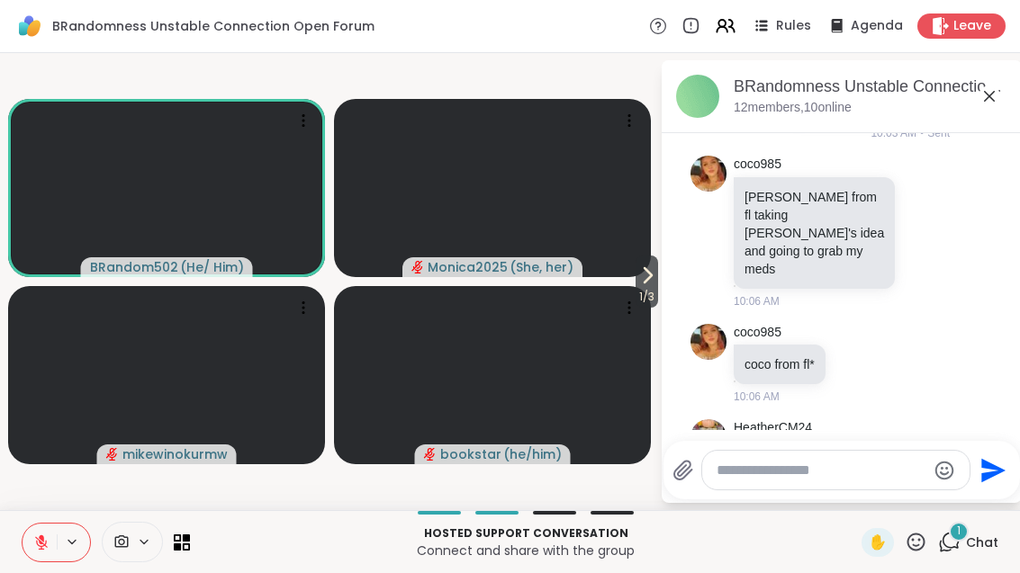
scroll to position [1237, 0]
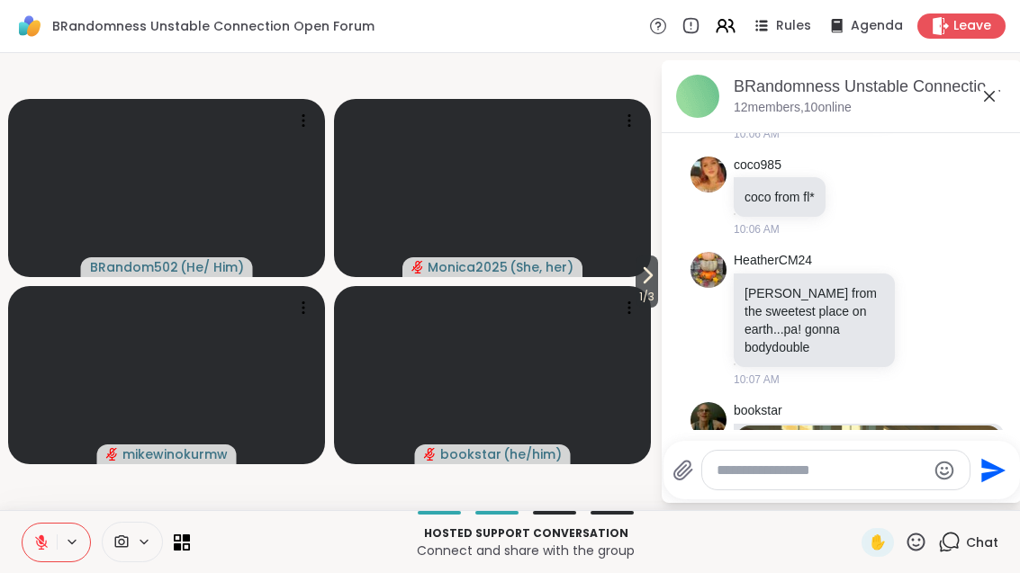
click at [653, 299] on span "1 / 3" at bounding box center [646, 297] width 23 height 22
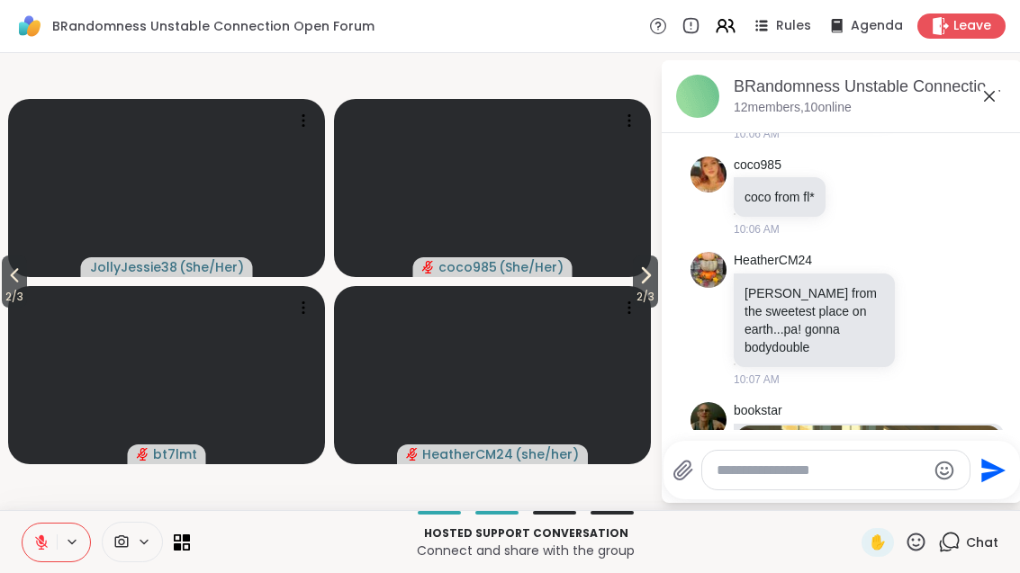
click at [49, 555] on button at bounding box center [40, 543] width 34 height 38
click at [638, 288] on span "2 / 3" at bounding box center [645, 297] width 25 height 22
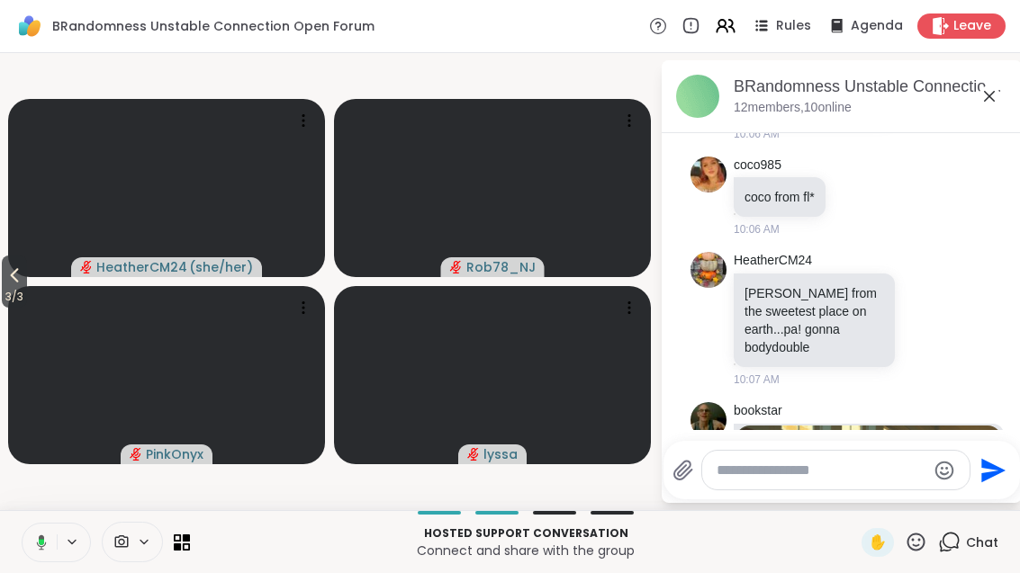
click at [13, 287] on span "3 / 3" at bounding box center [14, 297] width 25 height 22
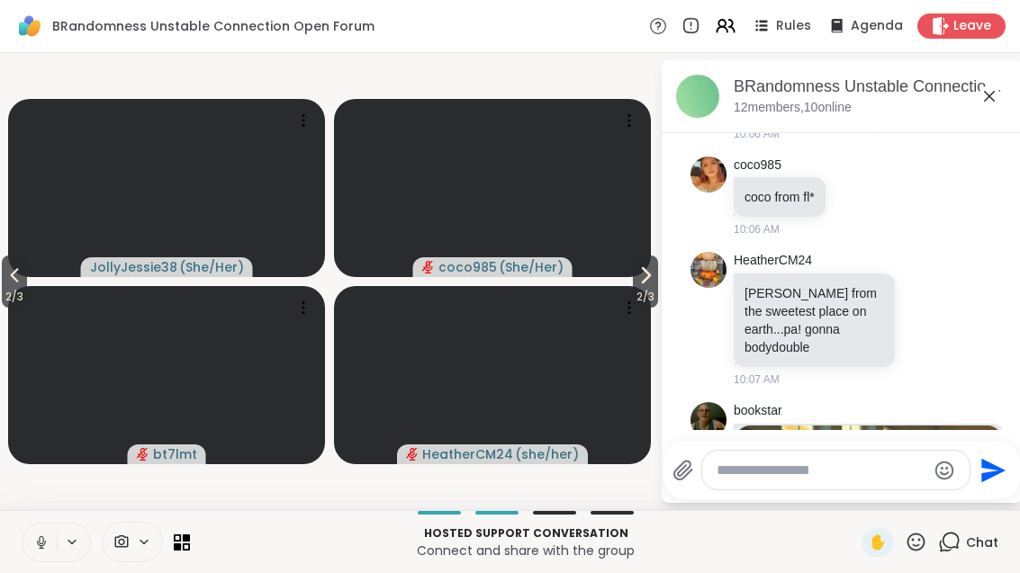
click at [16, 285] on icon at bounding box center [15, 276] width 22 height 22
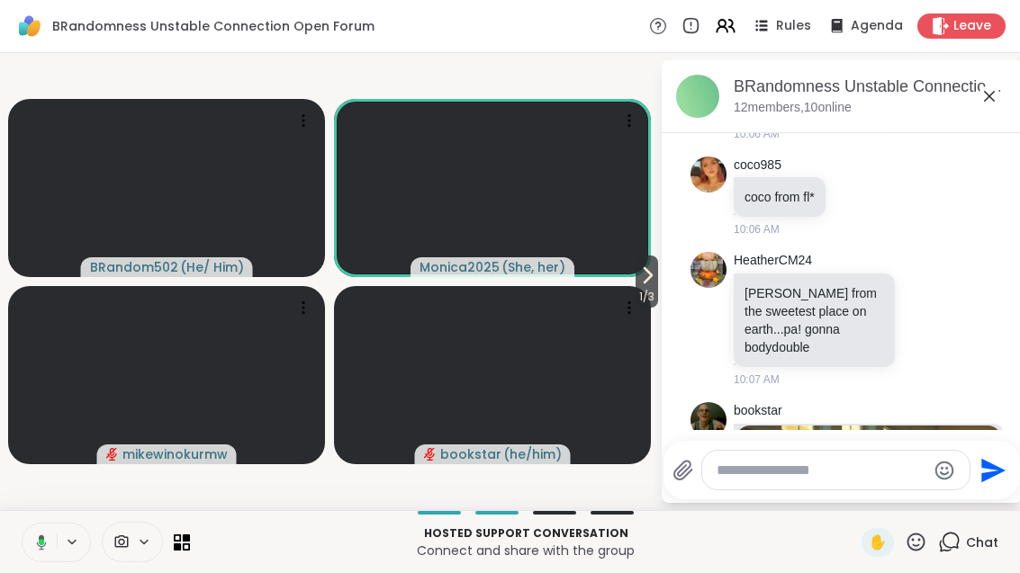
click at [647, 293] on span "1 / 3" at bounding box center [646, 297] width 23 height 22
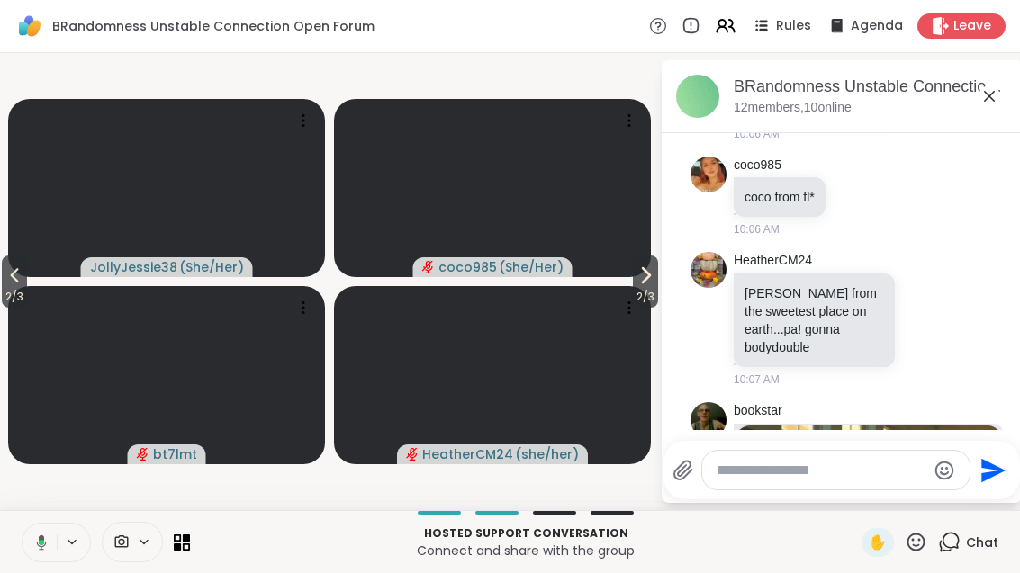
click at [952, 31] on div "Leave" at bounding box center [961, 26] width 88 height 25
click at [19, 280] on icon at bounding box center [15, 275] width 8 height 14
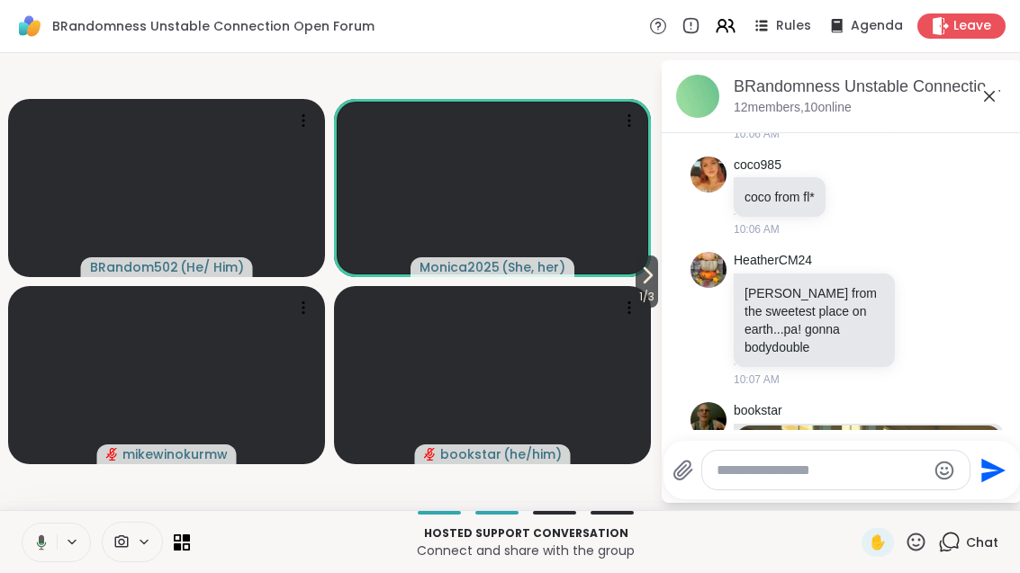
click at [656, 282] on button "1 / 3" at bounding box center [646, 282] width 23 height 52
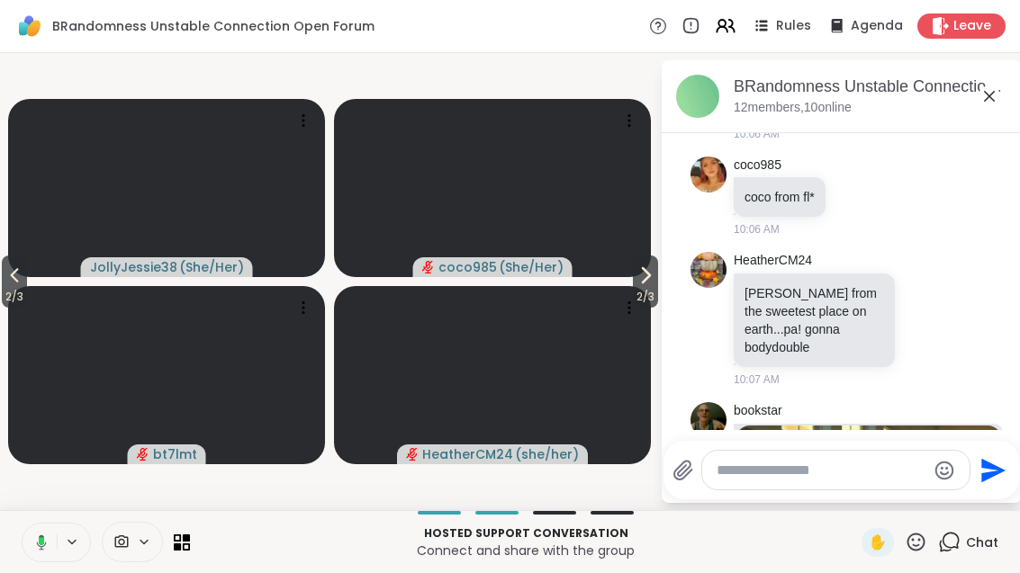
click at [651, 286] on span "2 / 3" at bounding box center [645, 297] width 25 height 22
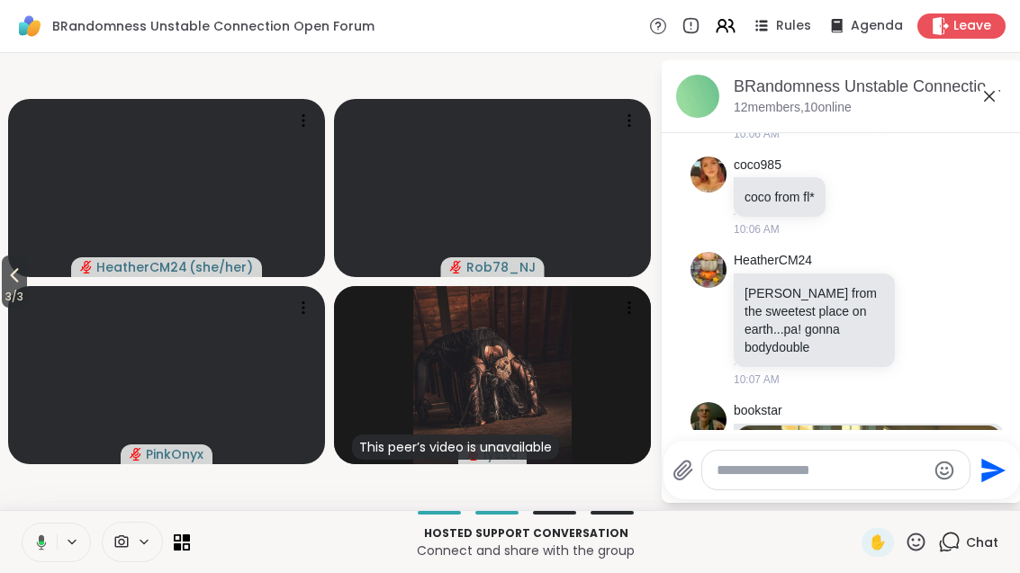
click at [8, 281] on icon at bounding box center [15, 276] width 22 height 22
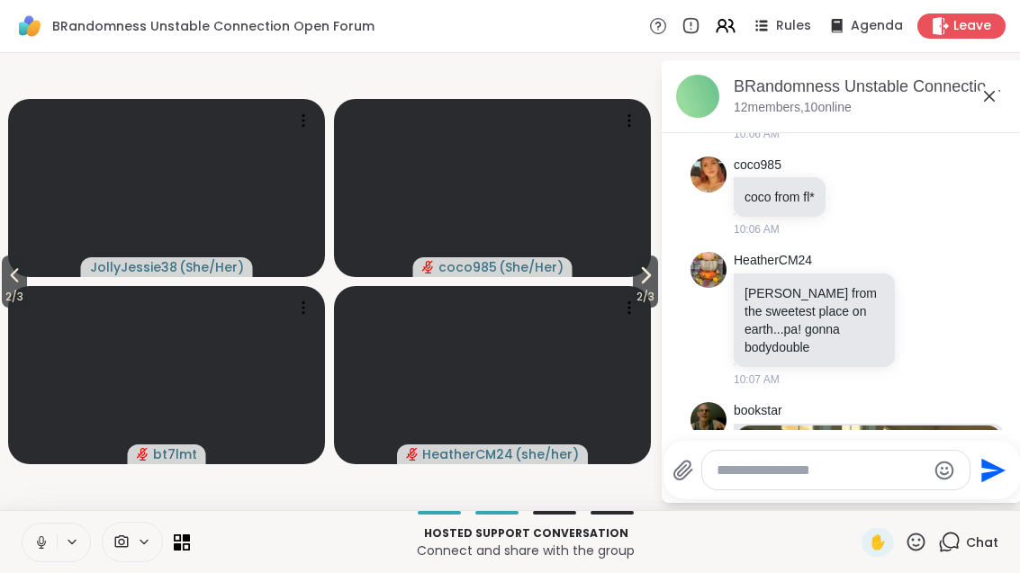
click at [7, 279] on icon at bounding box center [15, 276] width 22 height 22
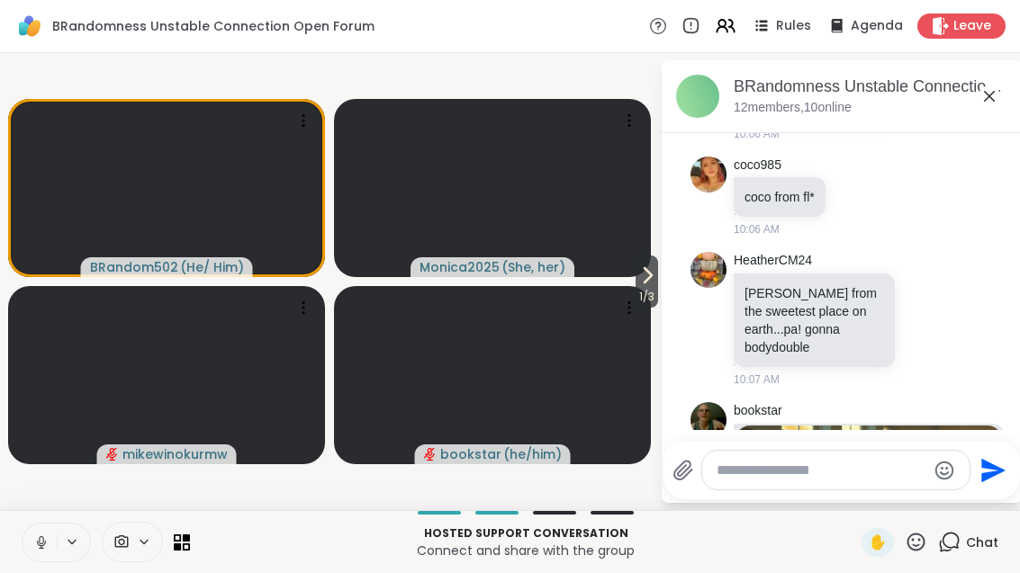
click at [31, 532] on button at bounding box center [40, 543] width 34 height 38
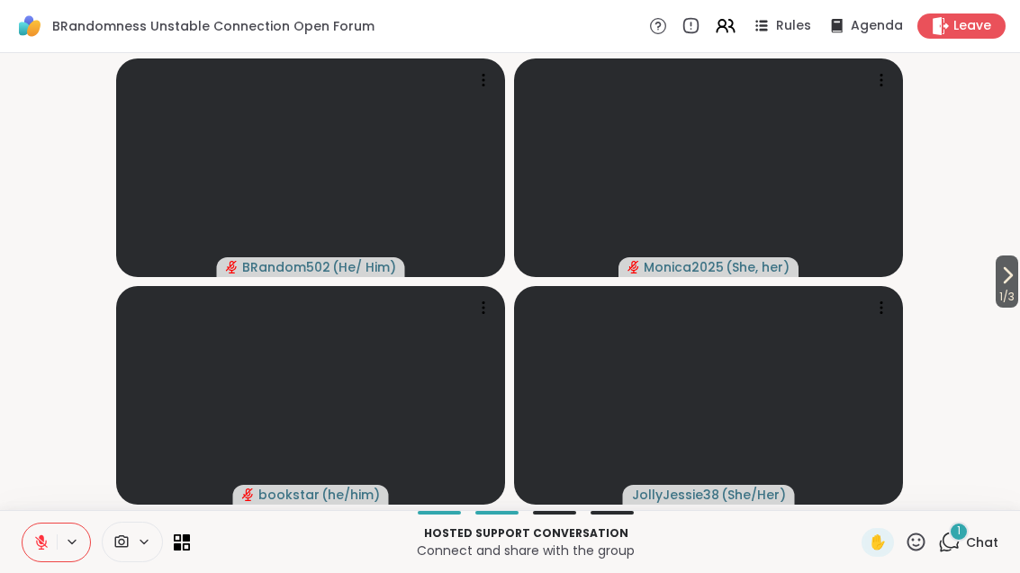
click at [926, 535] on icon at bounding box center [916, 542] width 23 height 23
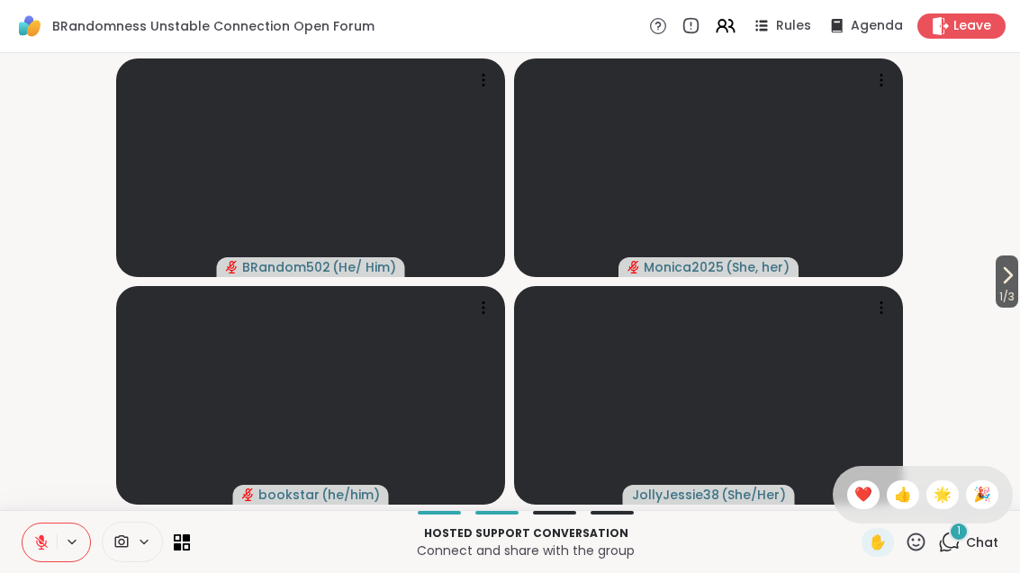
click at [859, 498] on span "❤️" at bounding box center [863, 495] width 18 height 22
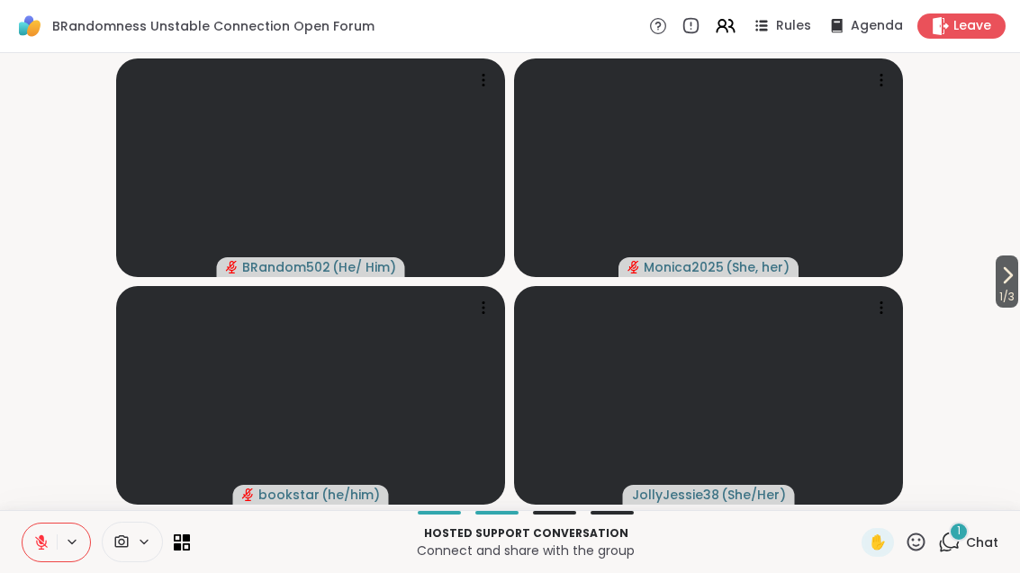
click at [981, 523] on div "Hosted support conversation Connect and share with the group ✋ 1 Chat" at bounding box center [510, 541] width 1020 height 63
click at [973, 548] on span "Chat" at bounding box center [982, 543] width 32 height 18
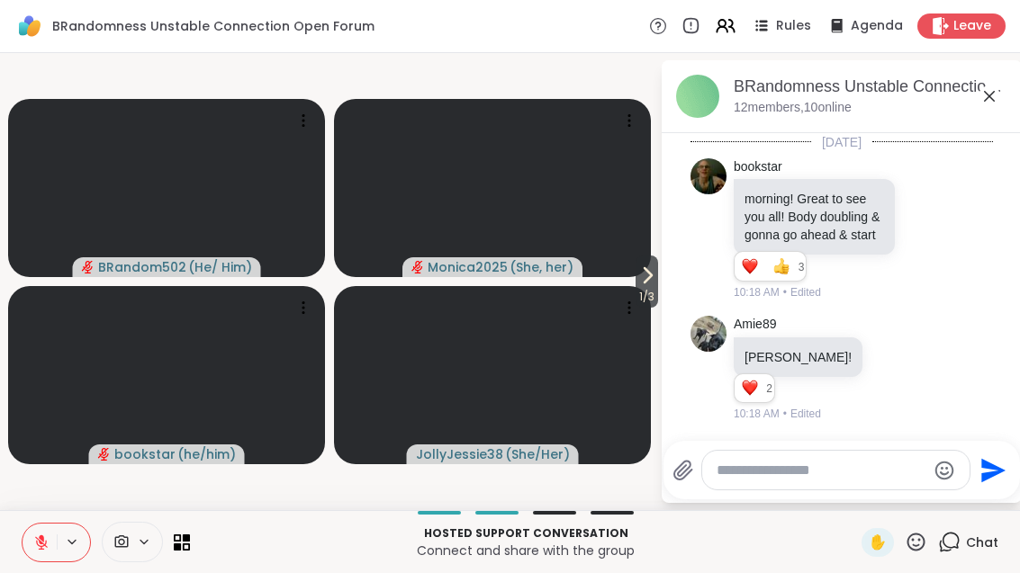
scroll to position [1709, 0]
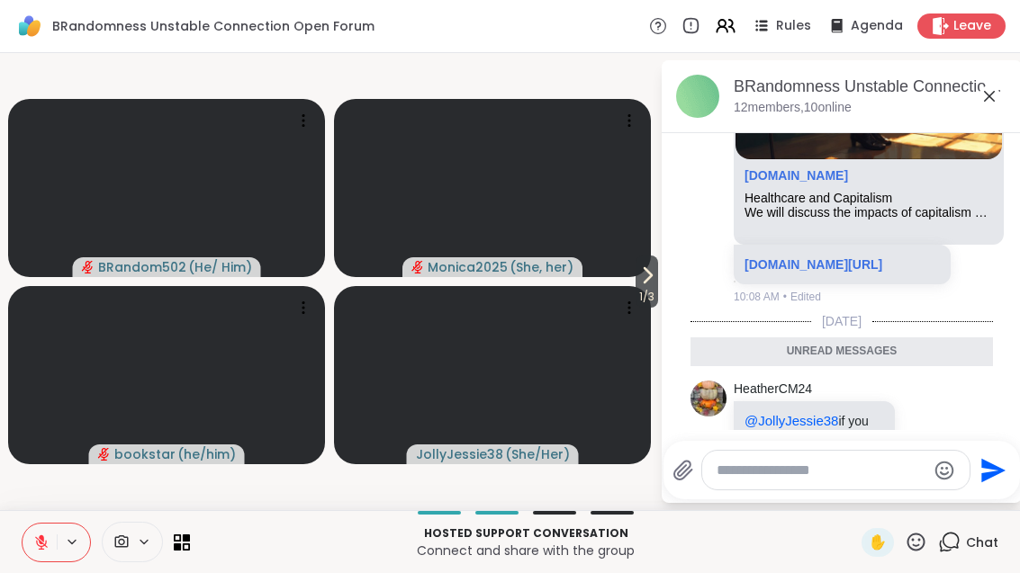
click at [837, 462] on textarea "Type your message" at bounding box center [821, 471] width 210 height 18
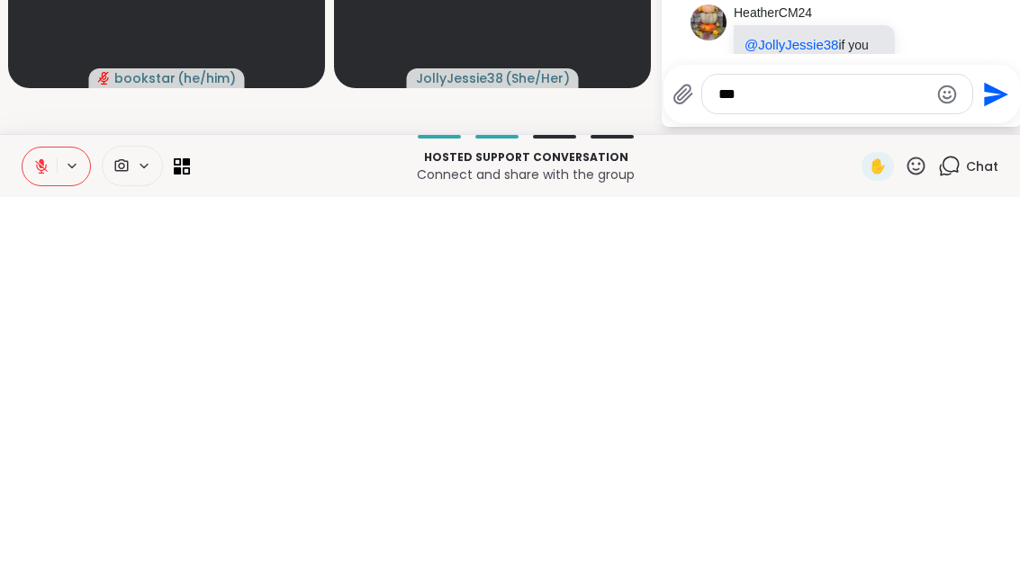
type textarea "***"
click at [984, 458] on icon "Send" at bounding box center [996, 470] width 24 height 24
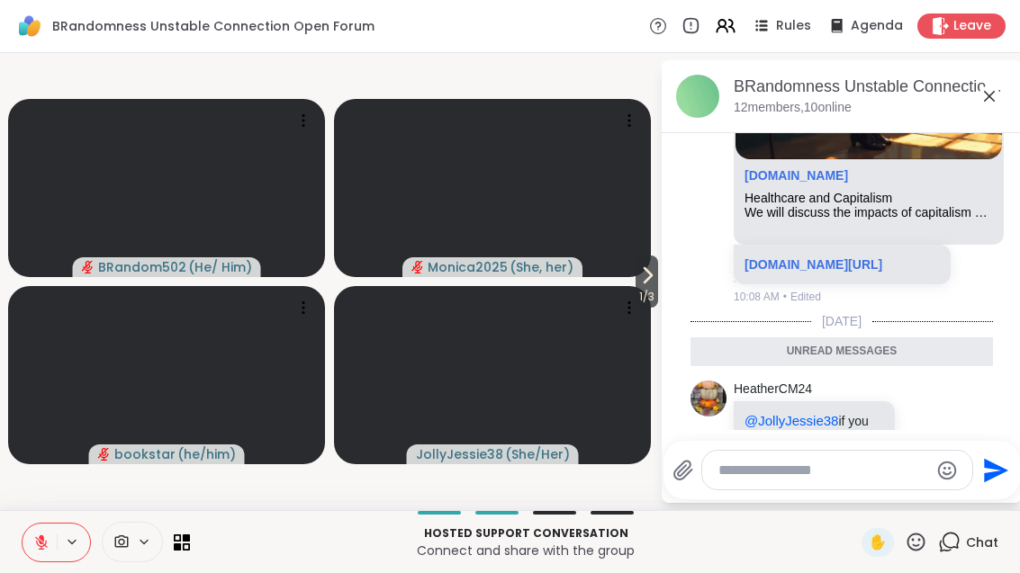
scroll to position [1762, 0]
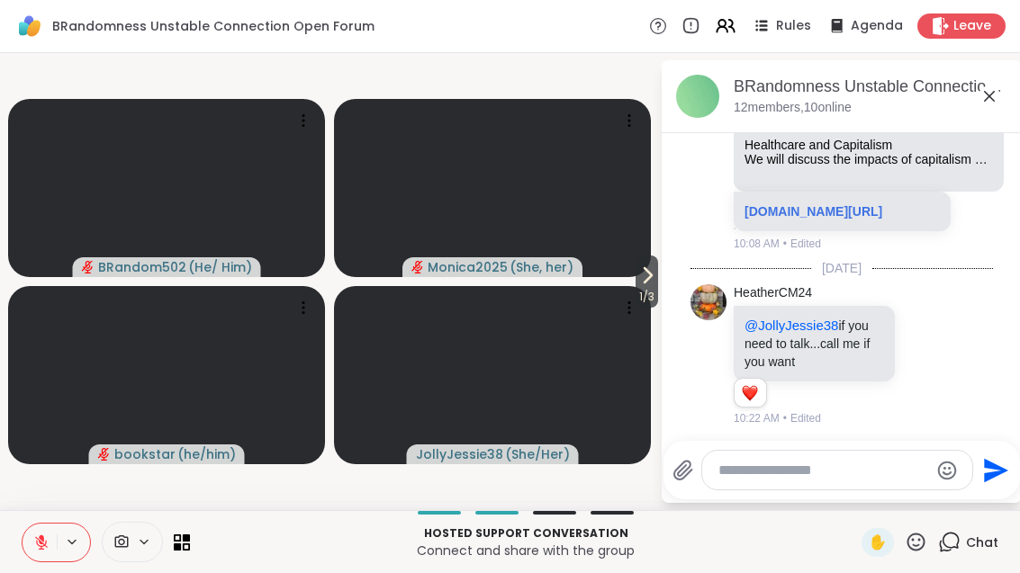
click at [809, 471] on textarea "Type your message" at bounding box center [823, 471] width 210 height 18
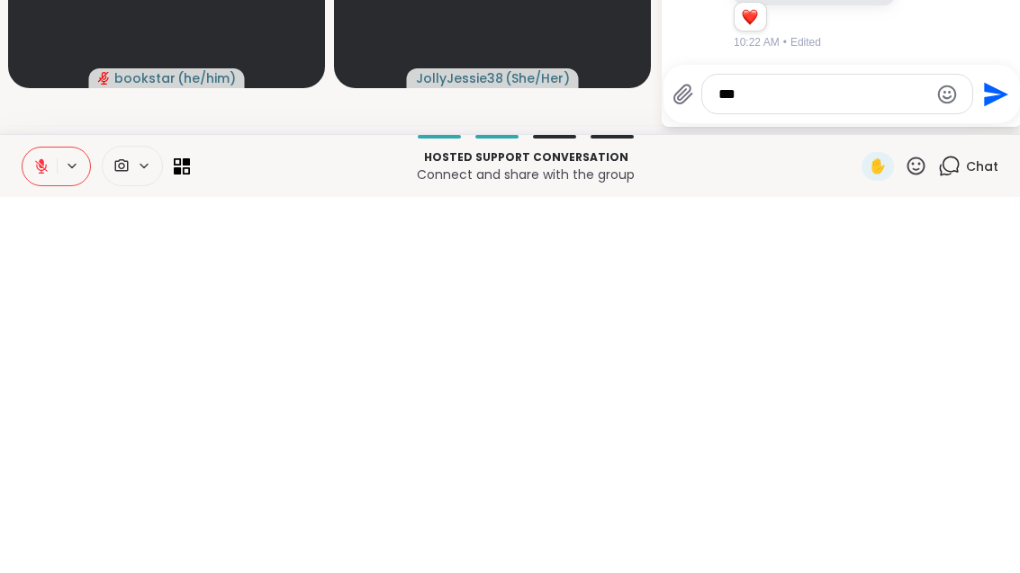
type textarea "***"
click at [993, 456] on icon "Send" at bounding box center [993, 470] width 29 height 29
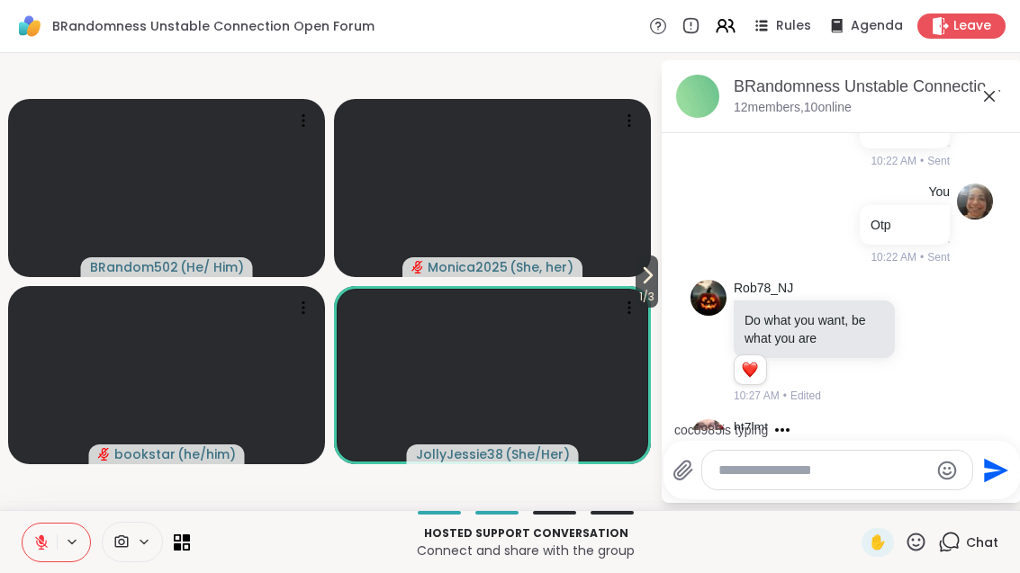
scroll to position [2230, 0]
